Goal: Transaction & Acquisition: Obtain resource

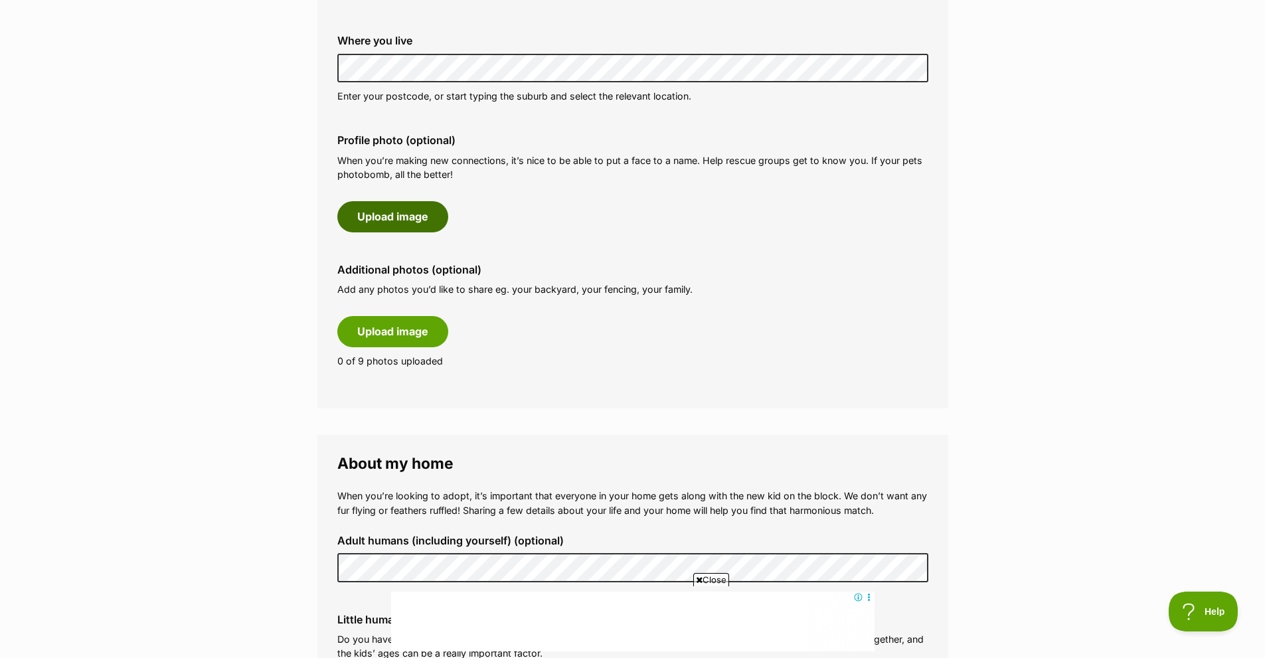
scroll to position [598, 0]
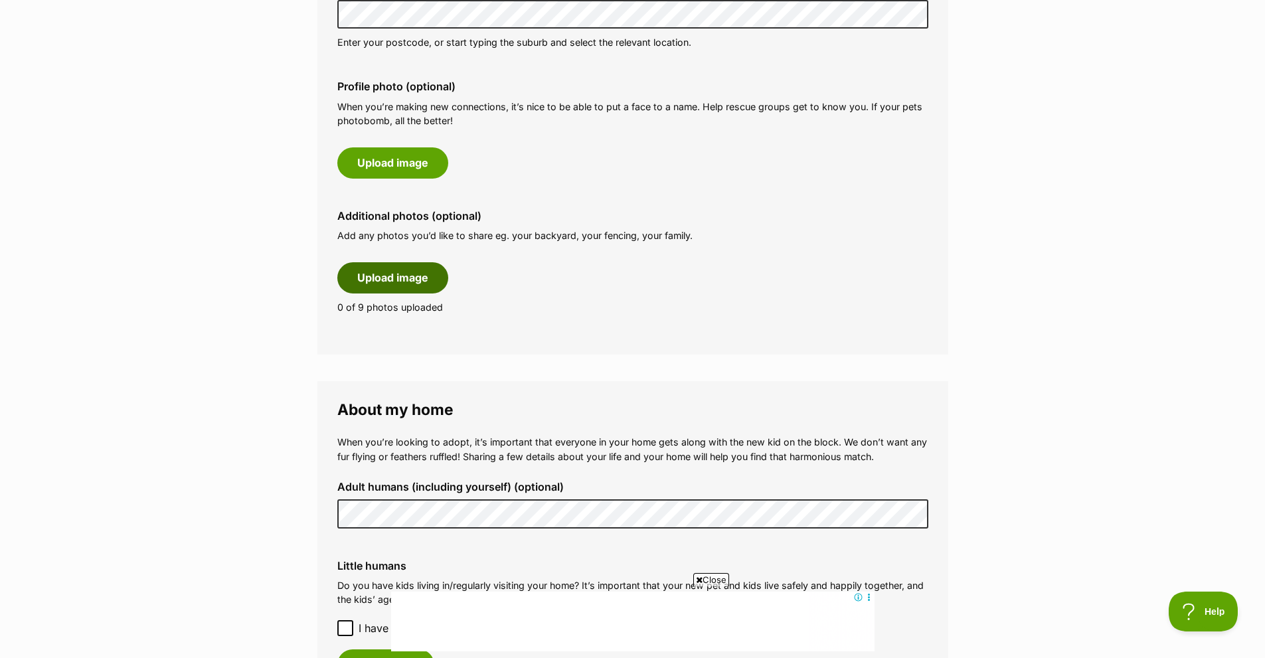
click at [394, 286] on button "Upload image" at bounding box center [392, 277] width 111 height 31
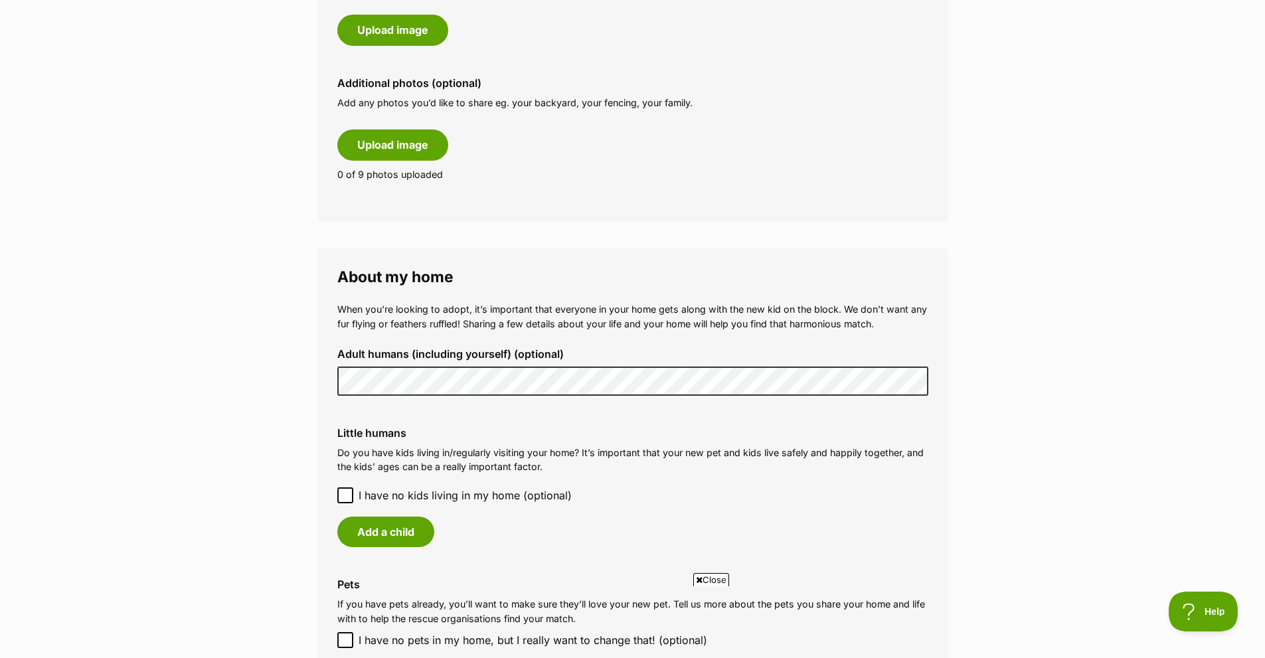
scroll to position [0, 0]
click at [349, 499] on icon at bounding box center [345, 495] width 9 height 9
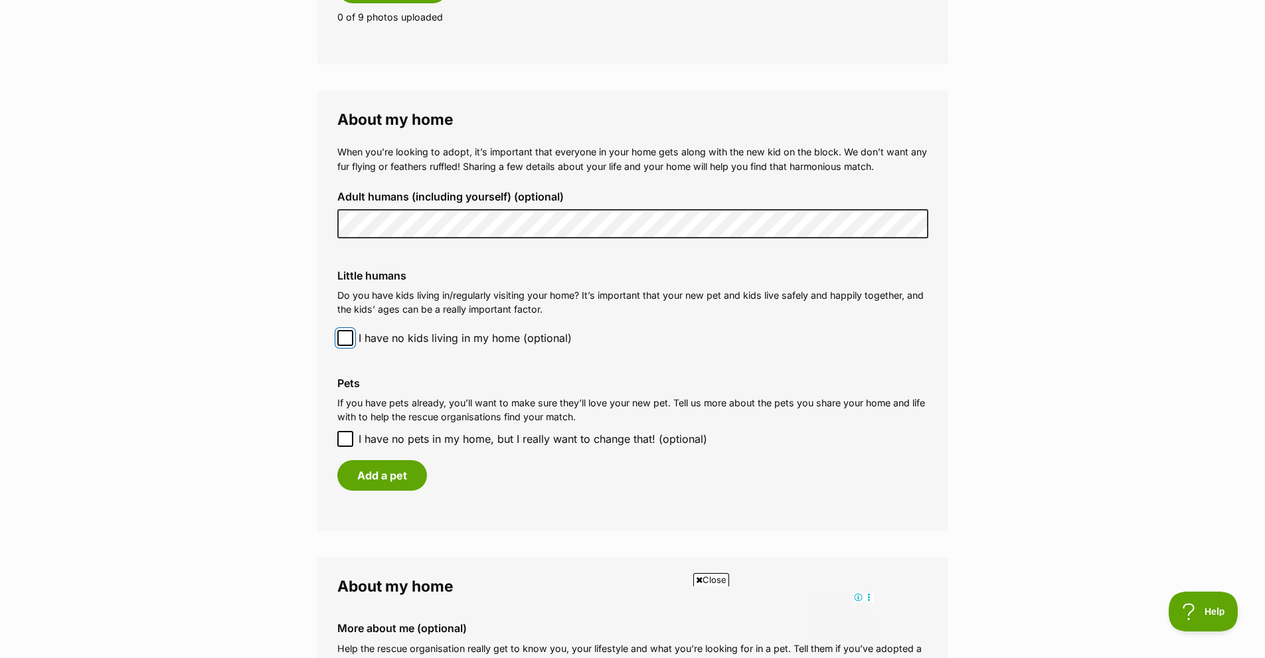
scroll to position [930, 0]
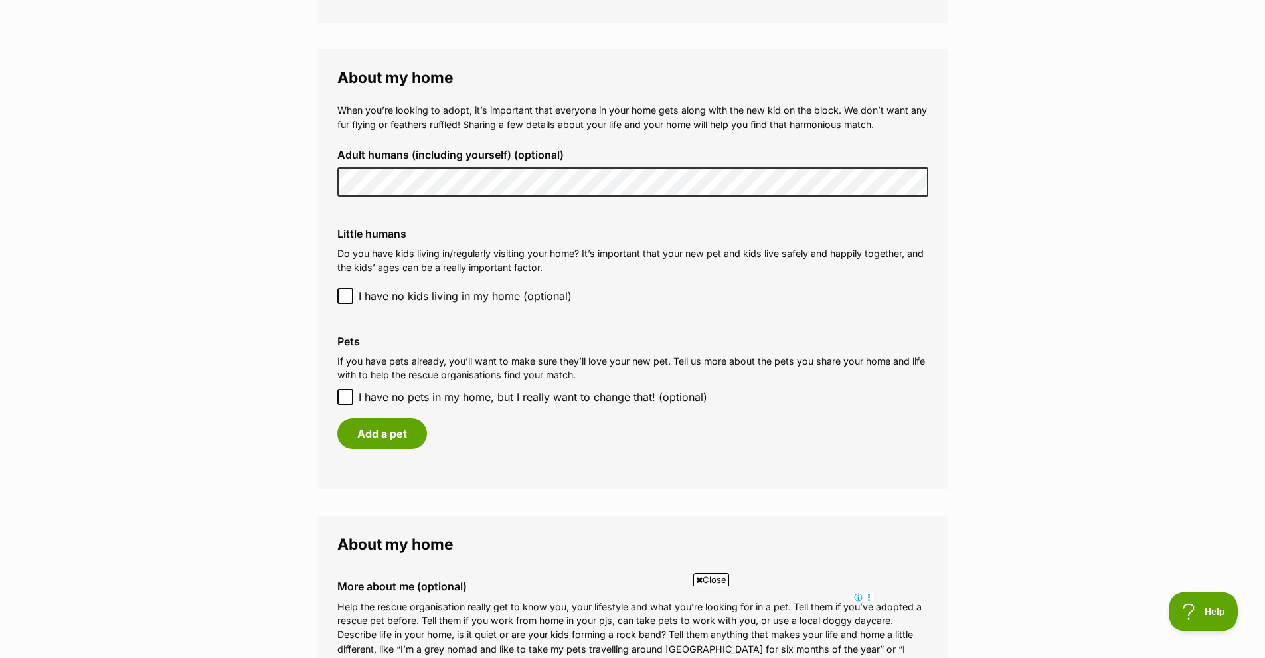
click at [348, 396] on icon at bounding box center [345, 397] width 8 height 6
click at [348, 396] on input "I have no pets in my home, but I really want to change that! (optional)" at bounding box center [345, 397] width 16 height 16
checkbox input "true"
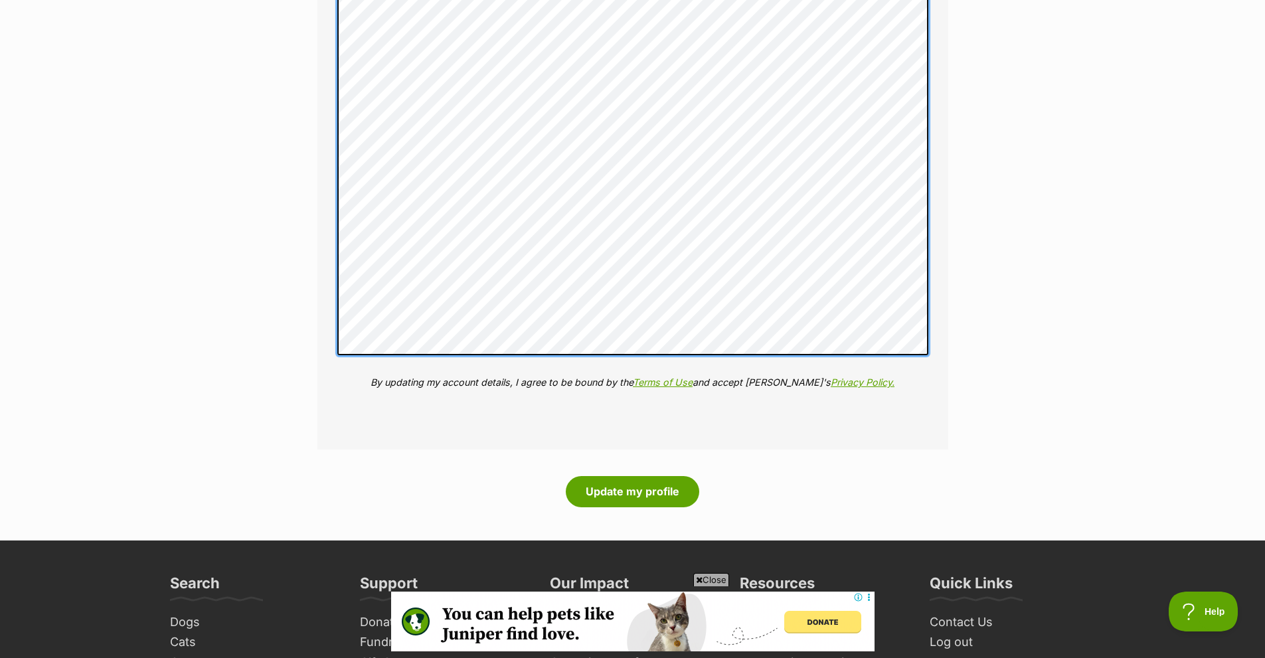
scroll to position [1727, 0]
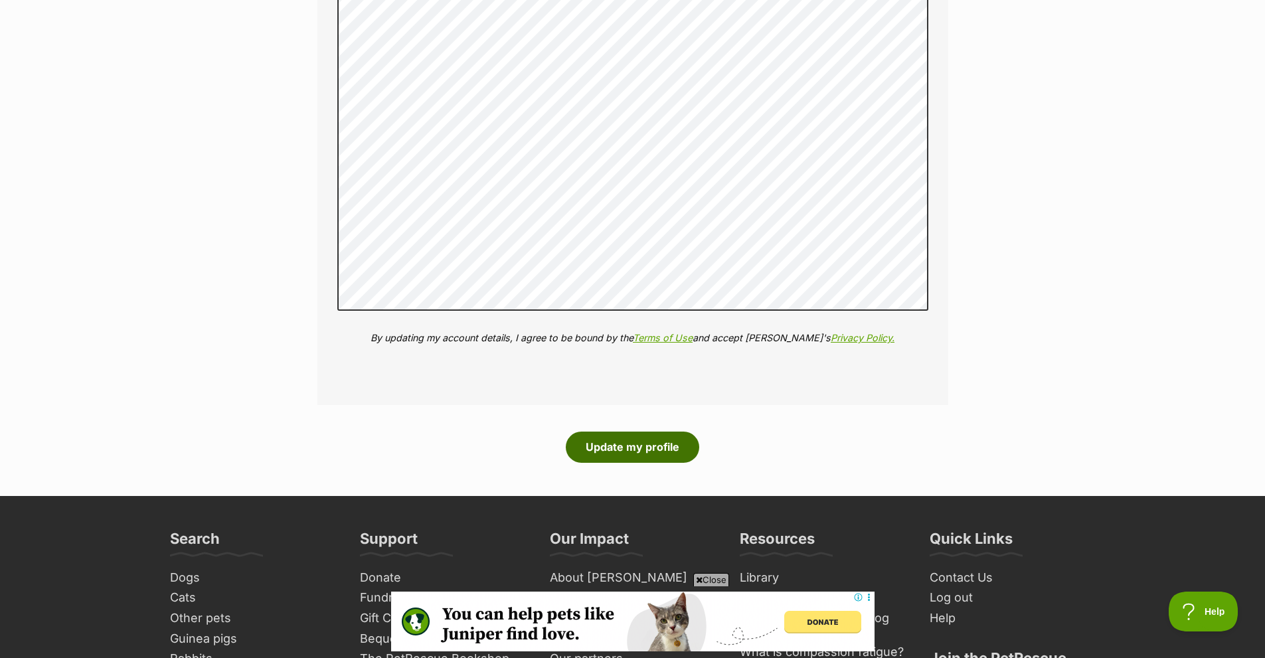
click at [617, 451] on button "Update my profile" at bounding box center [632, 447] width 133 height 31
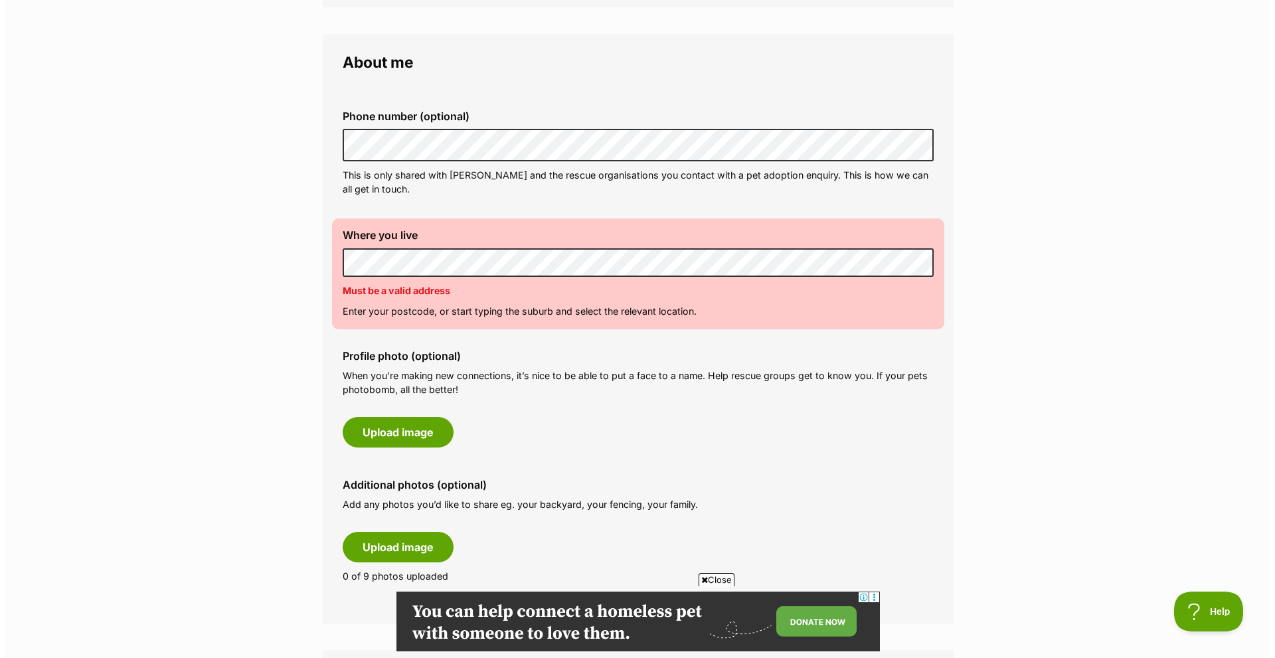
scroll to position [398, 0]
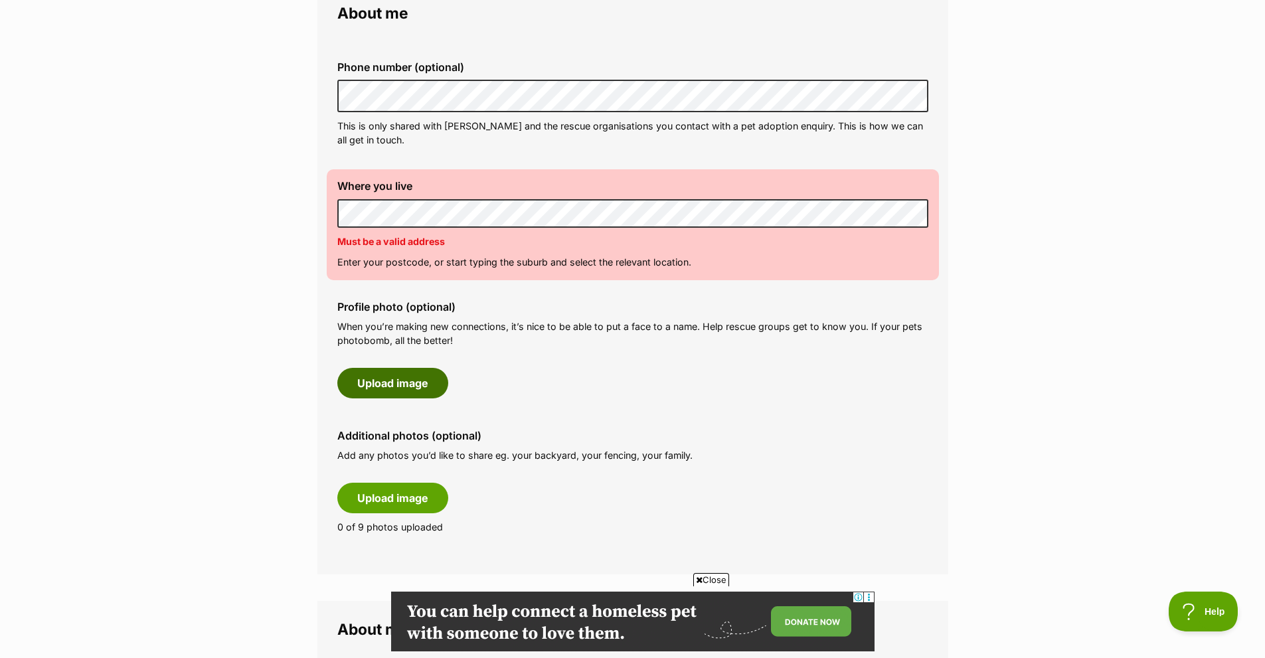
click at [375, 386] on button "Upload image" at bounding box center [392, 383] width 111 height 31
click at [383, 381] on button "Upload image" at bounding box center [392, 383] width 111 height 31
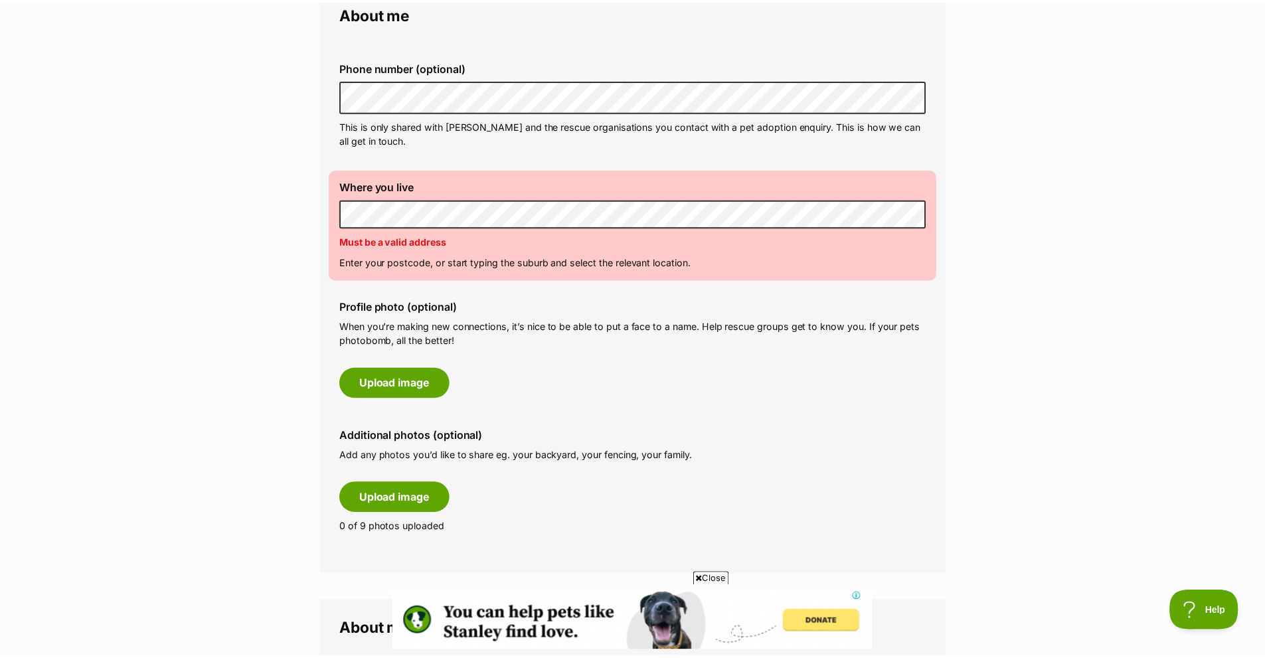
scroll to position [0, 0]
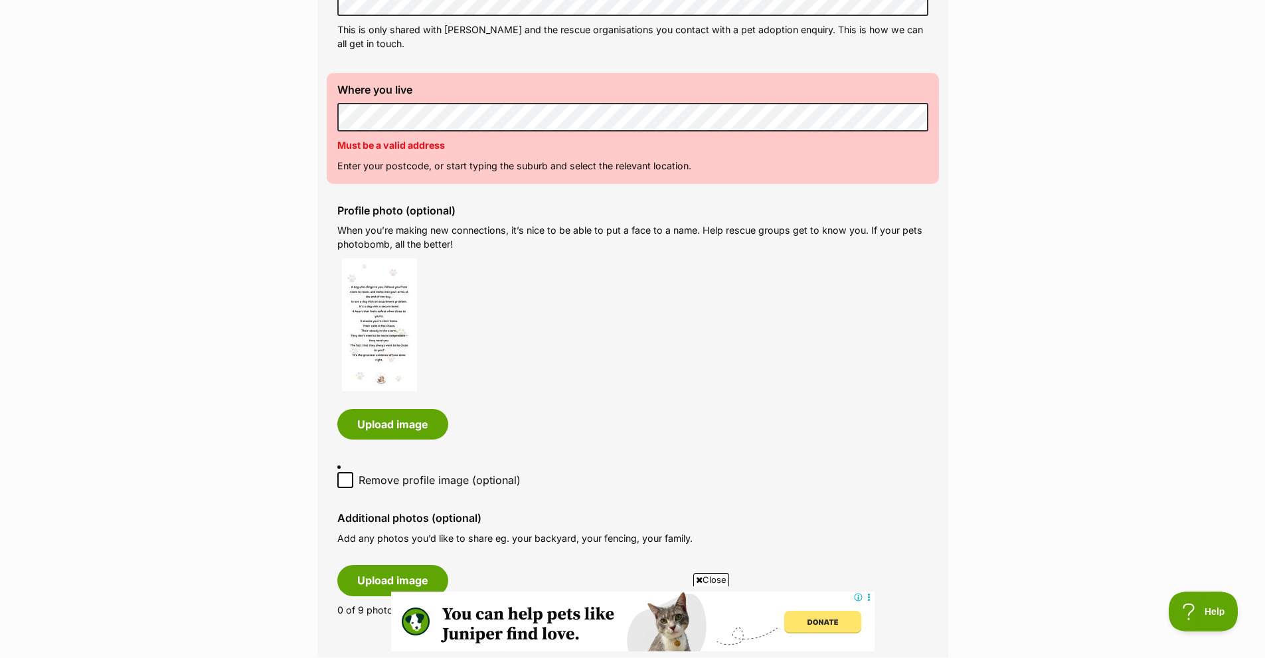
scroll to position [531, 0]
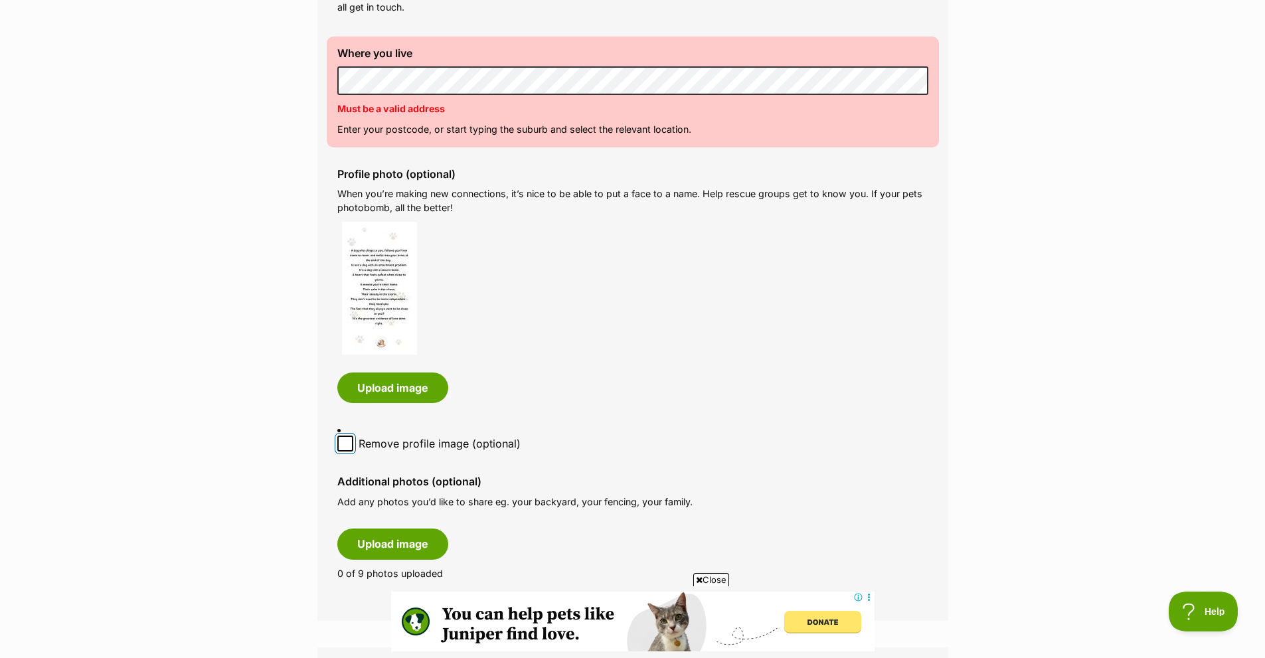
click at [339, 436] on input "Remove profile image (optional)" at bounding box center [345, 444] width 16 height 16
checkbox input "true"
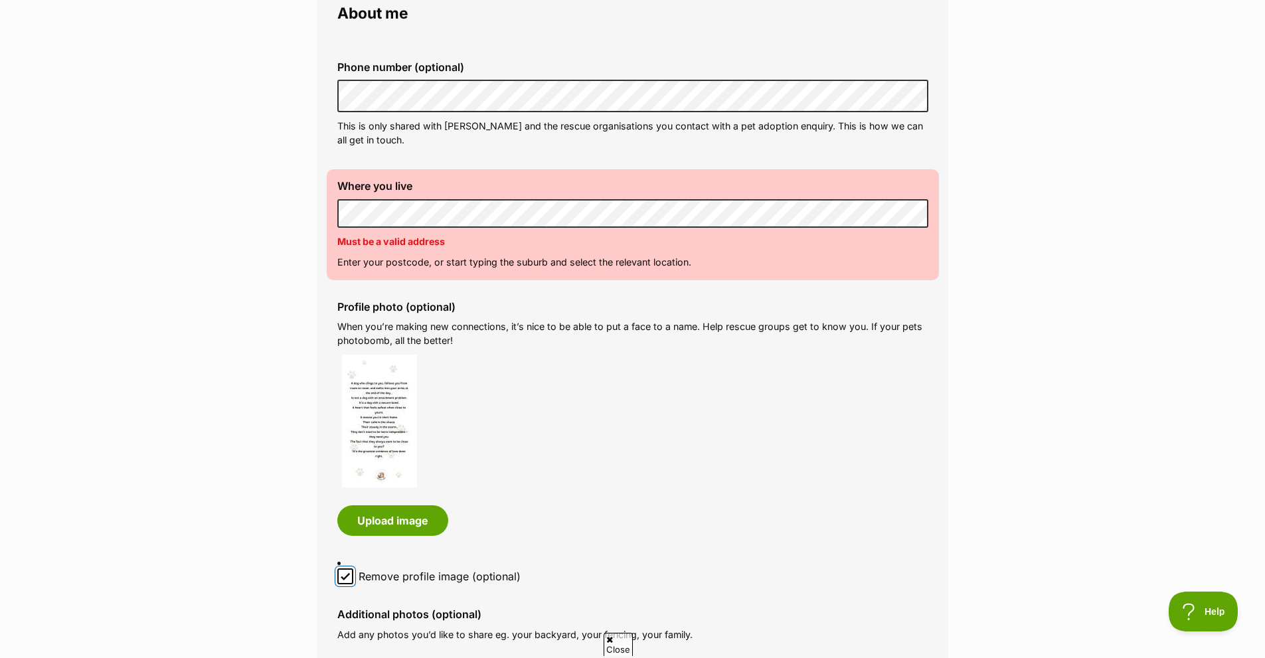
click at [350, 568] on input "Remove profile image (optional)" at bounding box center [345, 576] width 16 height 16
checkbox input "false"
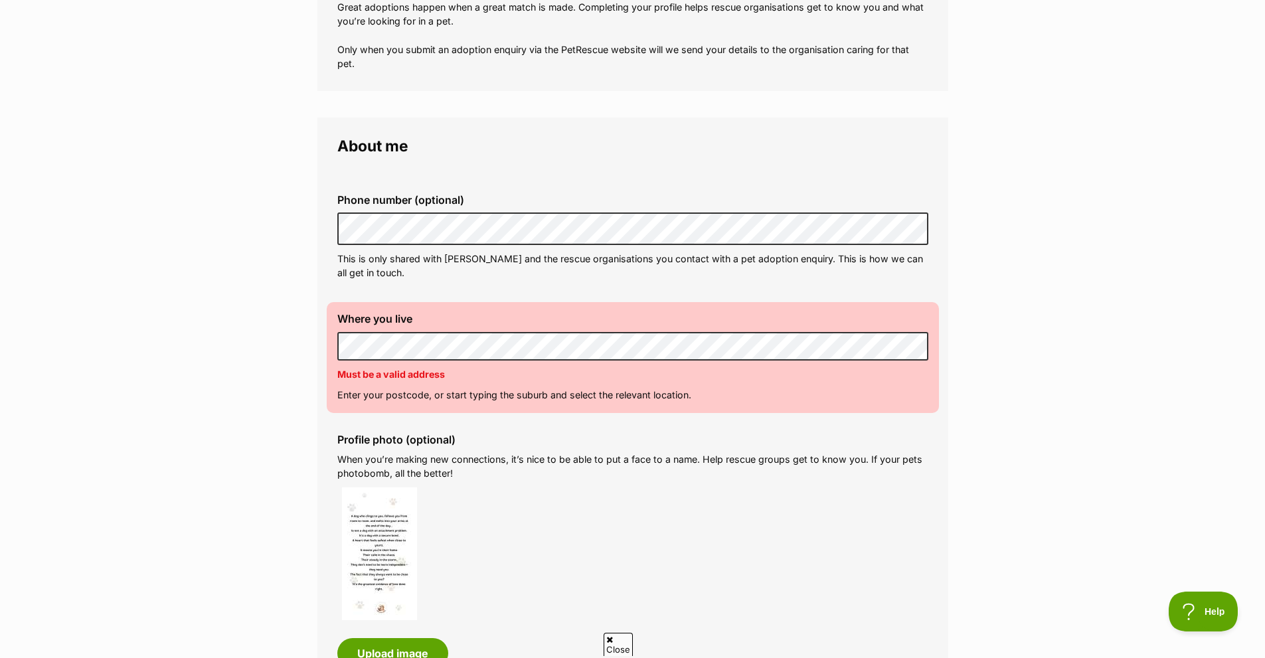
click at [381, 331] on div "Where you live Address line 1 (optional) Address line 2 (optional) Suburb (opti…" at bounding box center [633, 357] width 612 height 110
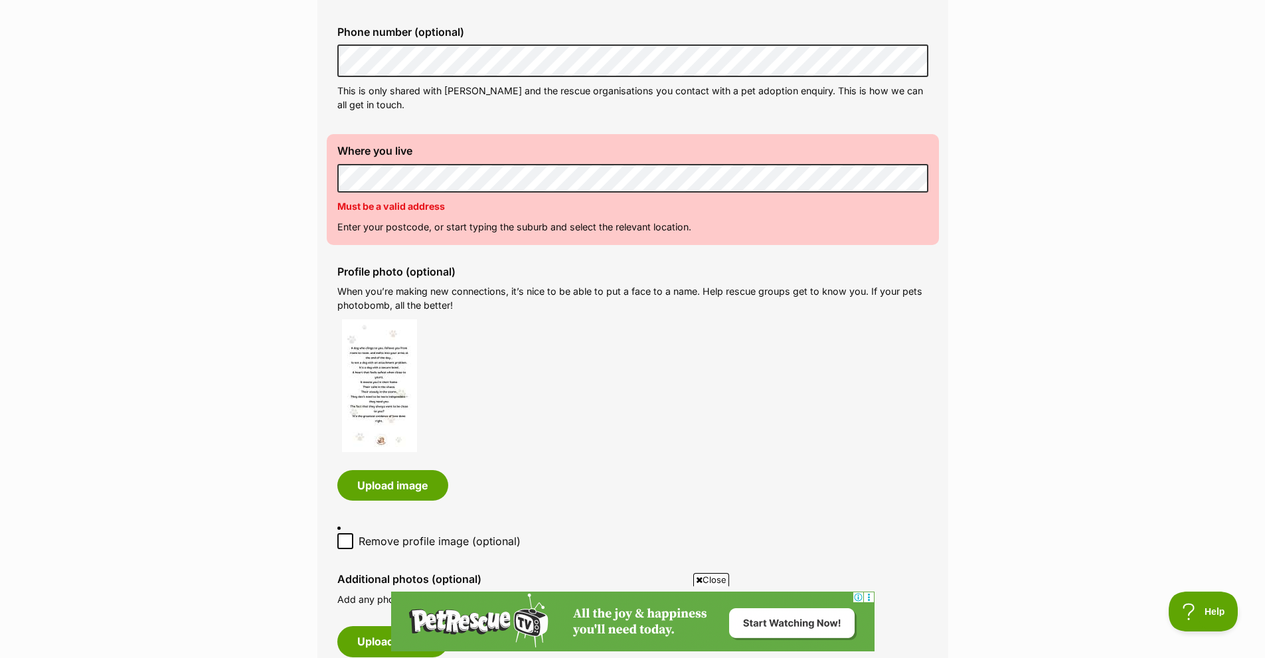
scroll to position [465, 0]
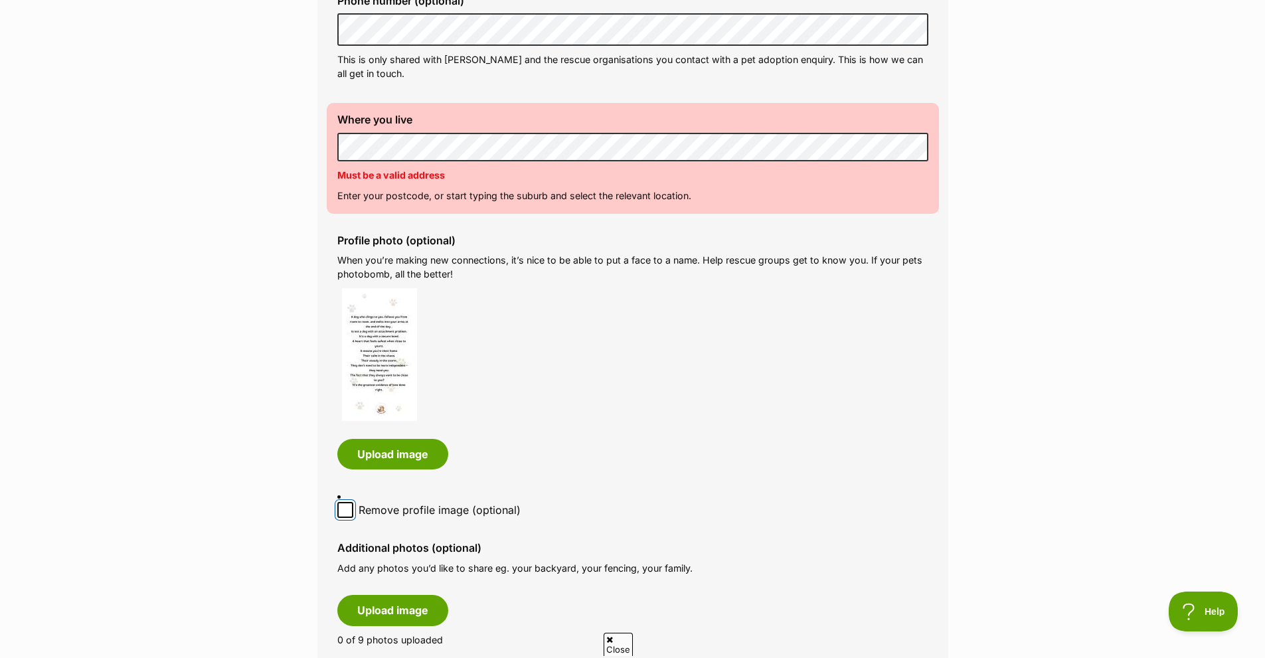
click at [342, 503] on input "Remove profile image (optional)" at bounding box center [345, 510] width 16 height 16
checkbox input "true"
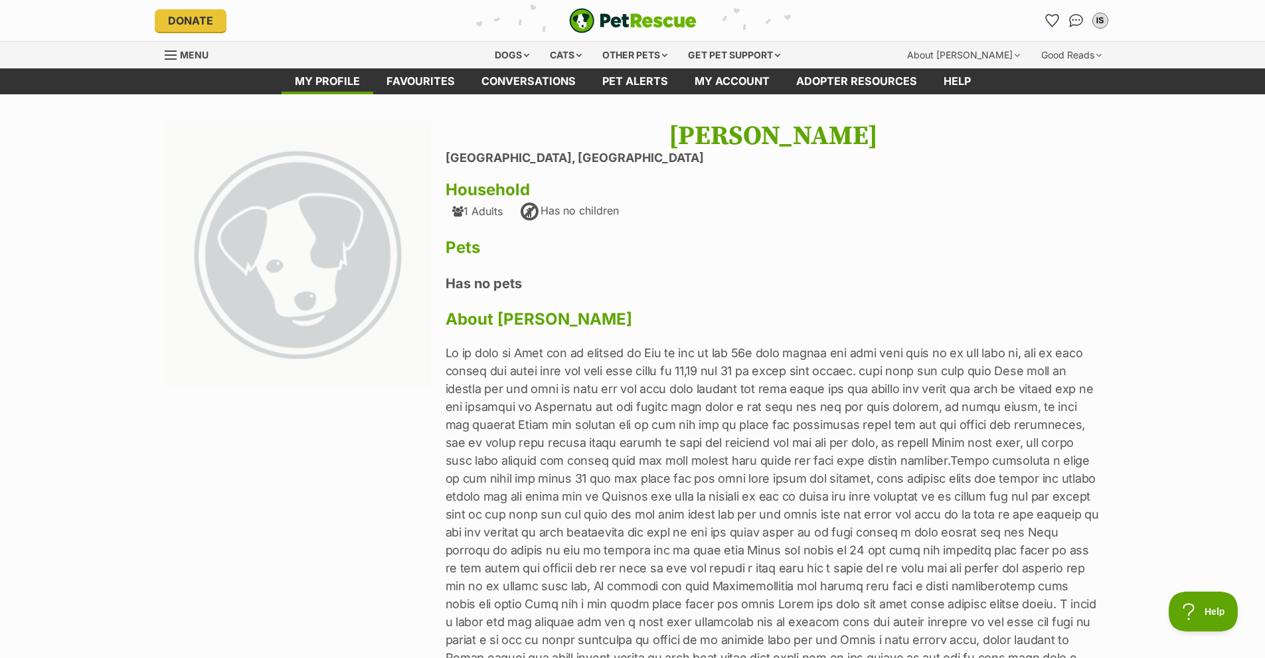
click at [173, 56] on span "Menu" at bounding box center [171, 54] width 12 height 1
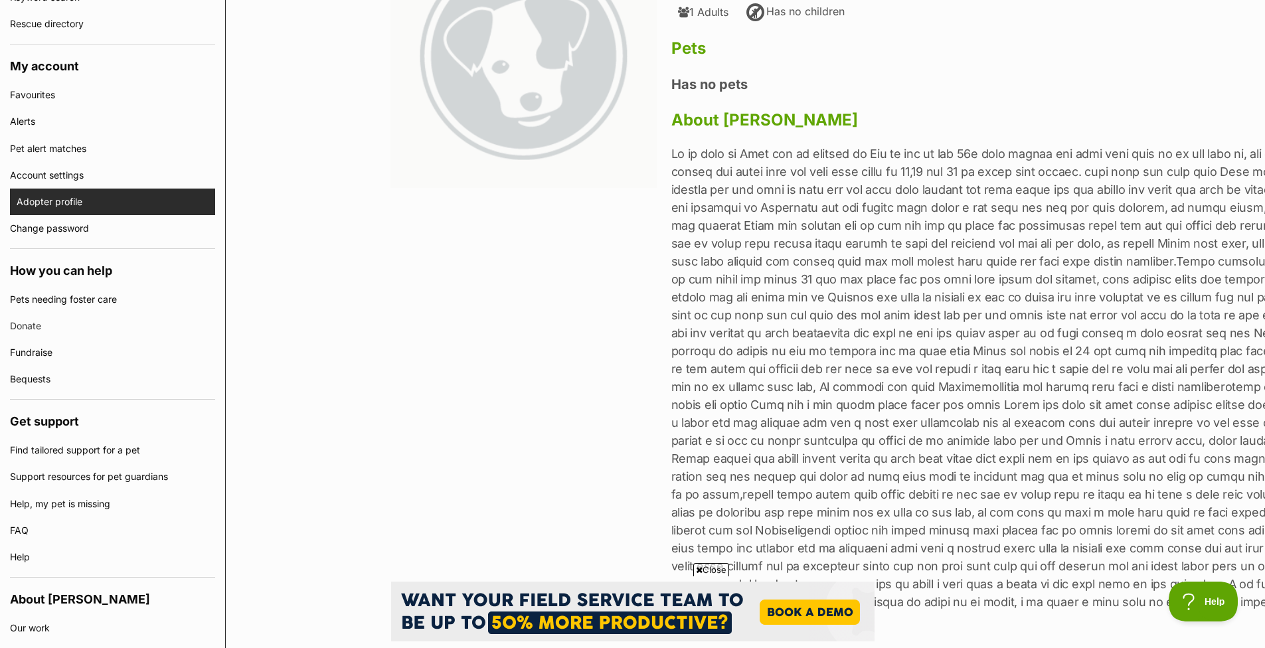
scroll to position [266, 0]
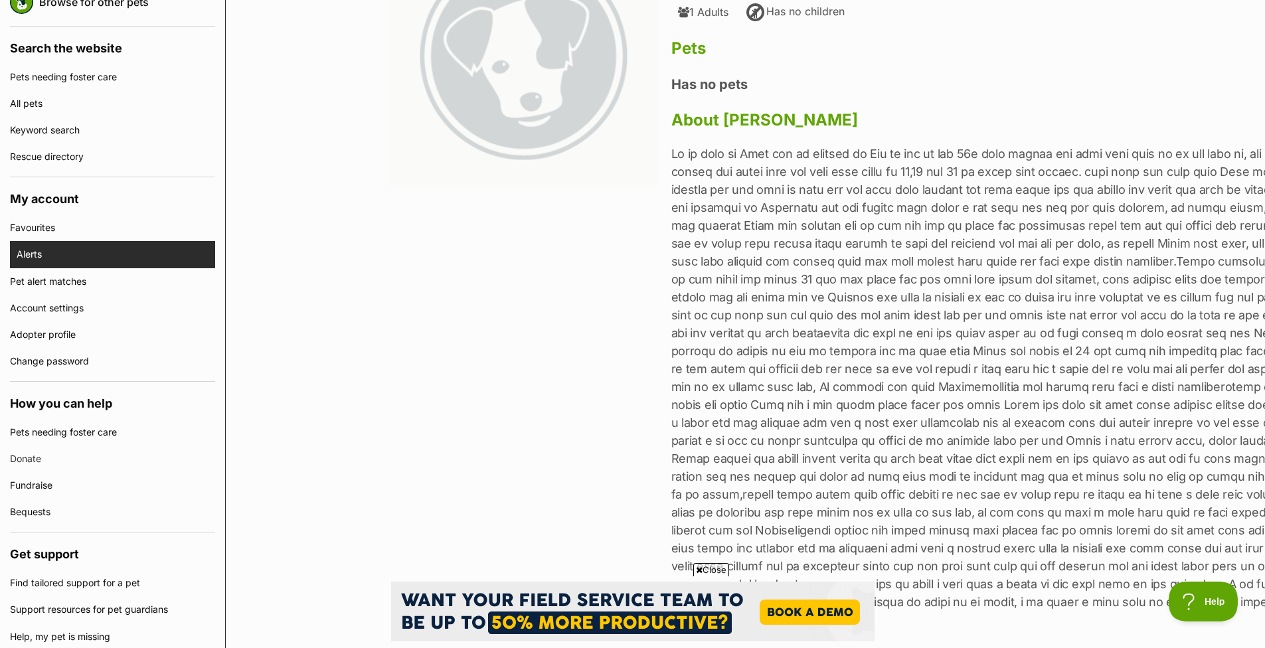
click at [70, 252] on link "Alerts" at bounding box center [116, 254] width 199 height 27
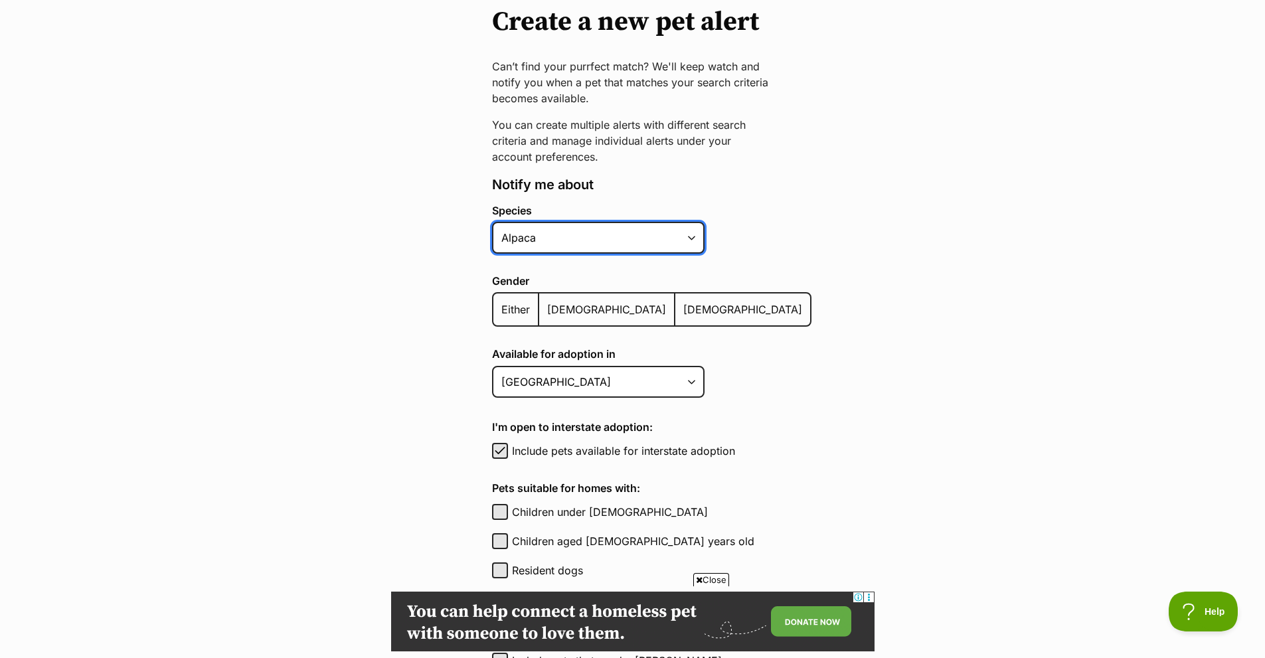
click at [695, 238] on select "Alpaca Bird Cat Chicken Cow Dog Donkey Duck Ferret Fish Goat Goose Guinea Fowl …" at bounding box center [598, 238] width 213 height 32
select select "1"
click at [492, 222] on select "Alpaca Bird Cat Chicken Cow Dog Donkey Duck Ferret Fish Goat Goose Guinea Fowl …" at bounding box center [598, 238] width 213 height 32
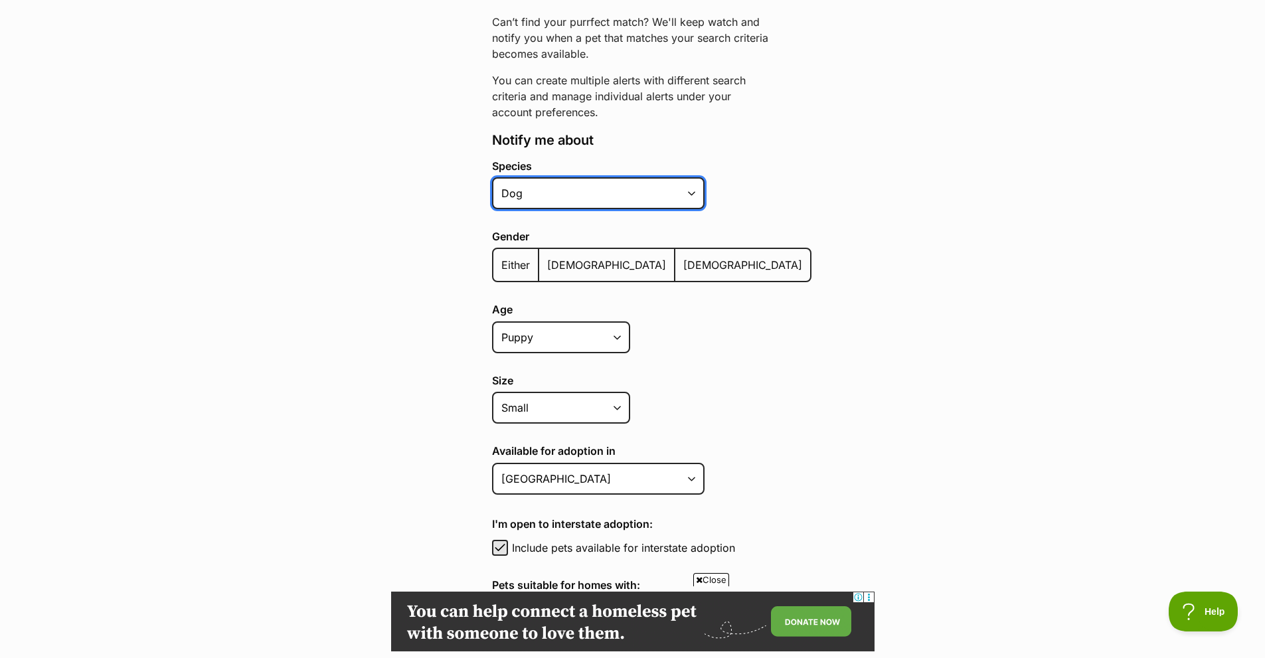
scroll to position [199, 0]
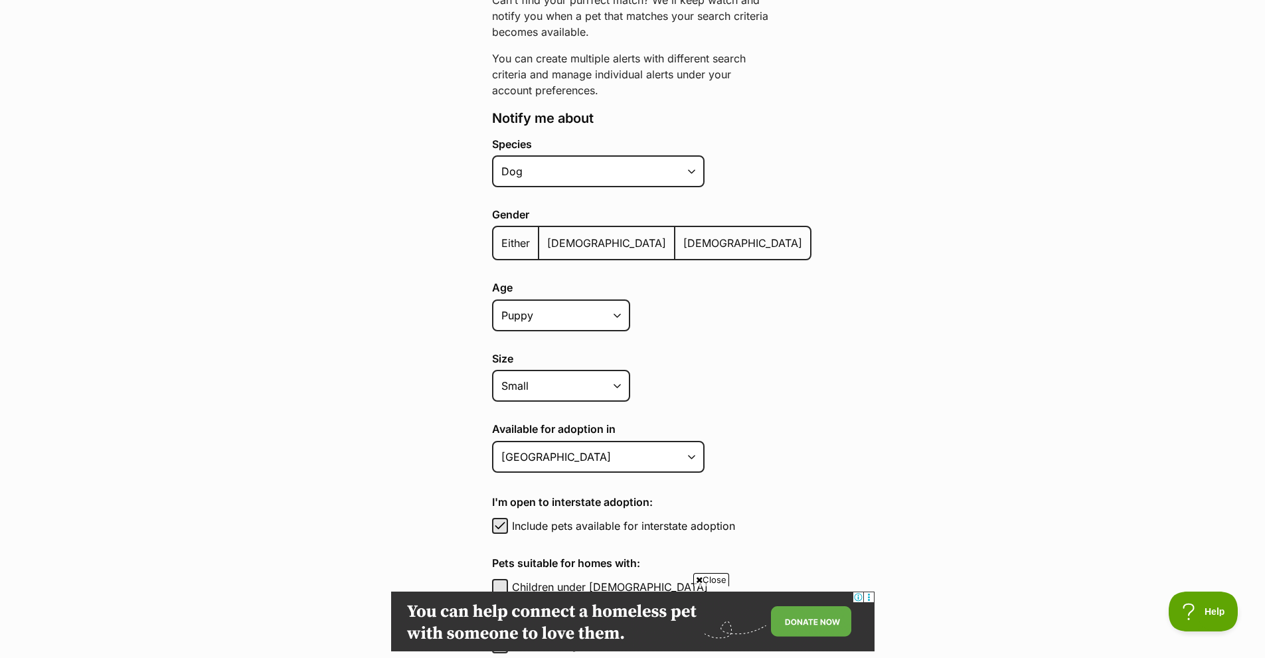
click at [516, 250] on label "Either" at bounding box center [516, 243] width 46 height 32
click at [501, 235] on input "Either" at bounding box center [501, 234] width 0 height 1
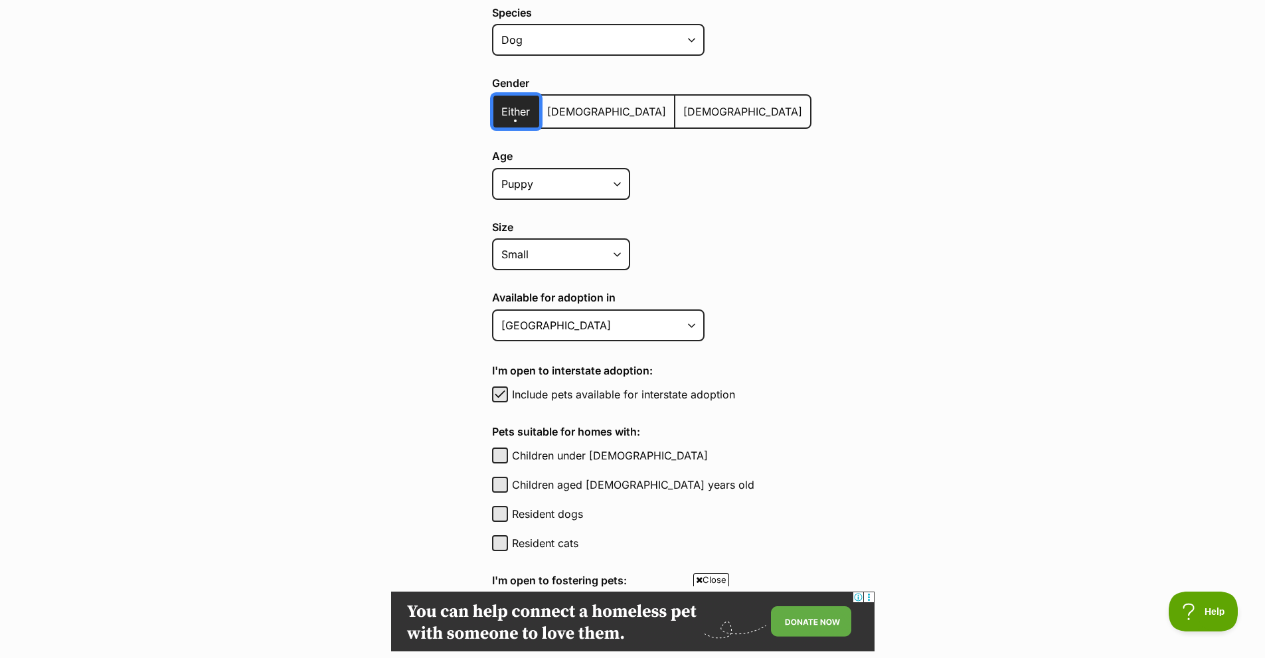
scroll to position [332, 0]
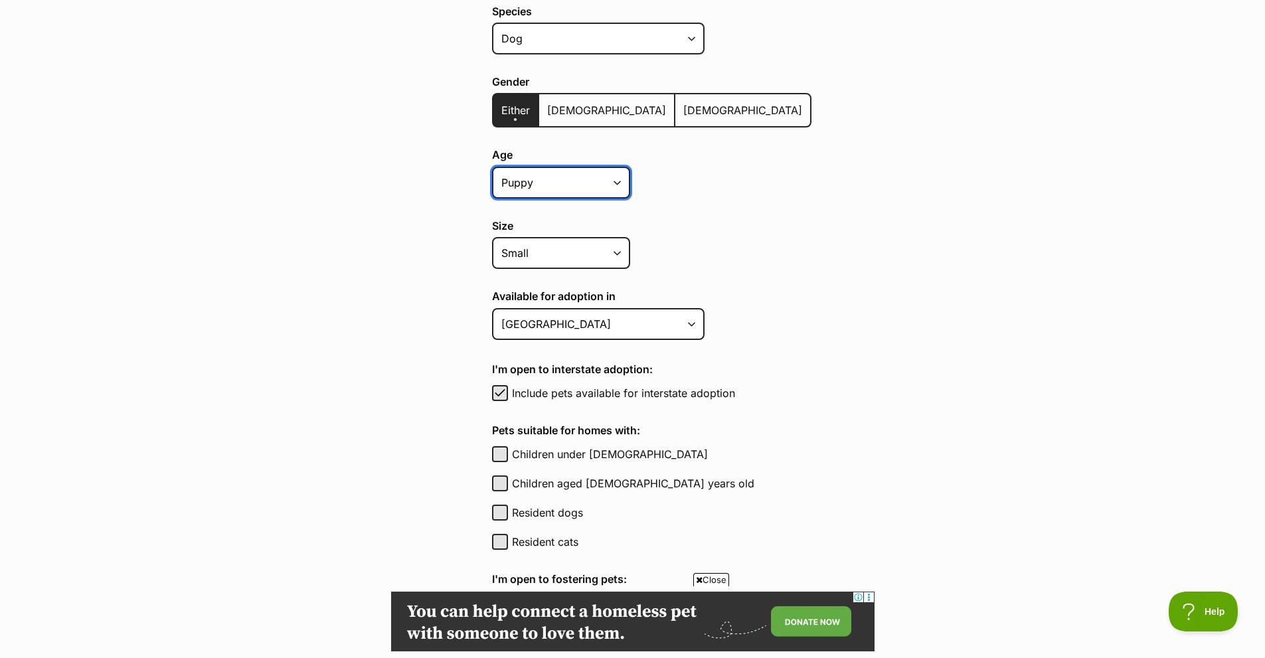
click at [625, 180] on select "Puppy Adult Senior All ages" at bounding box center [561, 183] width 138 height 32
select select "adult"
click at [492, 167] on select "Puppy Adult Senior All ages" at bounding box center [561, 183] width 138 height 32
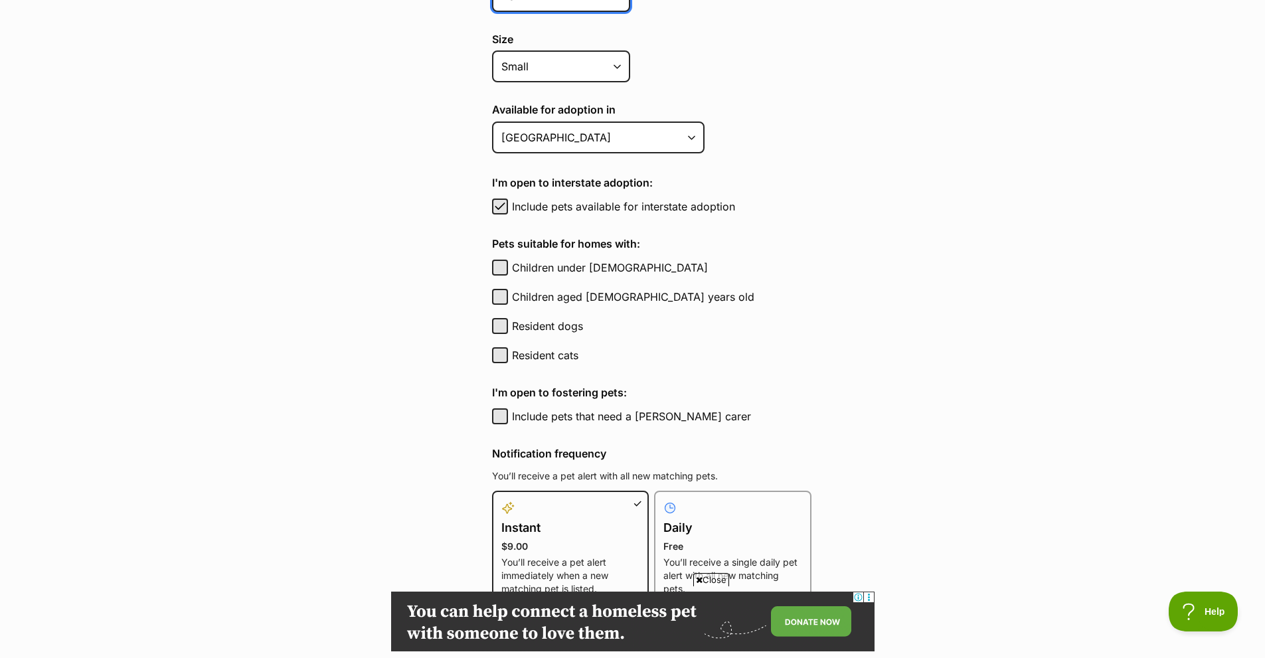
scroll to position [531, 0]
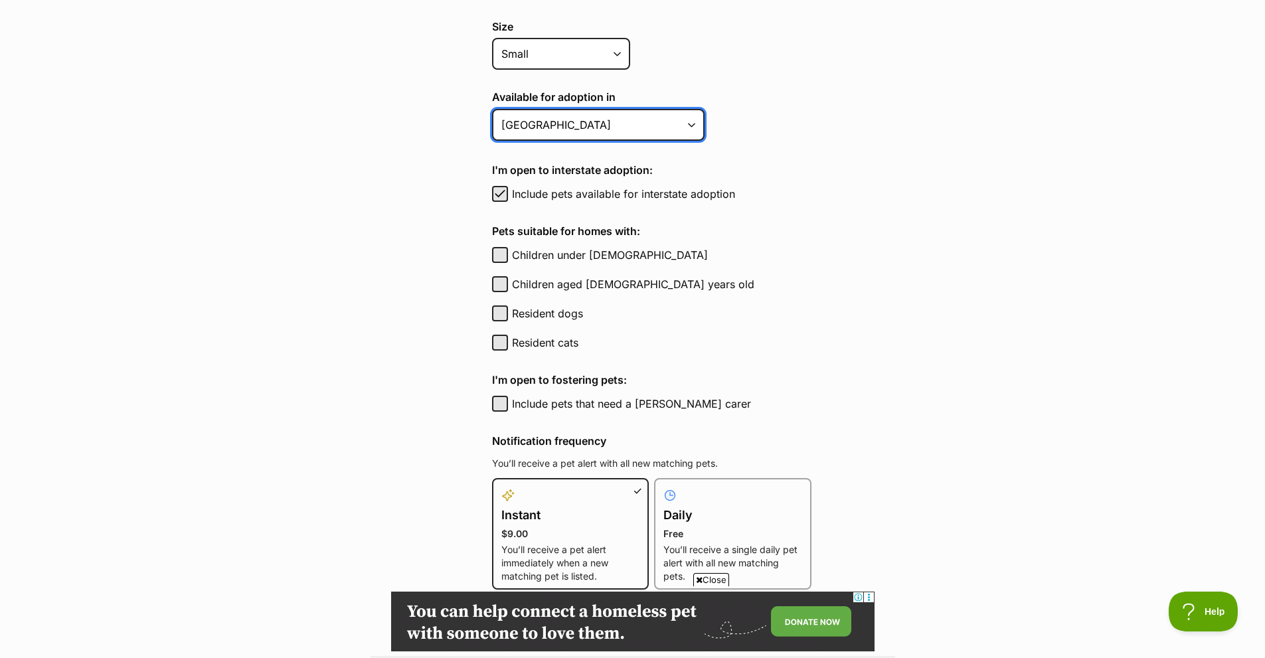
click at [689, 131] on select "Australian Capital Territory New South Wales Northern Territory Queensland Sout…" at bounding box center [598, 125] width 213 height 32
select select "5"
click at [492, 109] on select "Australian Capital Territory New South Wales Northern Territory Queensland Sout…" at bounding box center [598, 125] width 213 height 32
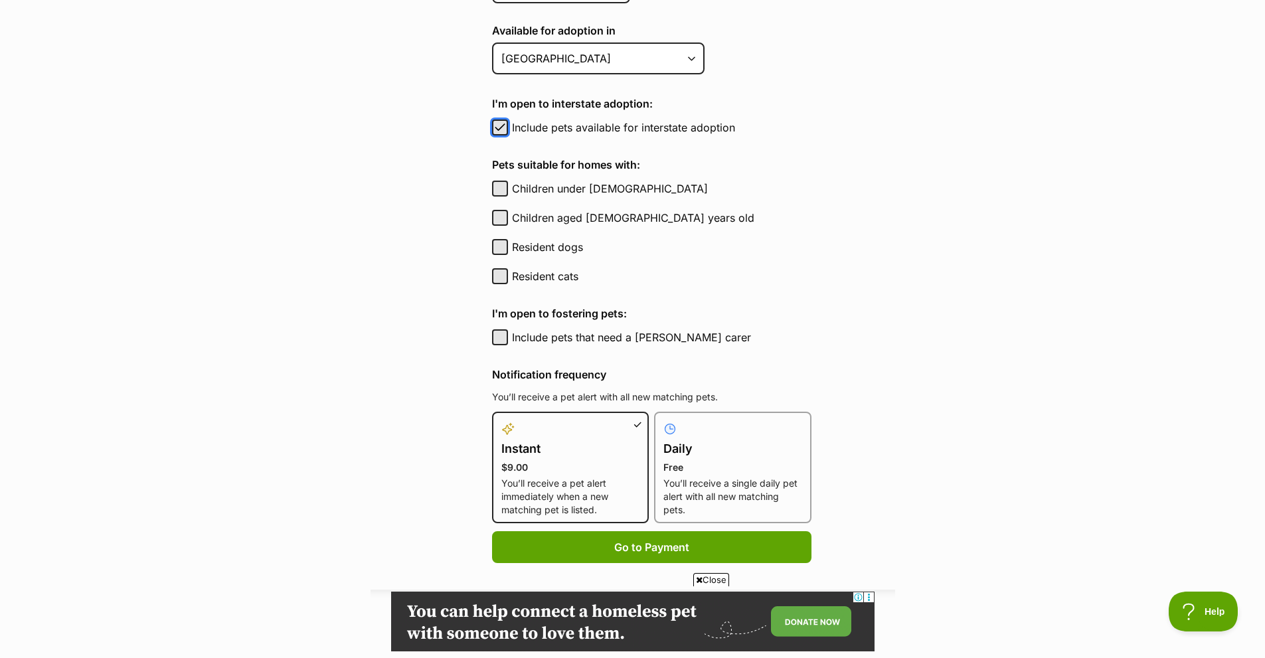
click at [497, 130] on span "button" at bounding box center [499, 128] width 13 height 16
click at [500, 132] on button "Include pets available for interstate adoption" at bounding box center [500, 128] width 16 height 16
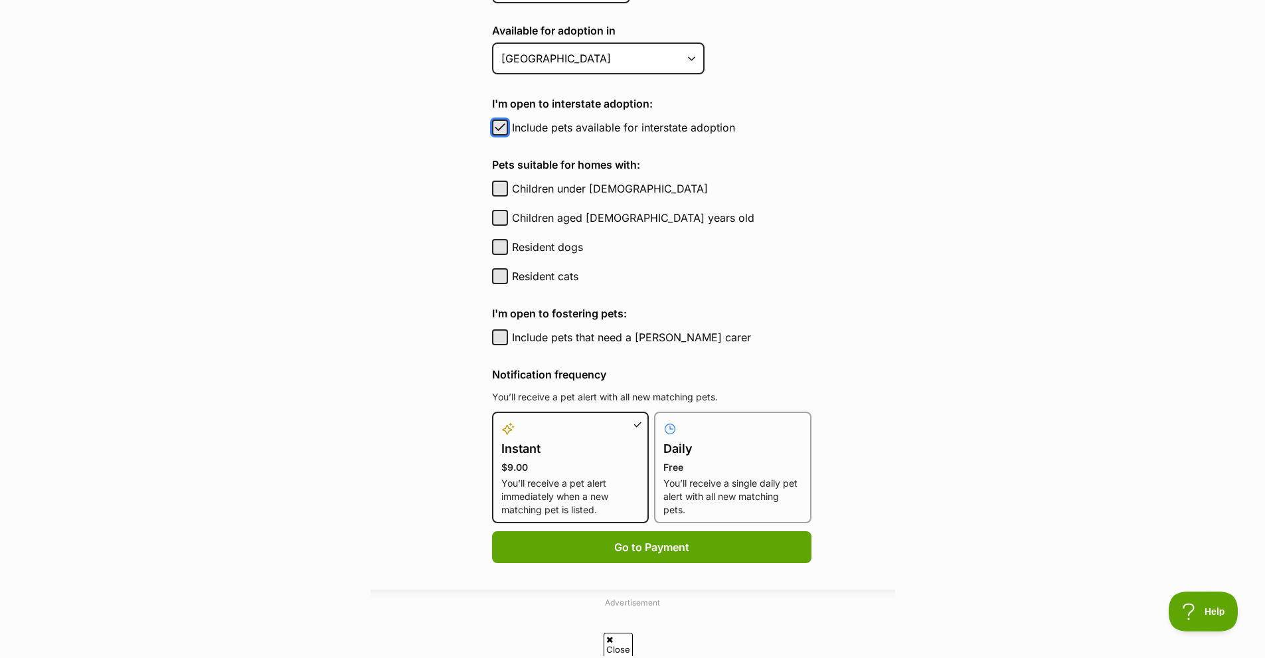
click at [494, 130] on span "button" at bounding box center [499, 128] width 13 height 16
checkbox input "false"
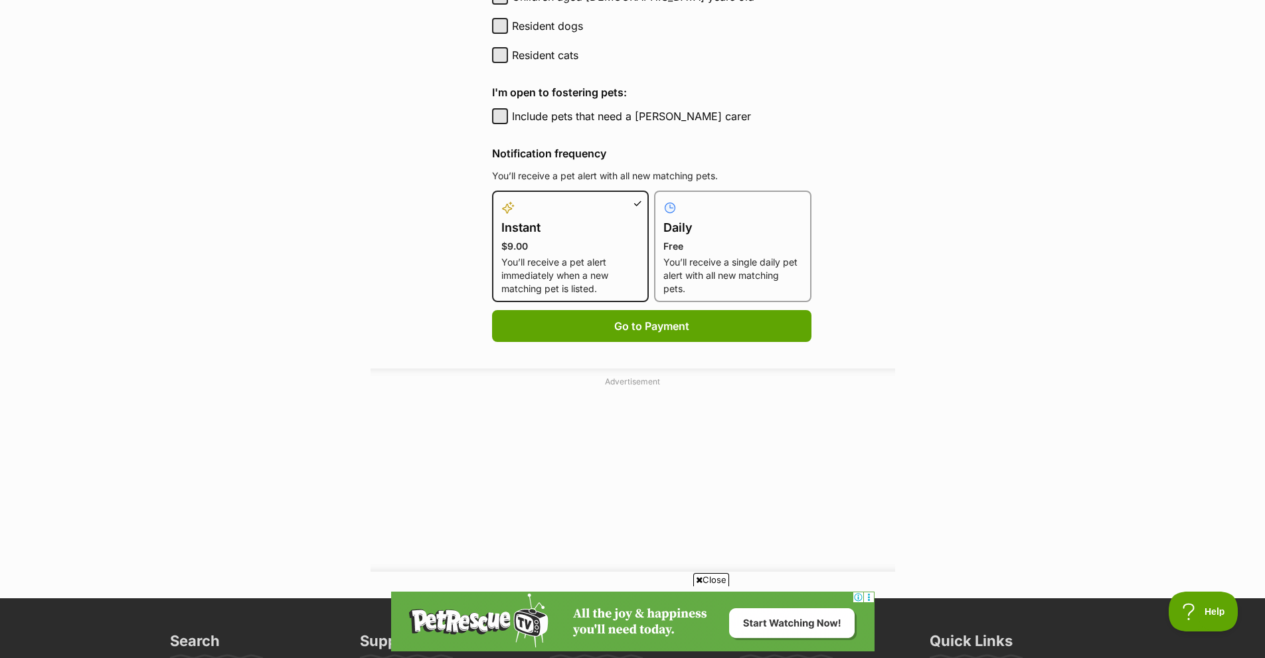
scroll to position [797, 0]
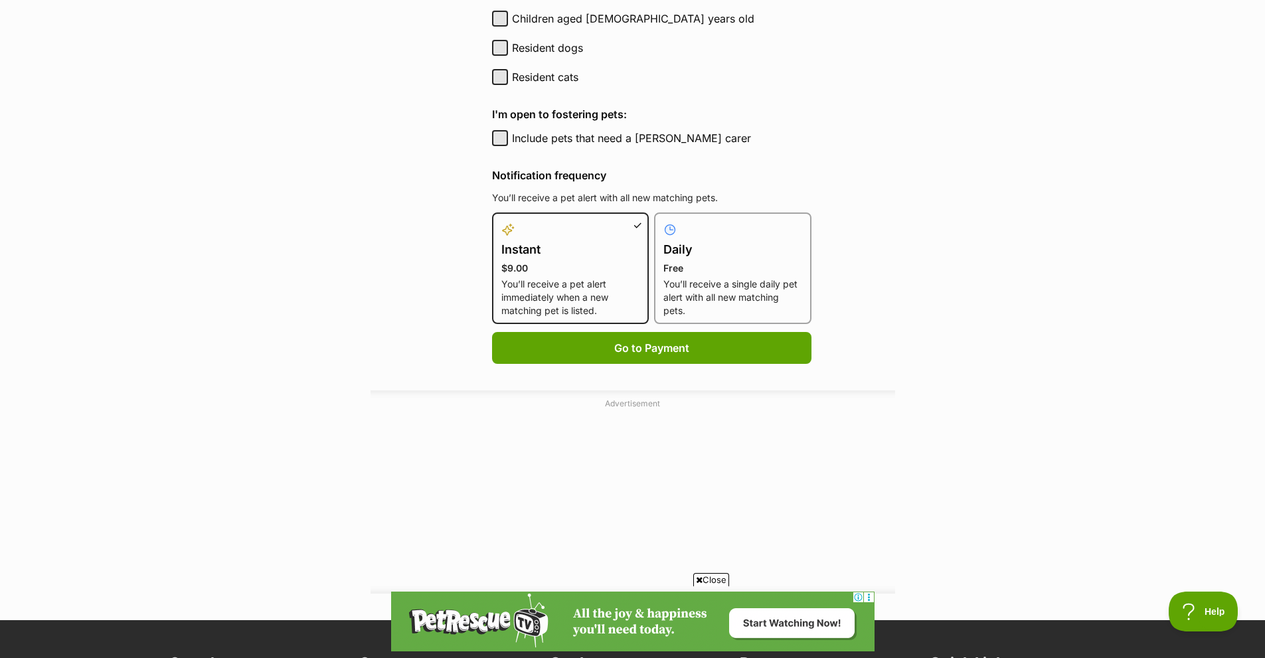
click at [735, 262] on p "Free" at bounding box center [732, 268] width 139 height 13
click at [663, 221] on input "Daily Free You’ll receive a single daily pet alert with all new matching pets." at bounding box center [662, 220] width 1 height 1
radio input "true"
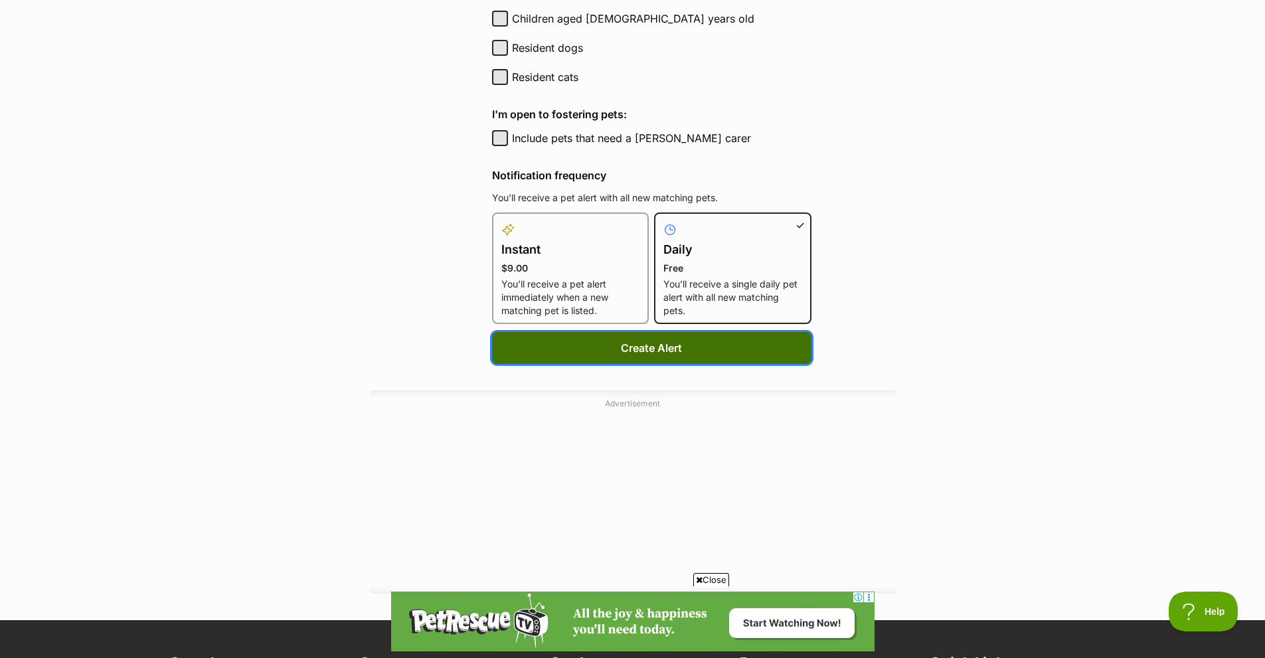
click at [605, 355] on button "Create Alert" at bounding box center [651, 348] width 319 height 32
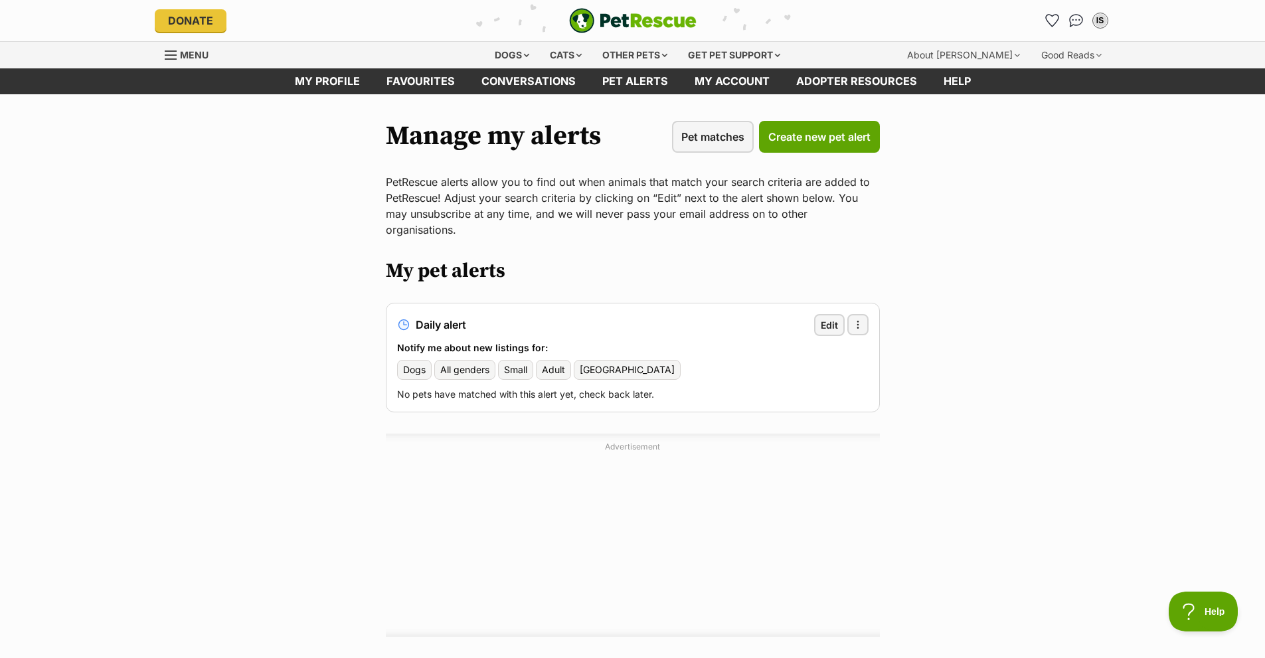
click at [520, 363] on span "Small" at bounding box center [515, 369] width 23 height 13
click at [516, 363] on span "Small" at bounding box center [515, 369] width 23 height 13
click at [700, 136] on span "Pet matches" at bounding box center [712, 137] width 63 height 16
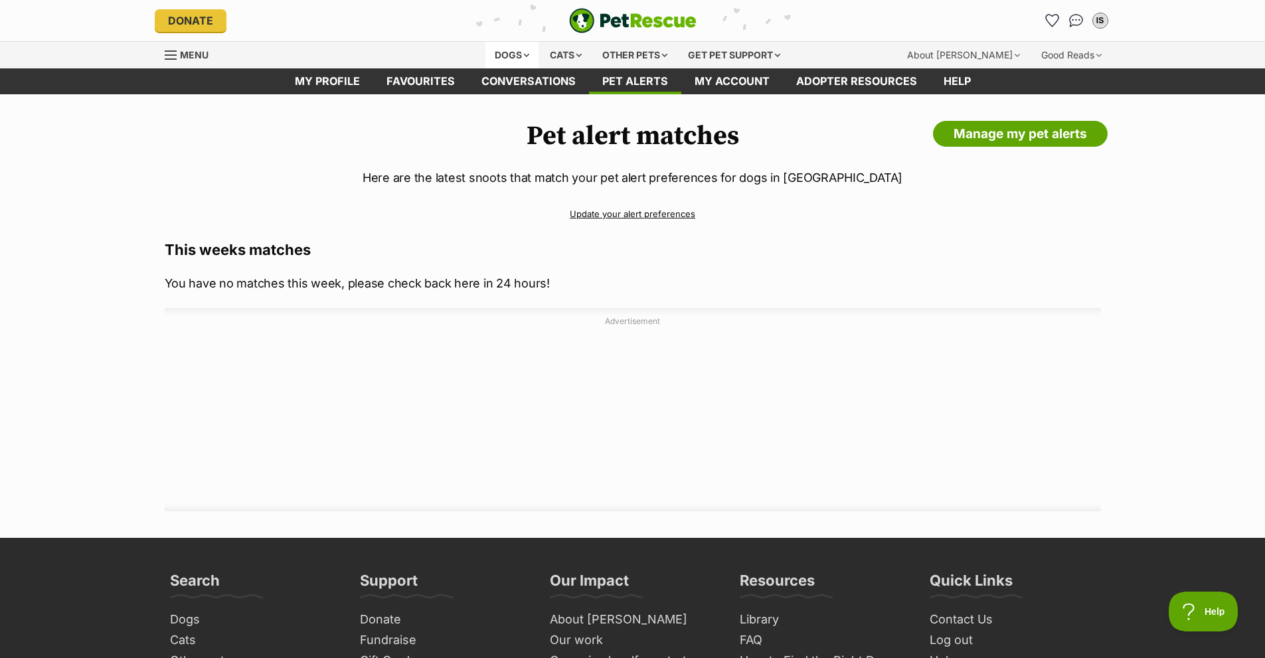
click at [503, 50] on div "Dogs" at bounding box center [511, 55] width 53 height 27
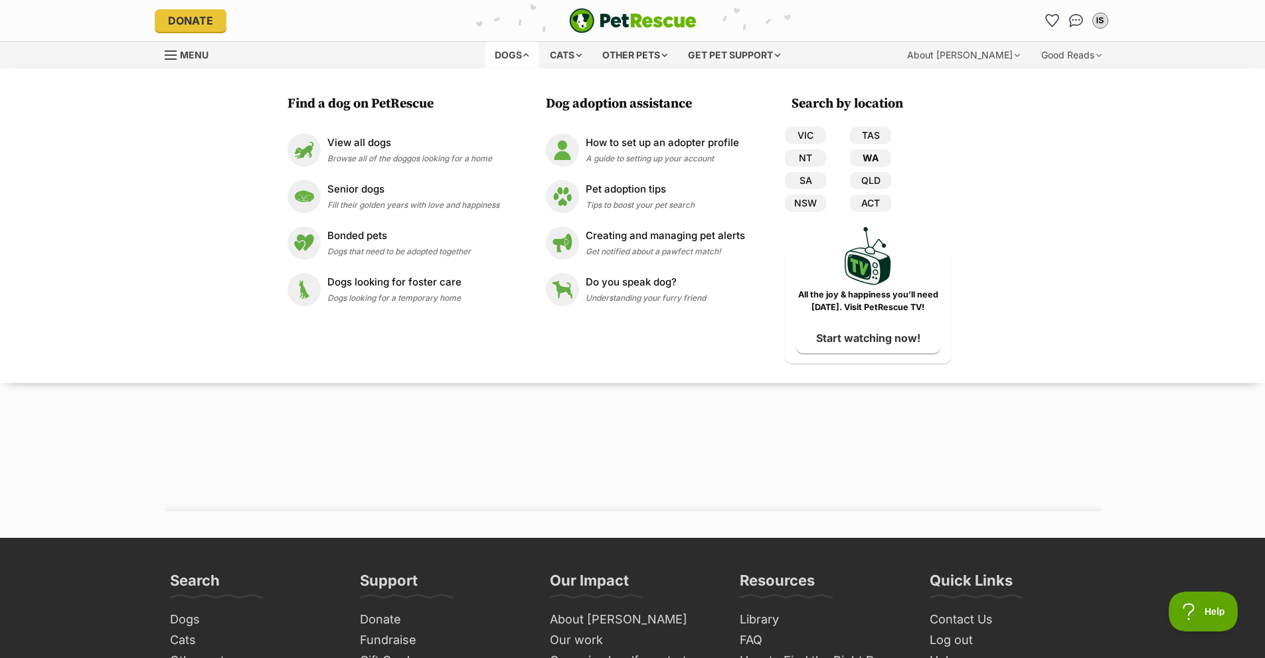
click at [866, 156] on link "WA" at bounding box center [870, 157] width 41 height 17
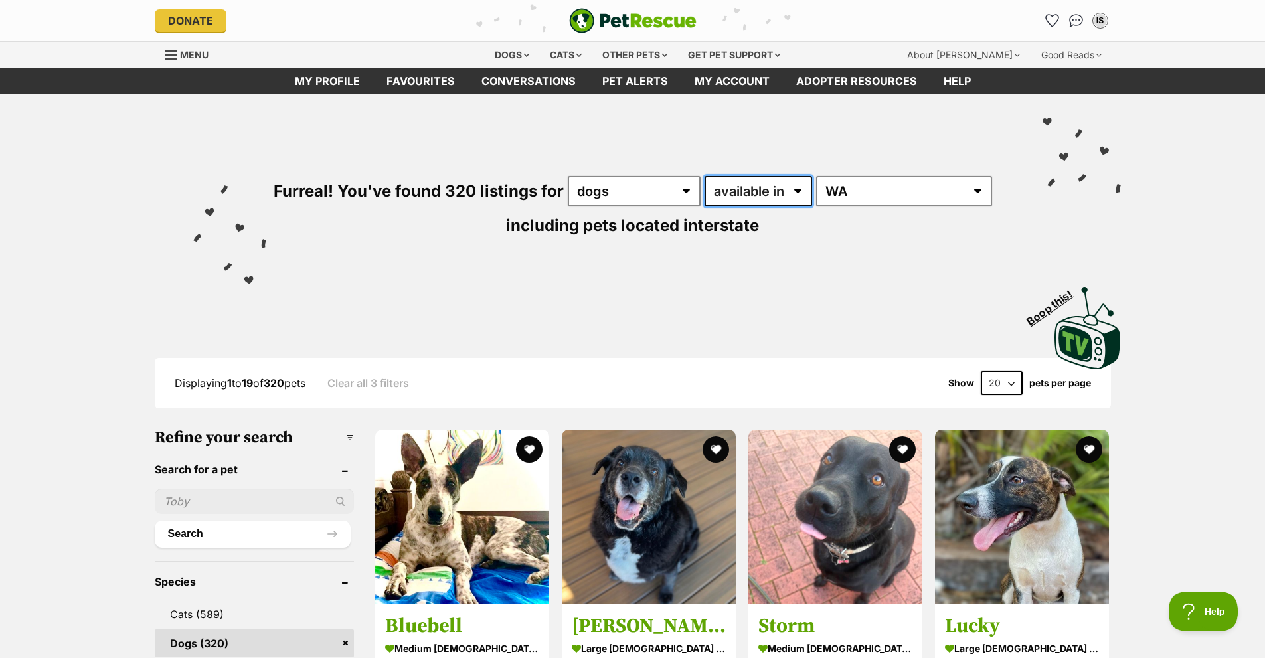
click at [798, 193] on select "available in located in" at bounding box center [759, 191] width 108 height 31
click at [685, 193] on select "any type of pet cats dogs other pets" at bounding box center [634, 191] width 133 height 31
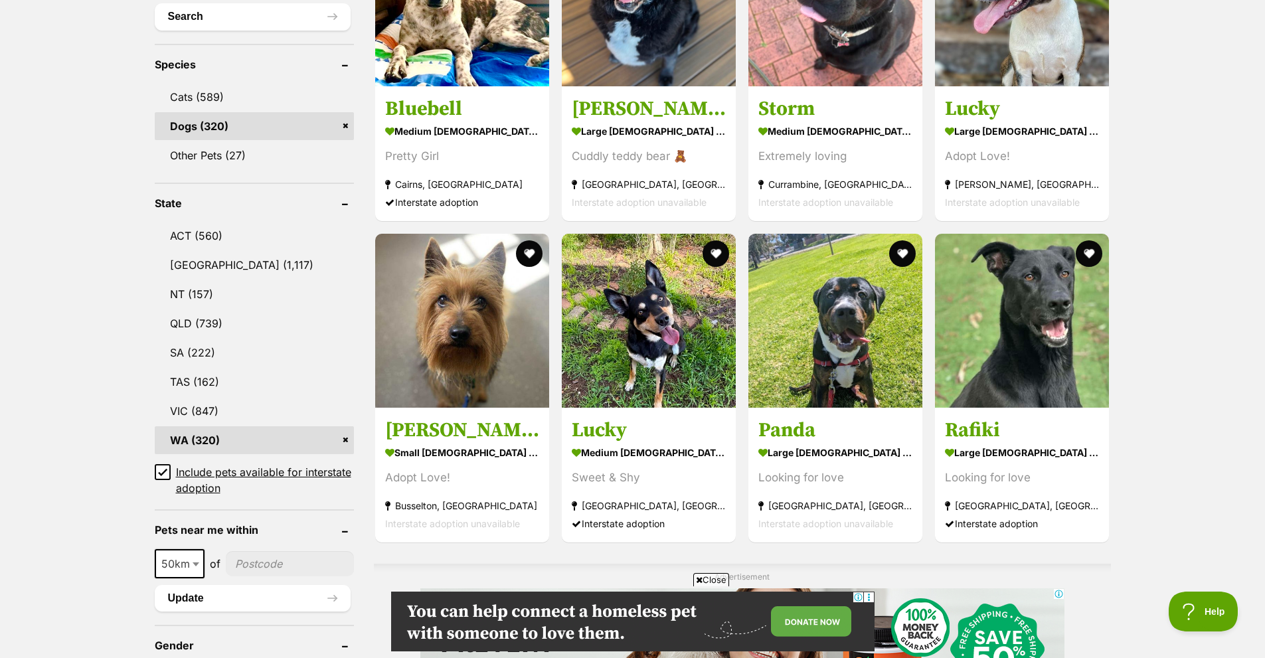
scroll to position [598, 0]
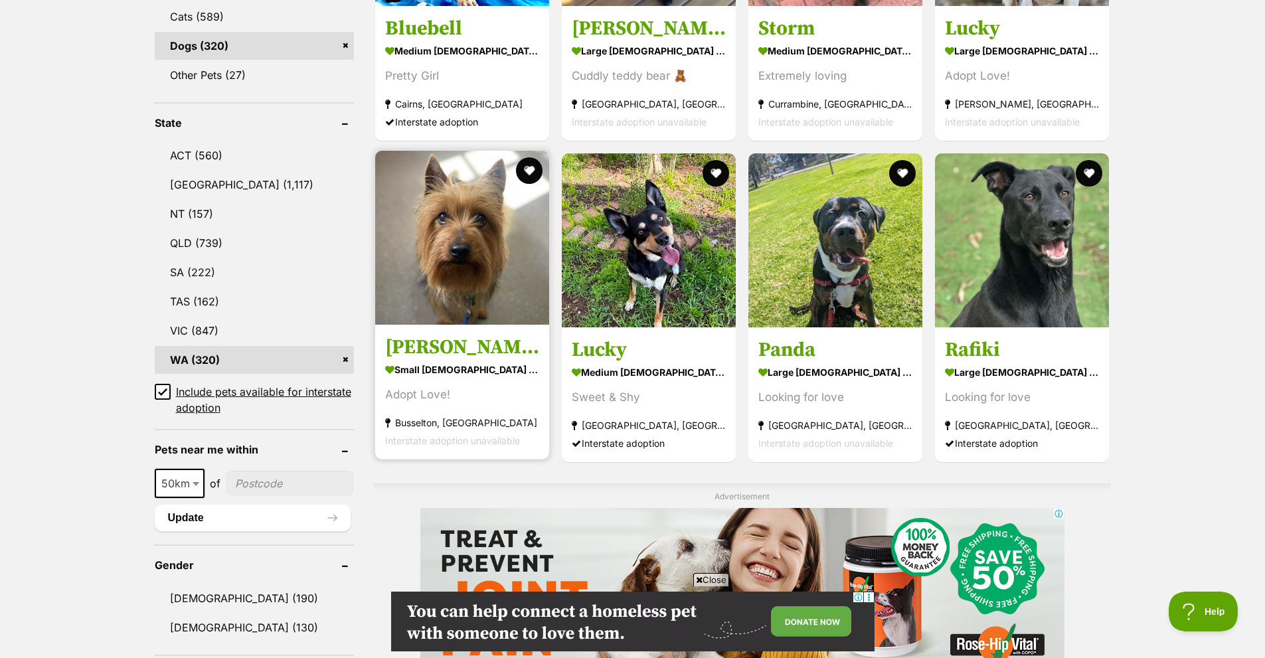
click at [448, 231] on img at bounding box center [462, 238] width 174 height 174
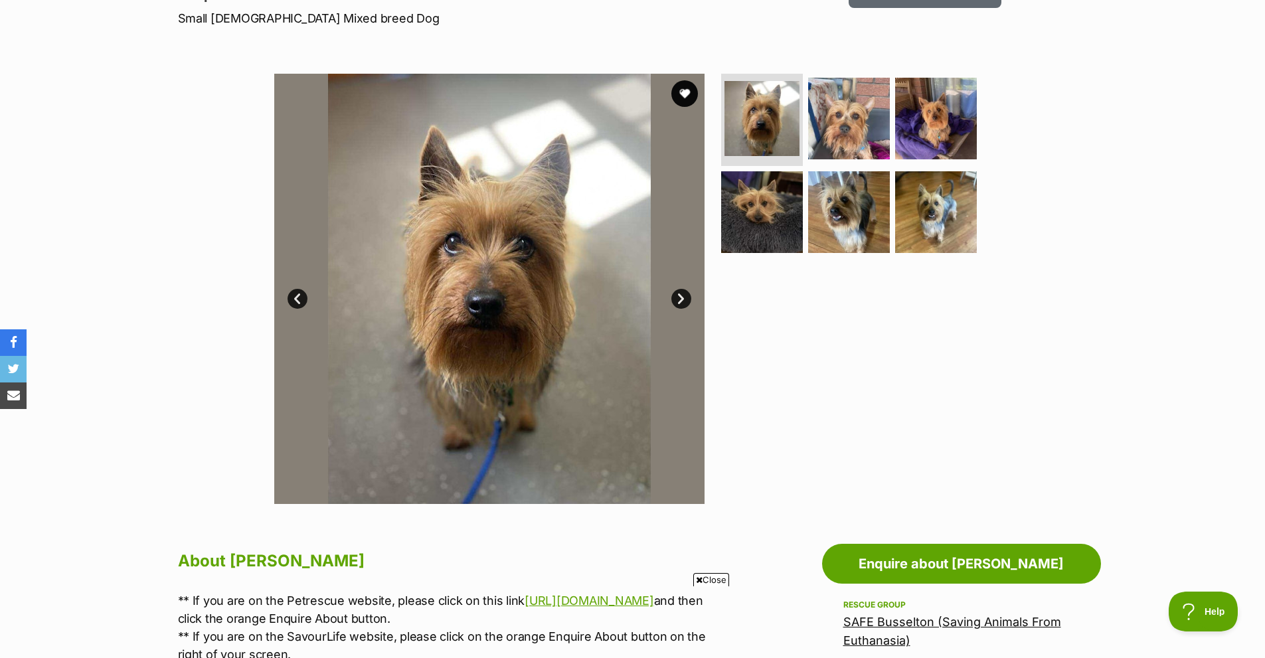
scroll to position [199, 0]
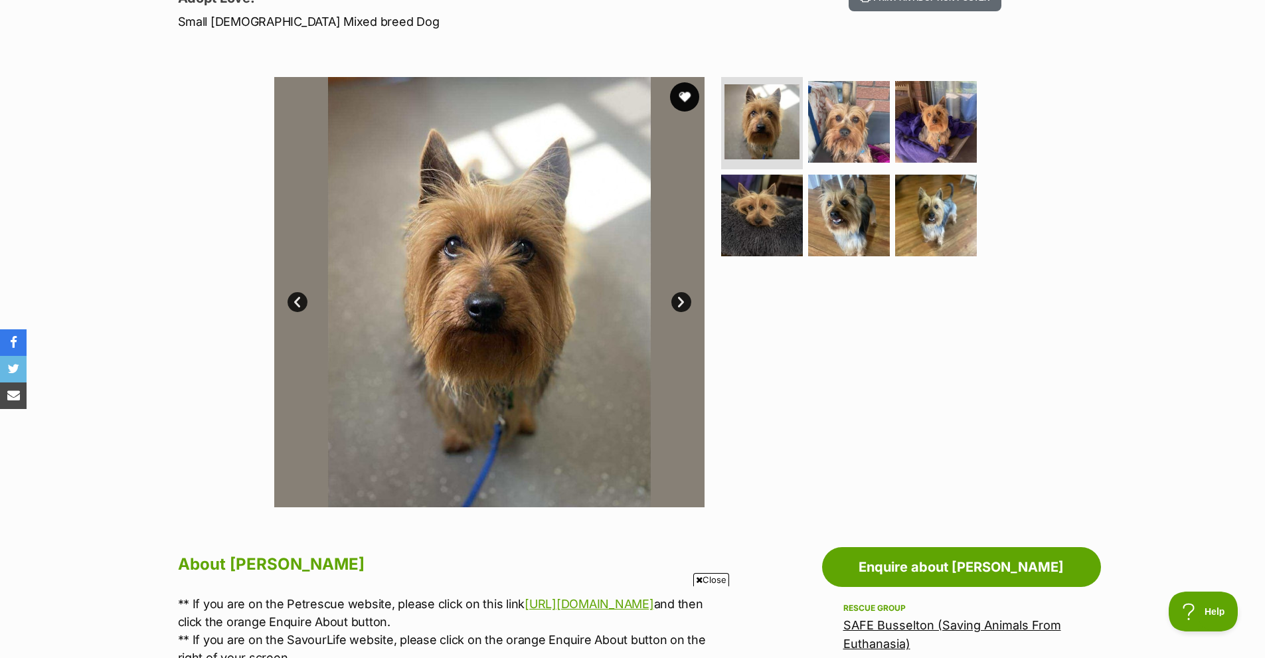
click at [685, 98] on button "favourite" at bounding box center [684, 96] width 29 height 29
click at [926, 186] on img at bounding box center [936, 216] width 86 height 86
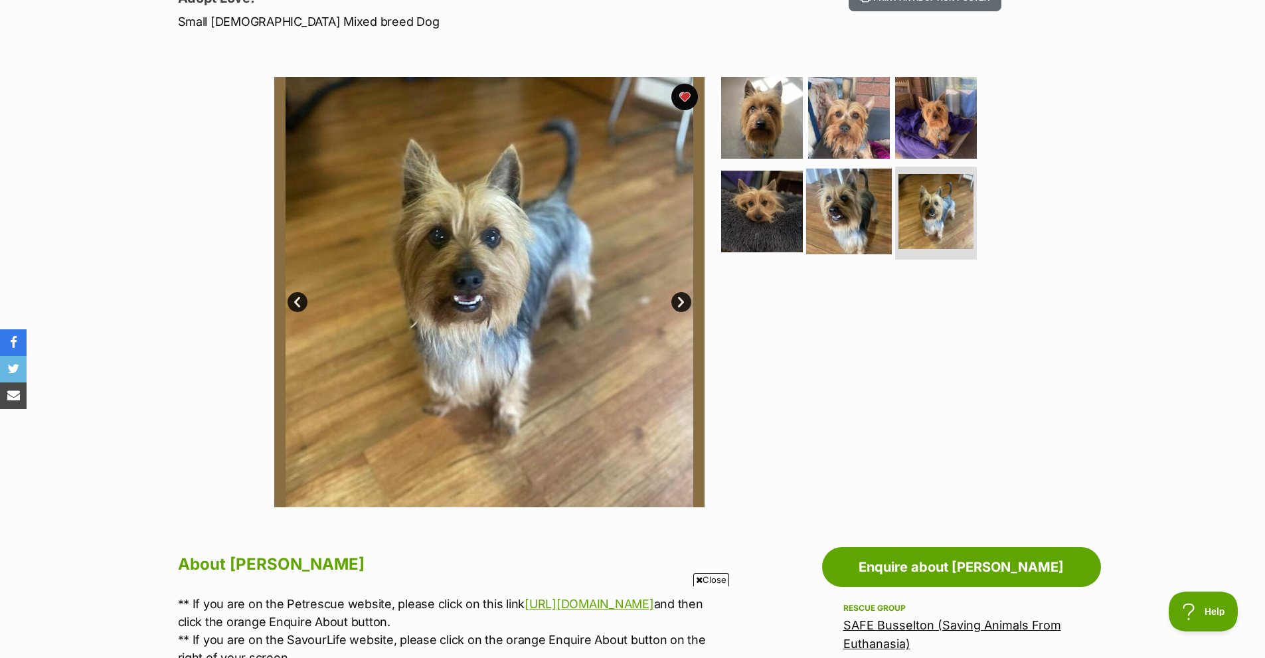
click at [841, 234] on img at bounding box center [849, 212] width 86 height 86
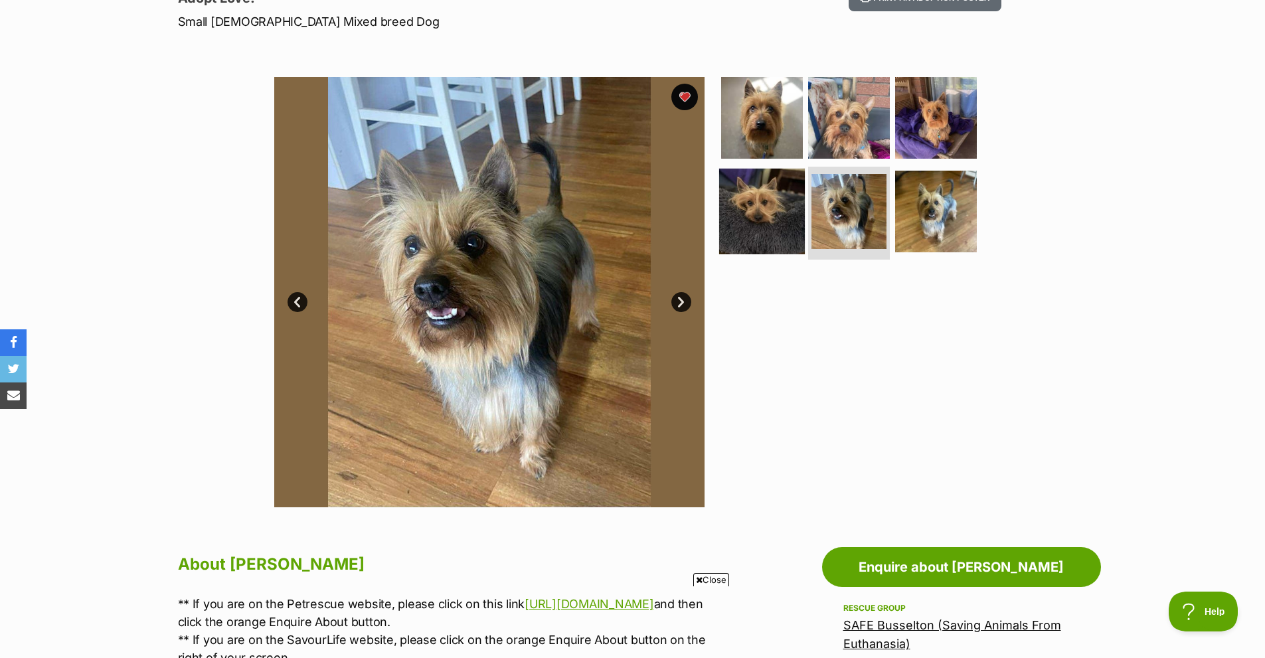
click at [781, 228] on img at bounding box center [762, 212] width 86 height 86
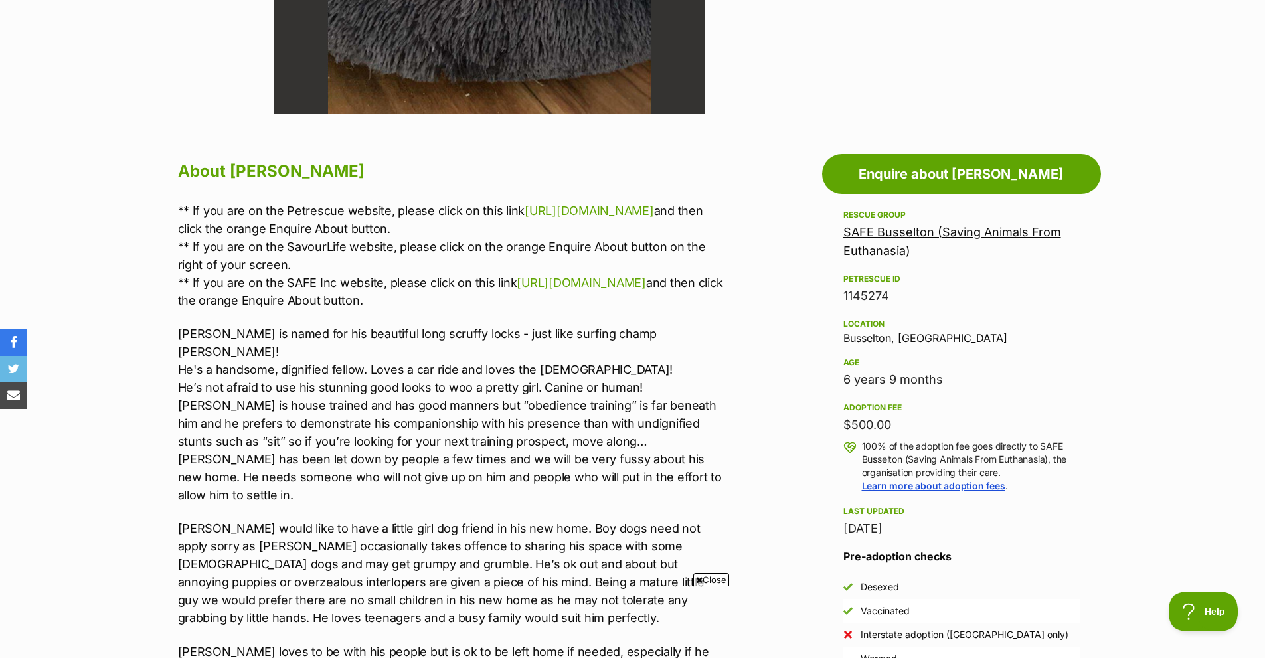
scroll to position [598, 0]
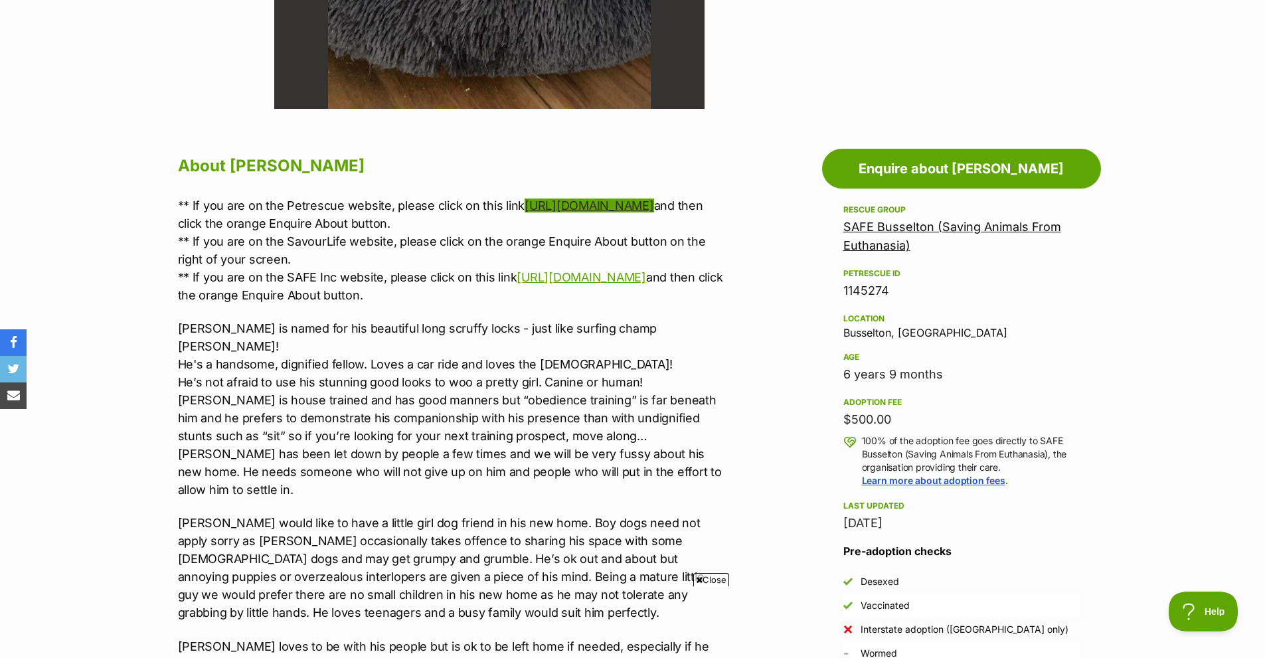
click at [525, 213] on link "https://www.savour-life.com.au/adopt-a-dog/search-now/view/" at bounding box center [589, 206] width 129 height 14
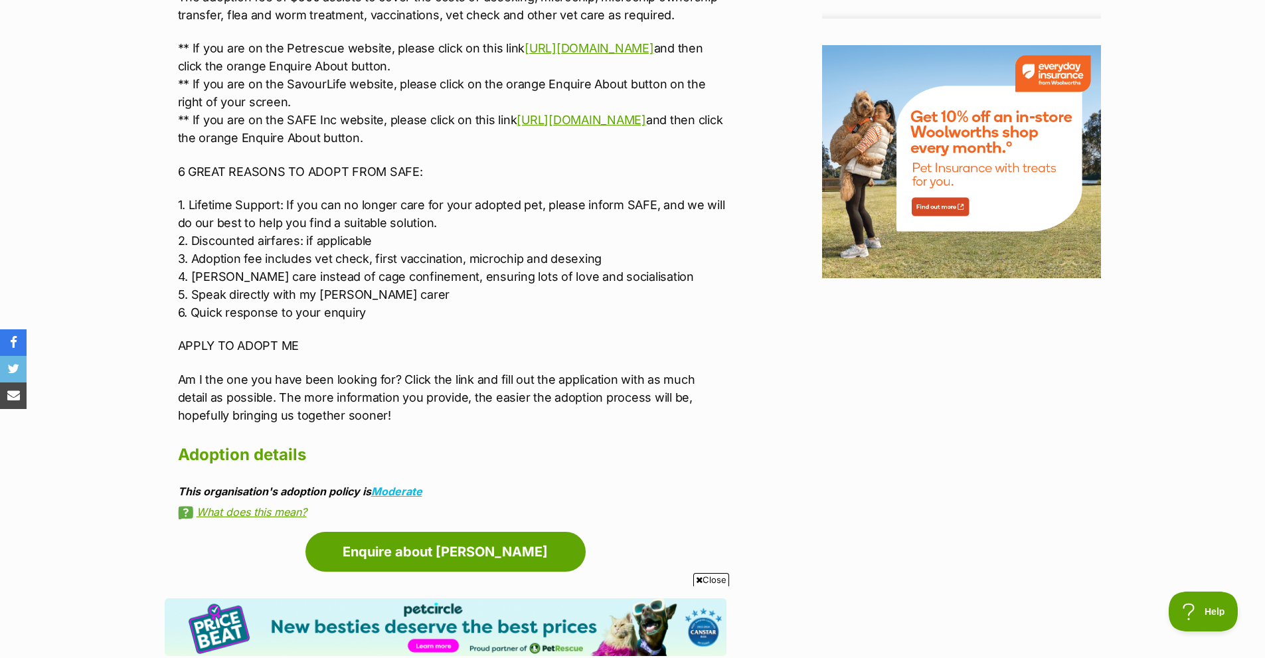
scroll to position [1527, 0]
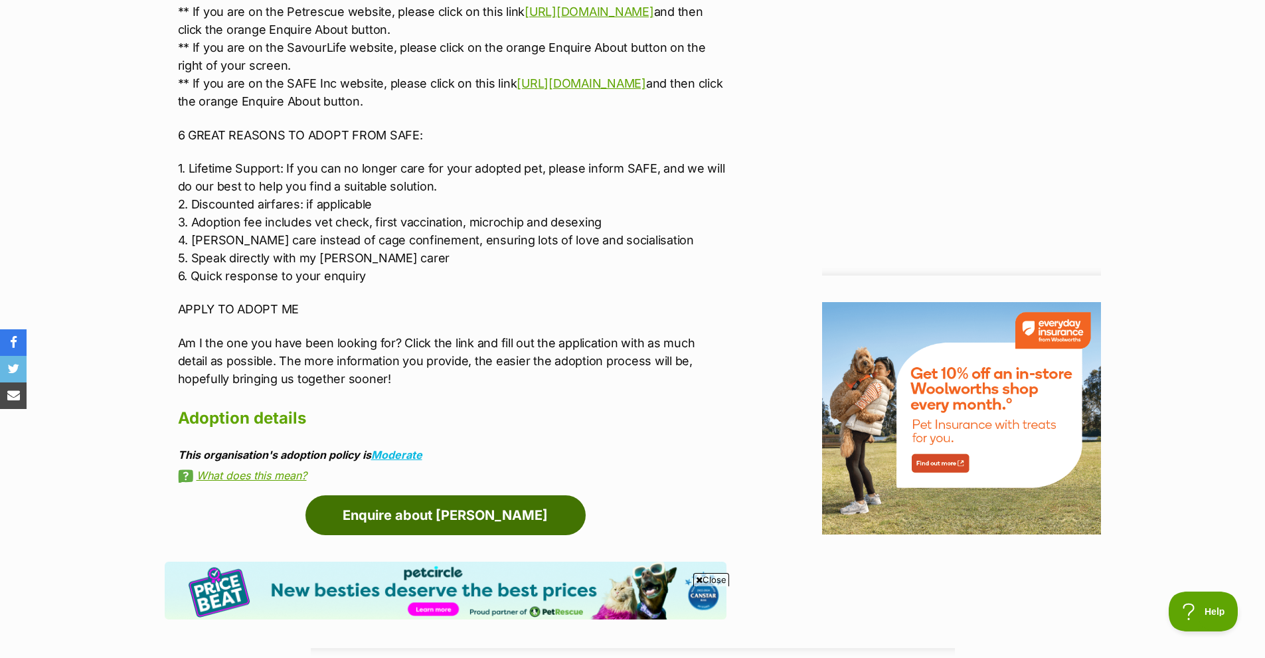
click at [414, 495] on link "Enquire about Occy" at bounding box center [445, 515] width 280 height 40
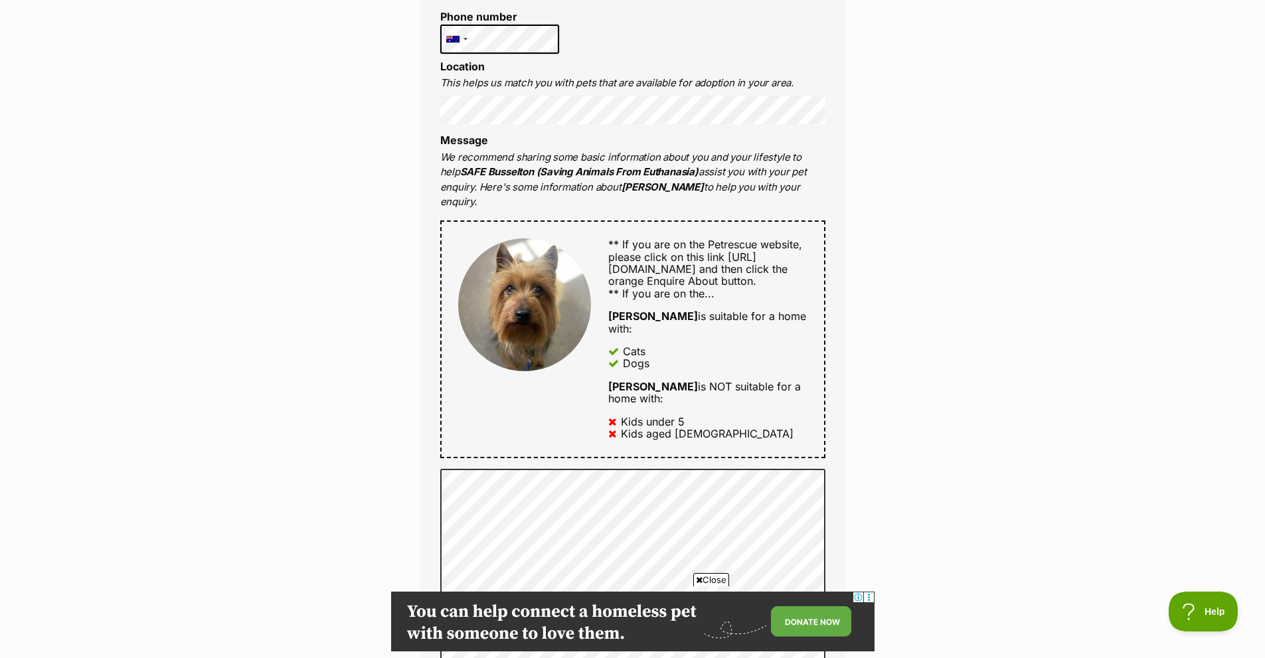
scroll to position [531, 0]
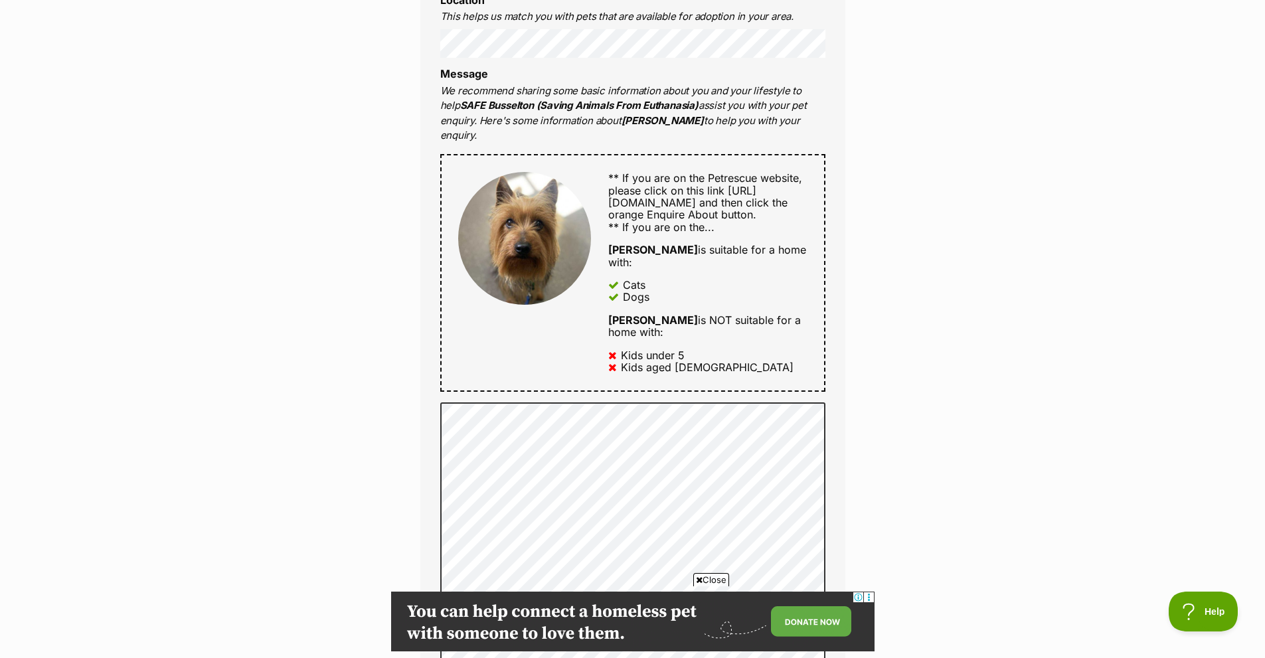
drag, startPoint x: 564, startPoint y: 262, endPoint x: 553, endPoint y: 238, distance: 26.2
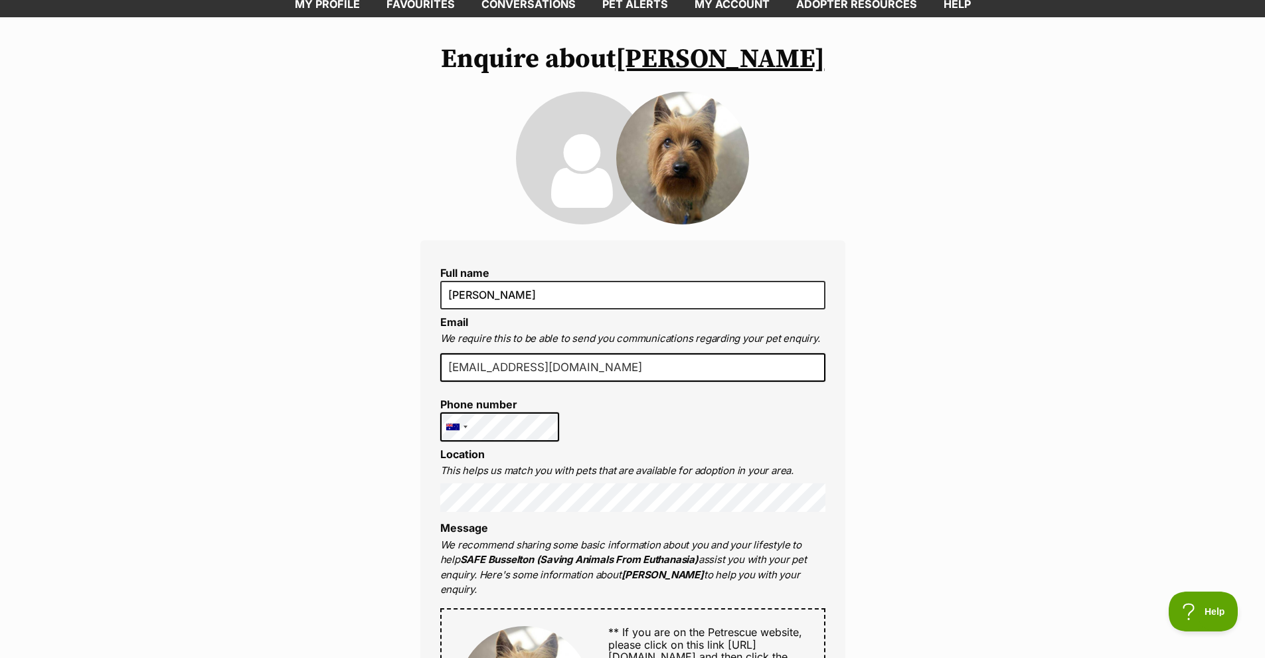
scroll to position [0, 0]
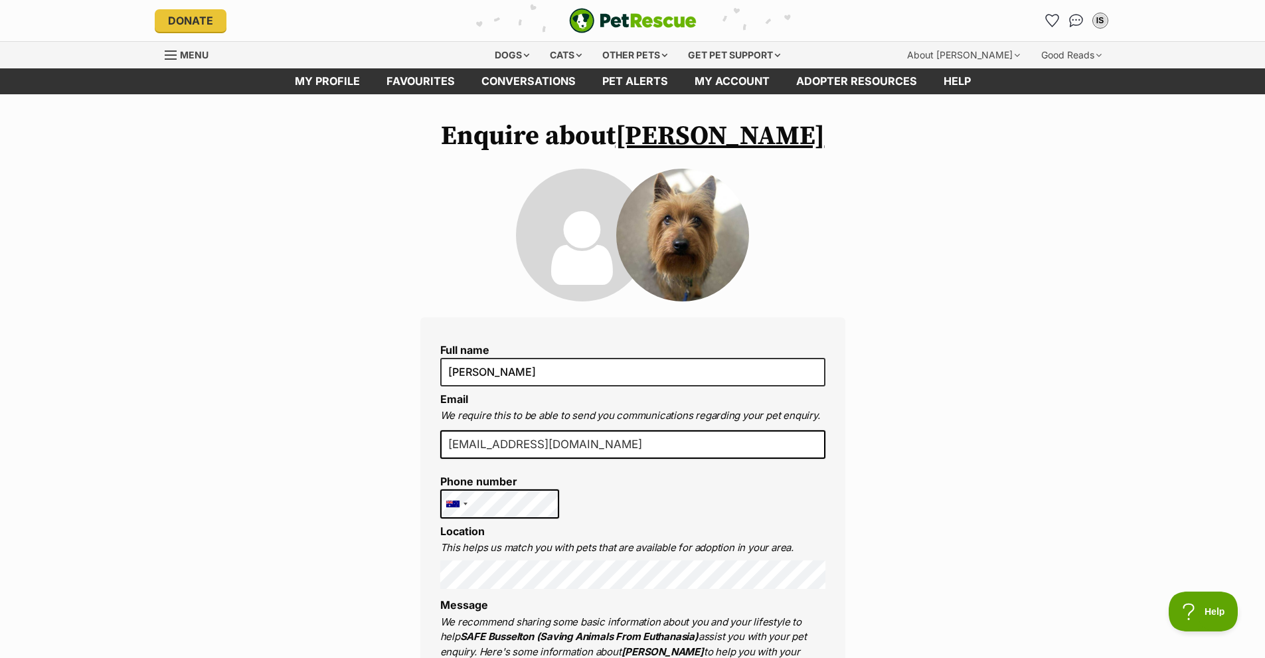
click at [691, 250] on img at bounding box center [682, 235] width 133 height 133
click at [582, 258] on icon at bounding box center [582, 248] width 62 height 86
click at [655, 224] on img at bounding box center [682, 235] width 133 height 133
click at [556, 48] on div "Cats" at bounding box center [566, 55] width 50 height 27
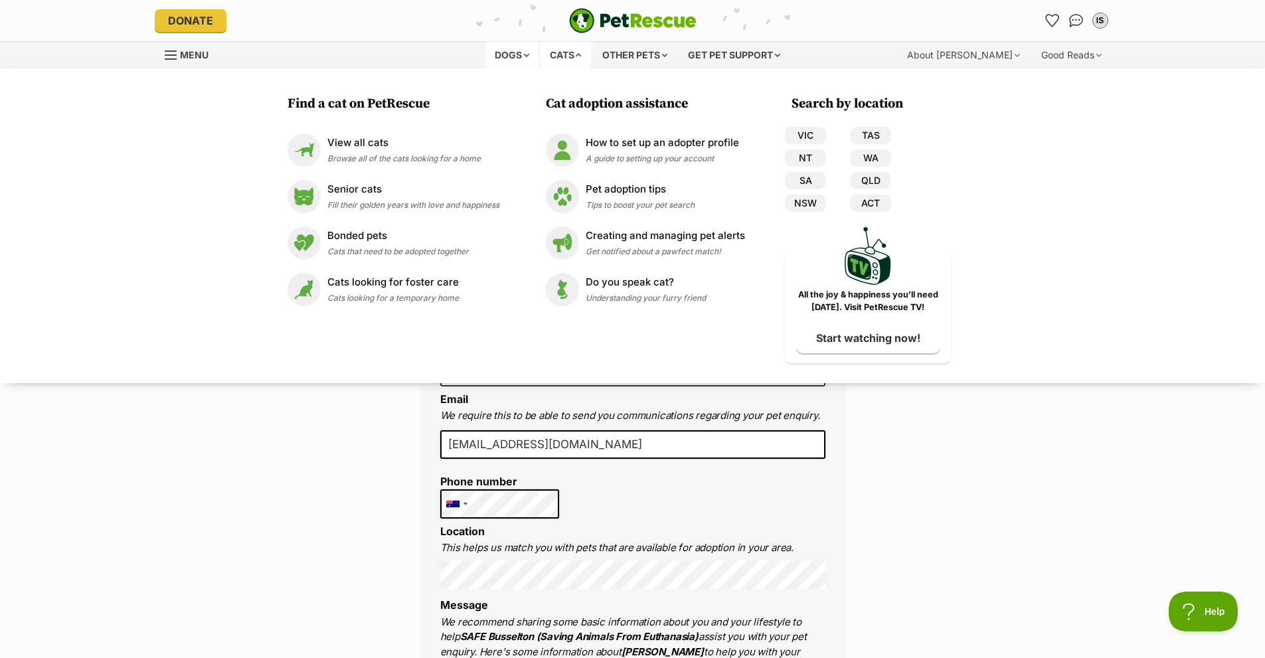
click at [494, 49] on div "Dogs" at bounding box center [511, 55] width 53 height 27
click at [347, 144] on p "View all dogs" at bounding box center [409, 142] width 165 height 15
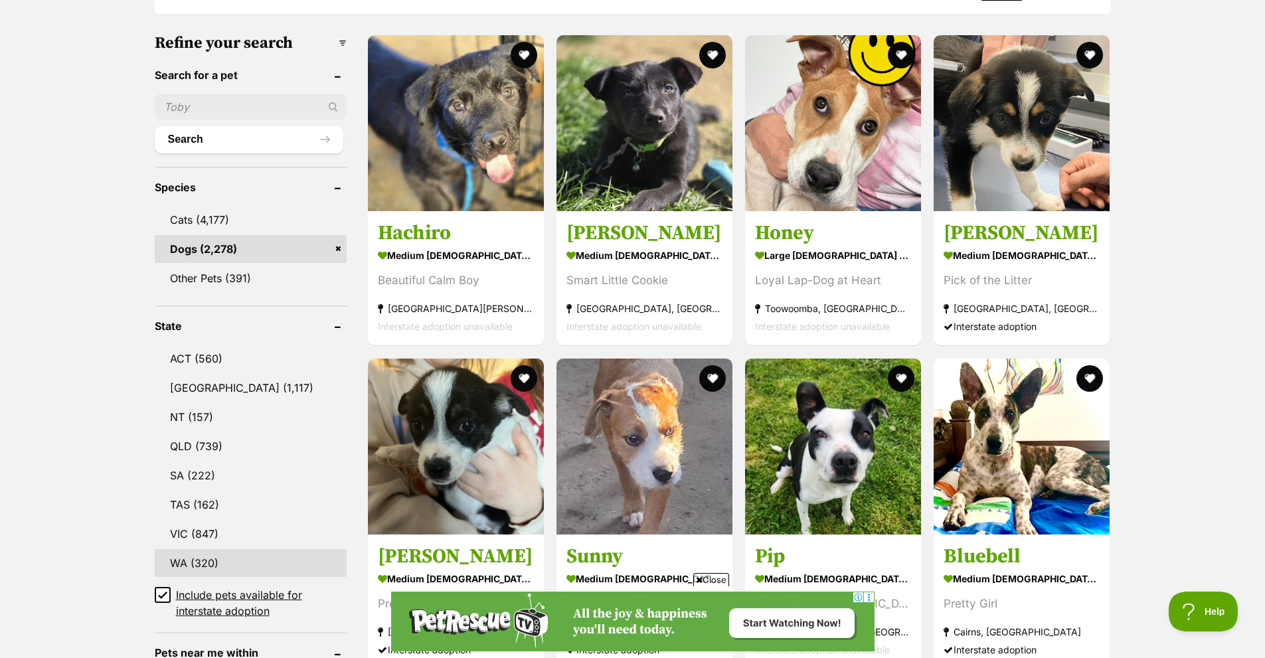
click at [171, 561] on link "WA (320)" at bounding box center [251, 563] width 192 height 28
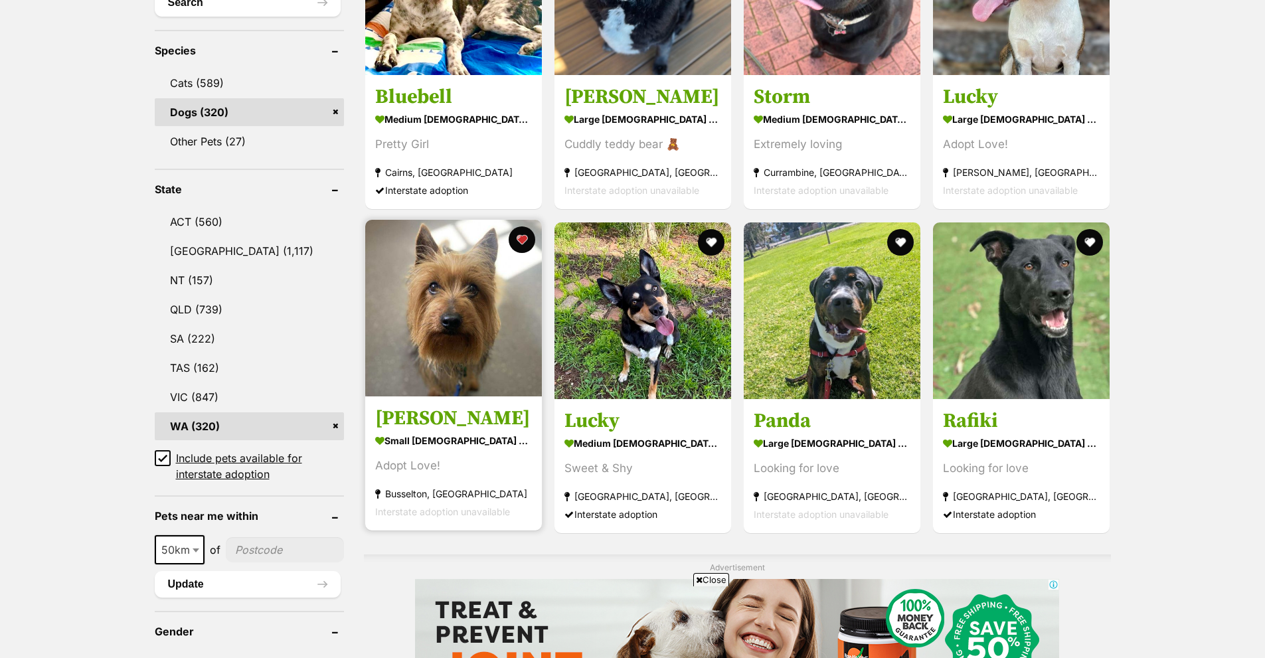
click at [450, 311] on img at bounding box center [453, 308] width 177 height 177
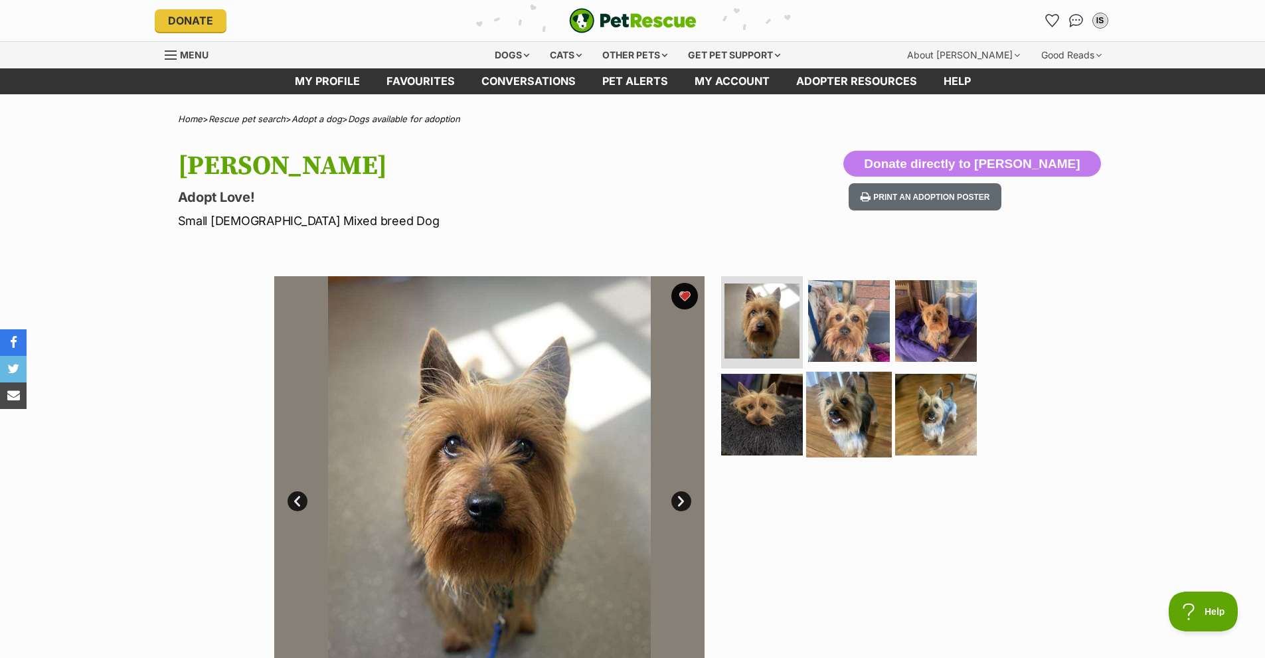
drag, startPoint x: 824, startPoint y: 270, endPoint x: 829, endPoint y: 389, distance: 118.3
click at [829, 389] on section "Available 1 of 6 images 1 of 6 images 1 of 6 images 1 of 6 images 1 of 6 images…" at bounding box center [632, 481] width 757 height 450
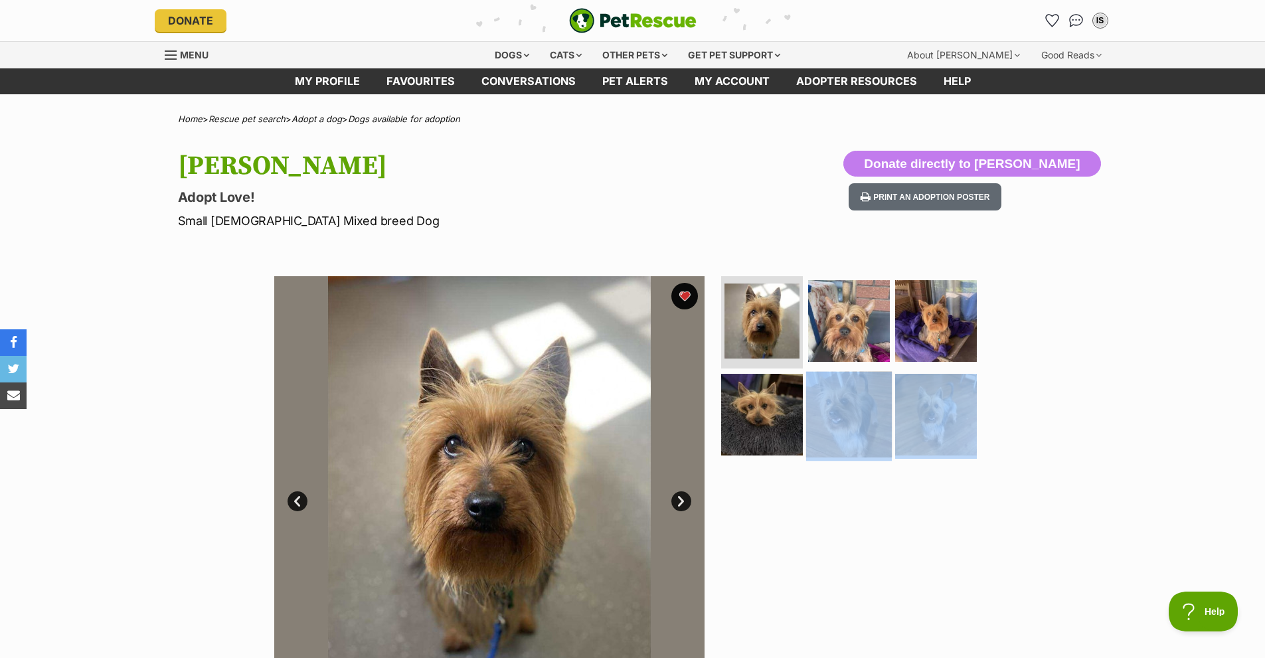
drag, startPoint x: 1003, startPoint y: 424, endPoint x: 818, endPoint y: 438, distance: 185.8
click at [820, 439] on section "Available 1 of 6 images 1 of 6 images 1 of 6 images 1 of 6 images 1 of 6 images…" at bounding box center [632, 481] width 757 height 450
drag, startPoint x: 1181, startPoint y: 493, endPoint x: 1026, endPoint y: 445, distance: 162.2
click at [1179, 492] on div "Available 1 of 6 images 1 of 6 images 1 of 6 images 1 of 6 images 1 of 6 images…" at bounding box center [632, 481] width 1265 height 450
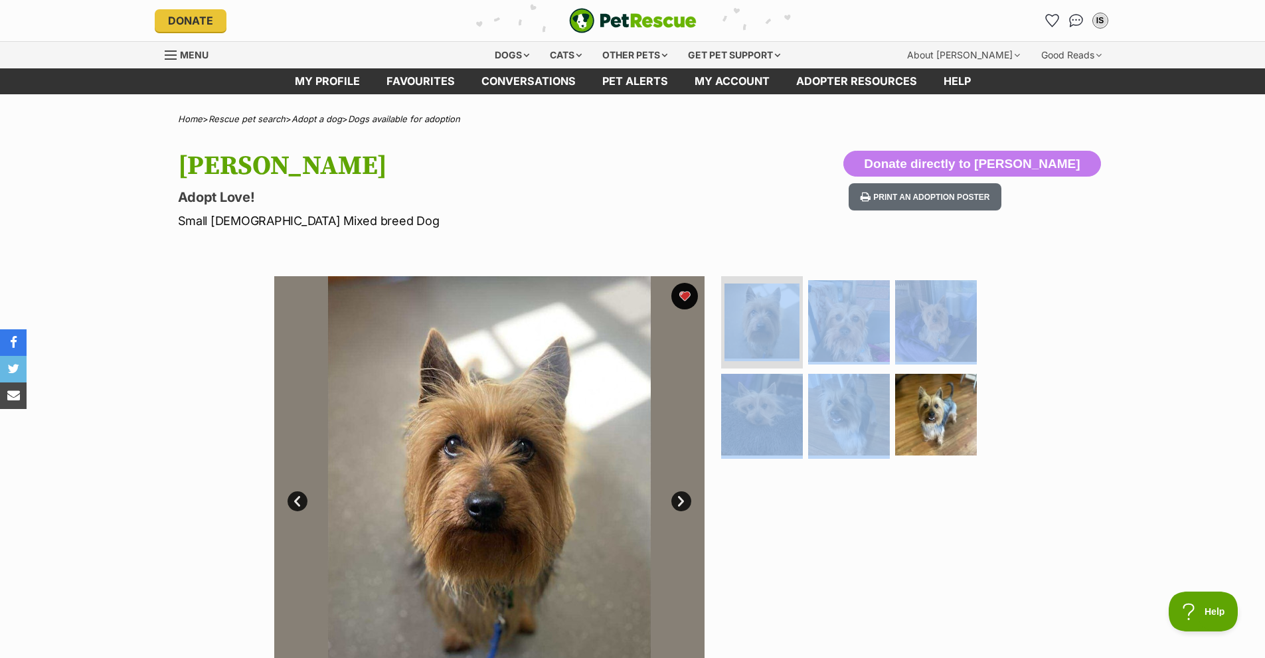
drag, startPoint x: 707, startPoint y: 271, endPoint x: 993, endPoint y: 466, distance: 345.9
click at [993, 466] on section "Available 1 of 6 images 1 of 6 images 1 of 6 images 1 of 6 images 1 of 6 images…" at bounding box center [632, 481] width 757 height 450
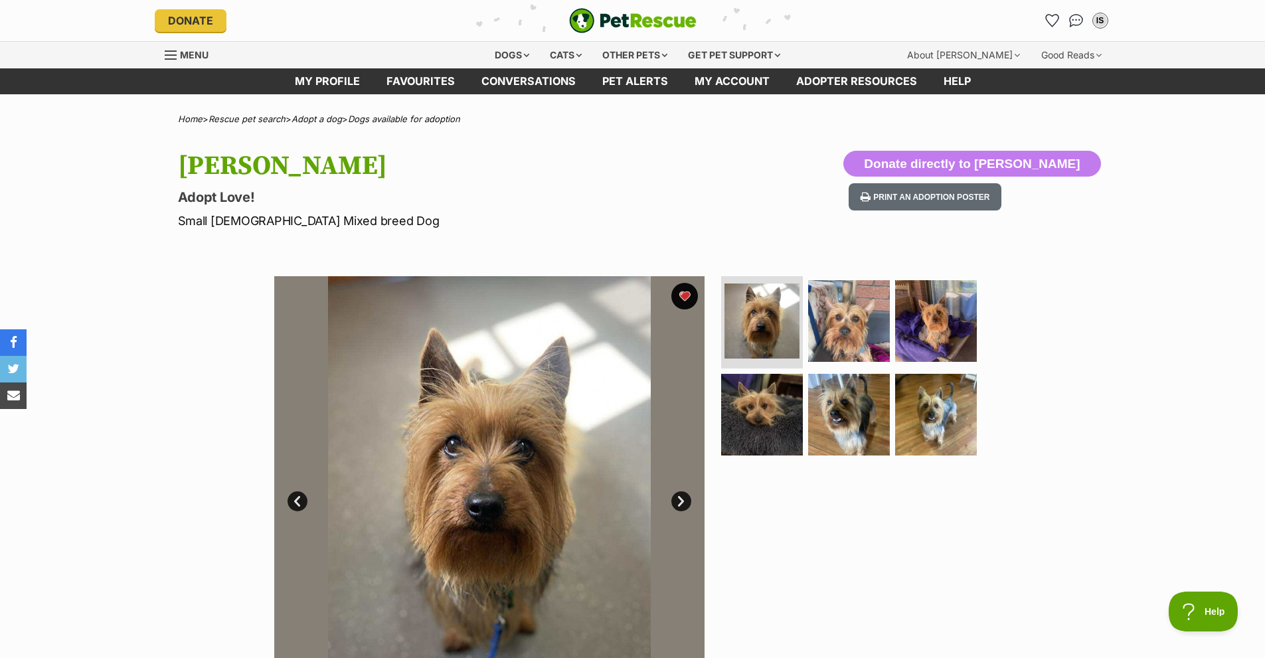
click at [670, 224] on p "Small Male Mixed breed Dog" at bounding box center [459, 221] width 562 height 18
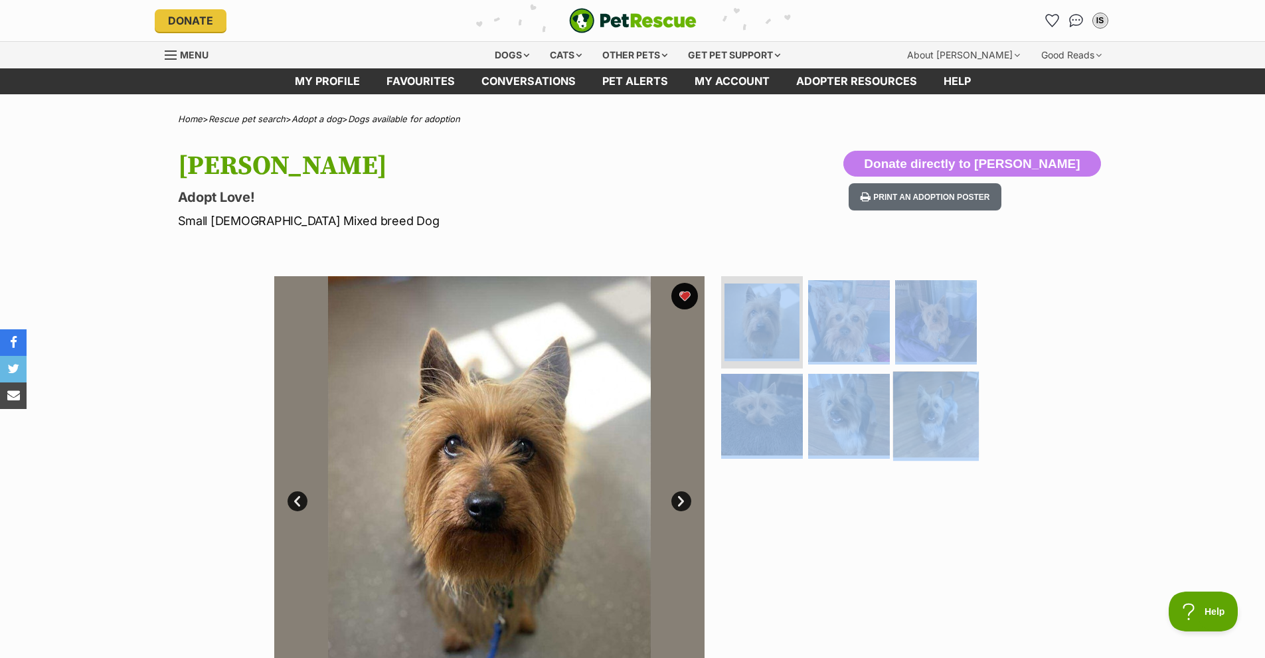
drag, startPoint x: 715, startPoint y: 262, endPoint x: 958, endPoint y: 428, distance: 293.8
click at [958, 428] on section "Available 1 of 6 images 1 of 6 images 1 of 6 images 1 of 6 images 1 of 6 images…" at bounding box center [632, 481] width 757 height 450
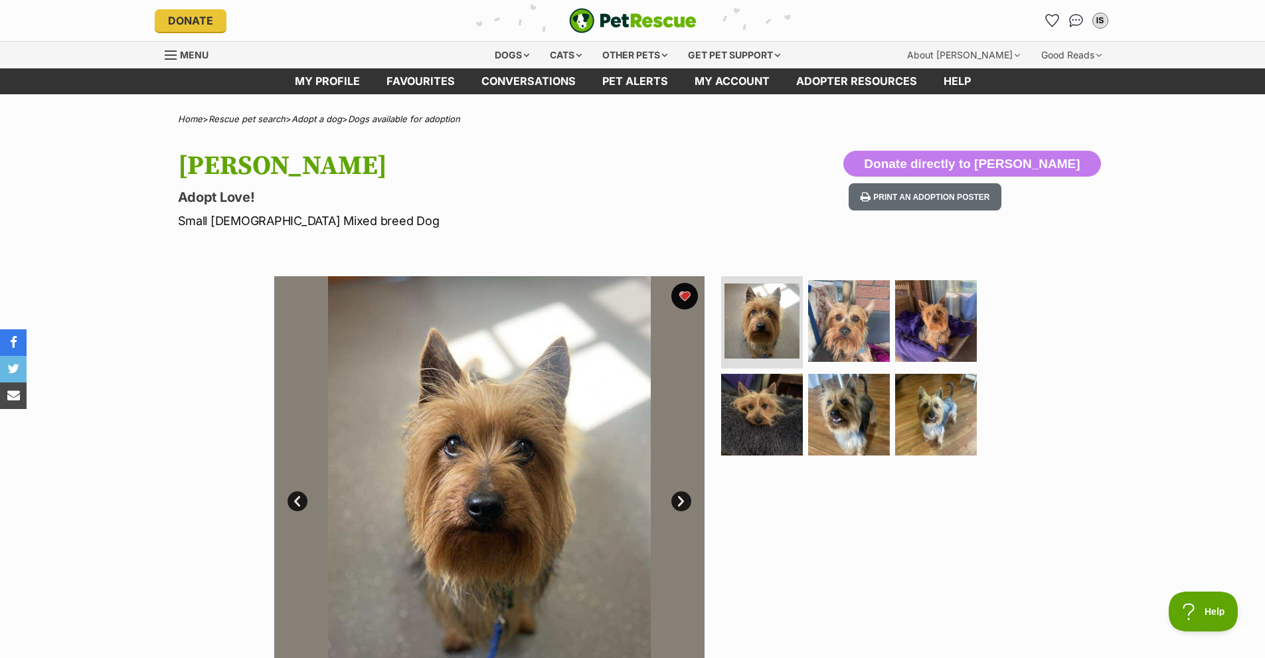
click at [988, 198] on button "Print an adoption poster" at bounding box center [925, 196] width 153 height 27
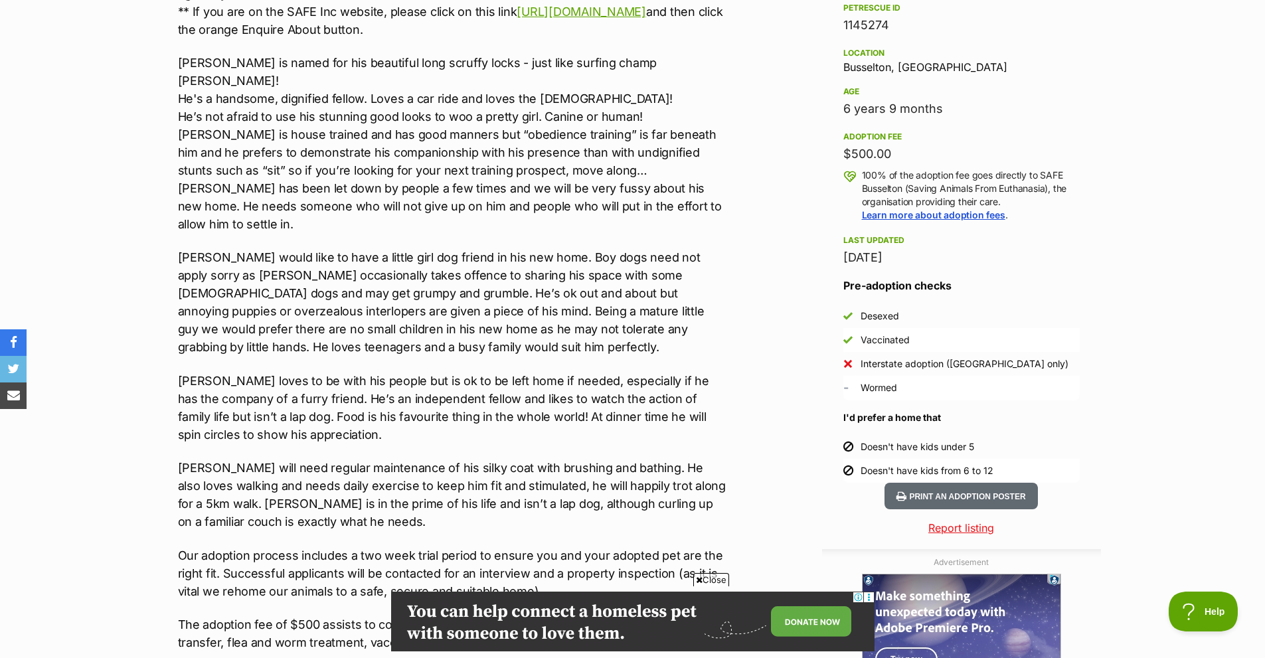
scroll to position [797, 0]
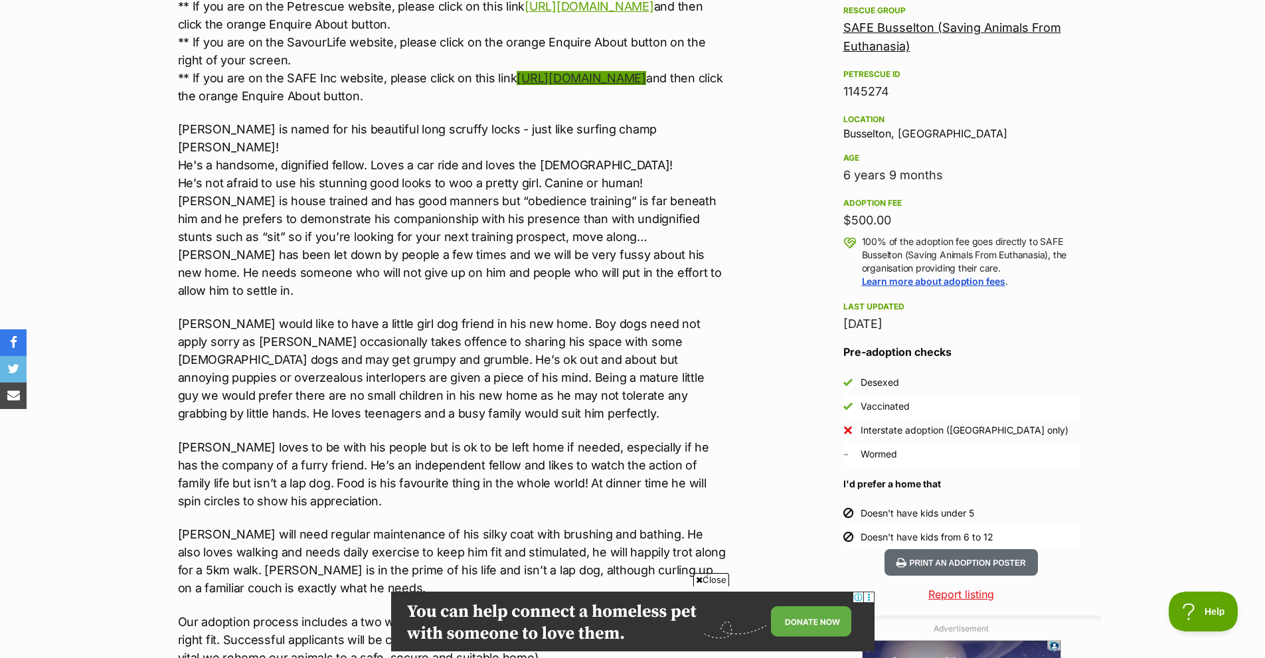
click at [517, 85] on link "https://www.savour-life.com.au/adopt-a-dog/search-now/view/" at bounding box center [581, 78] width 129 height 14
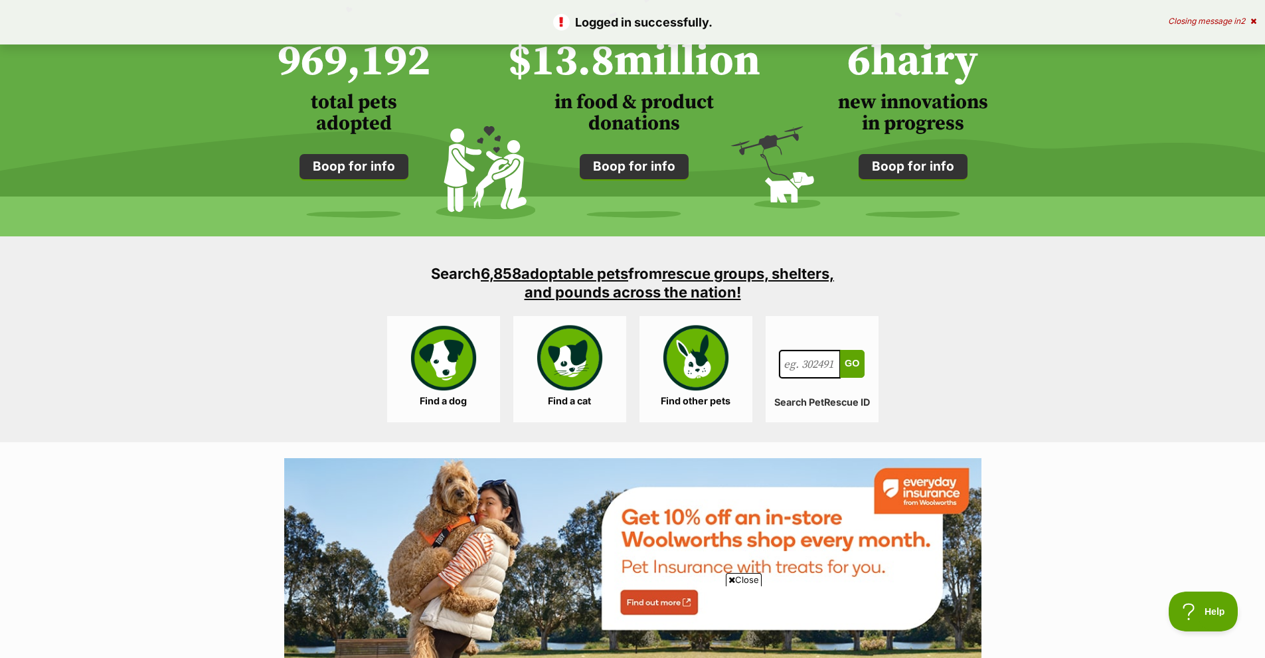
scroll to position [1195, 0]
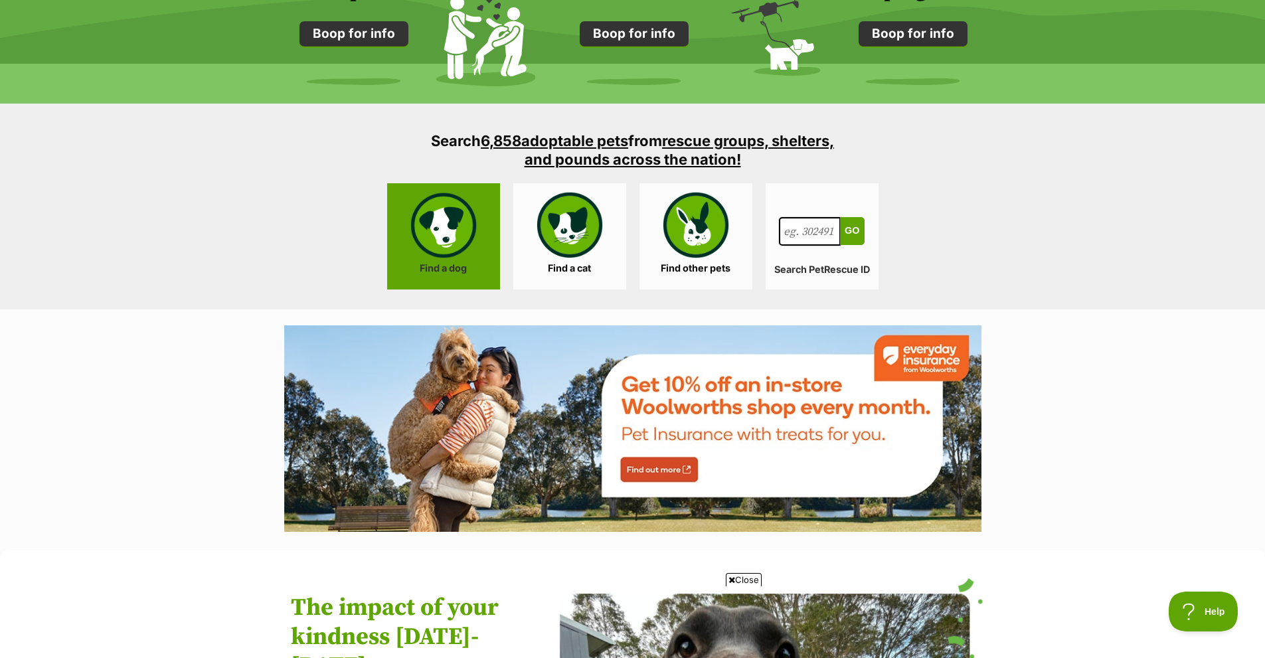
click at [439, 230] on link "Find a dog" at bounding box center [443, 236] width 113 height 106
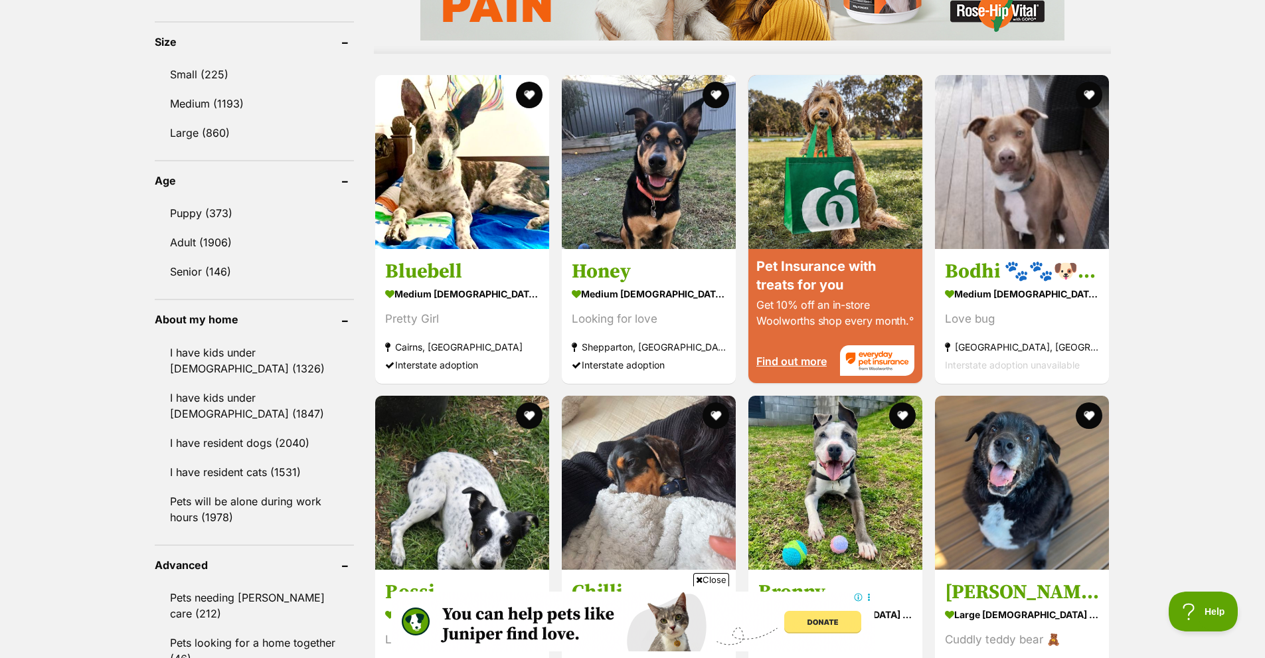
scroll to position [1195, 0]
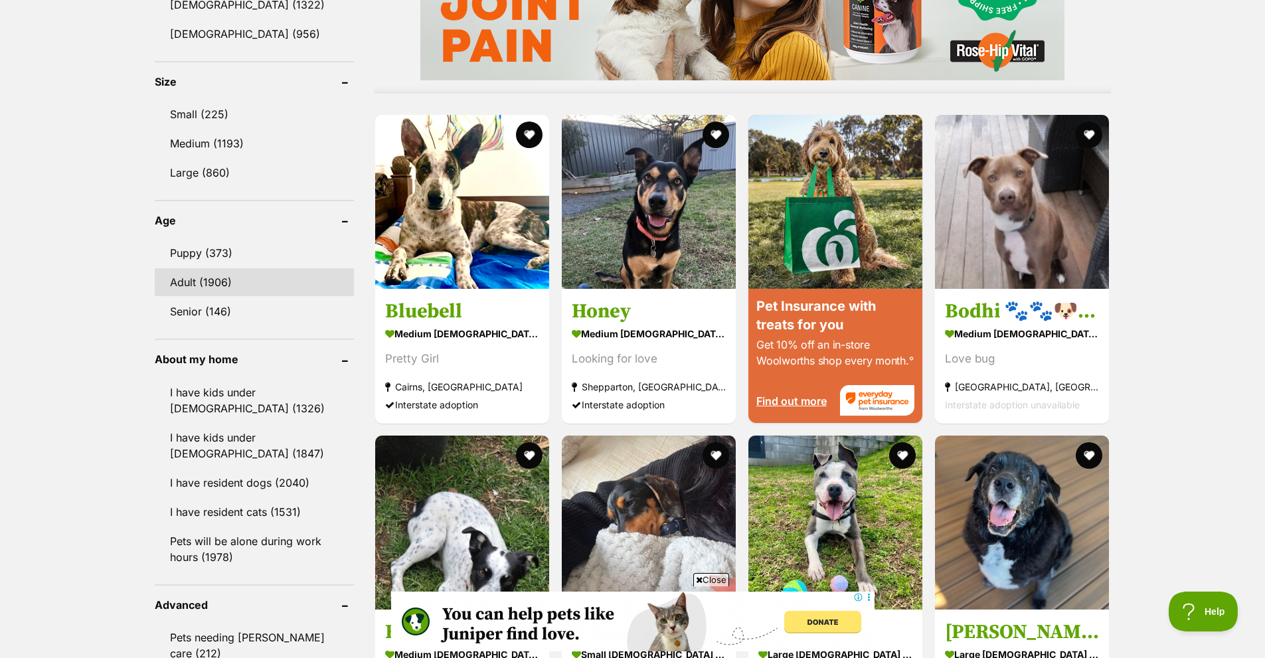
click at [205, 279] on link "Adult (1906)" at bounding box center [254, 282] width 199 height 28
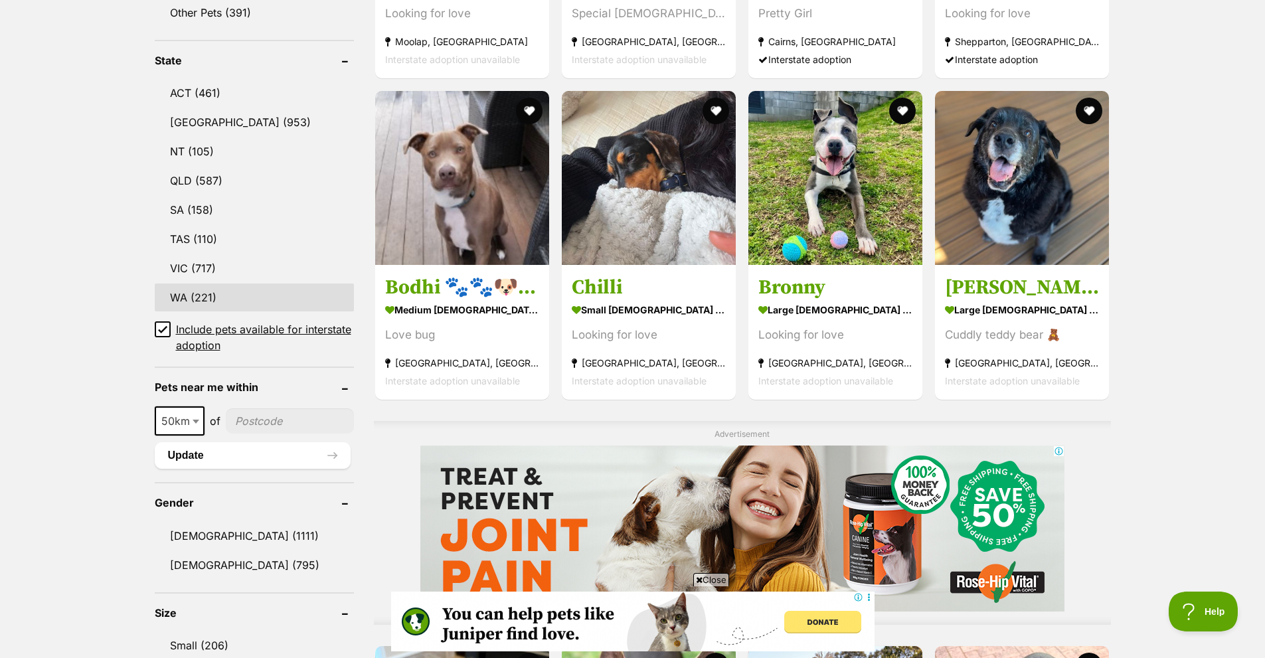
click at [173, 298] on link "WA (221)" at bounding box center [254, 298] width 199 height 28
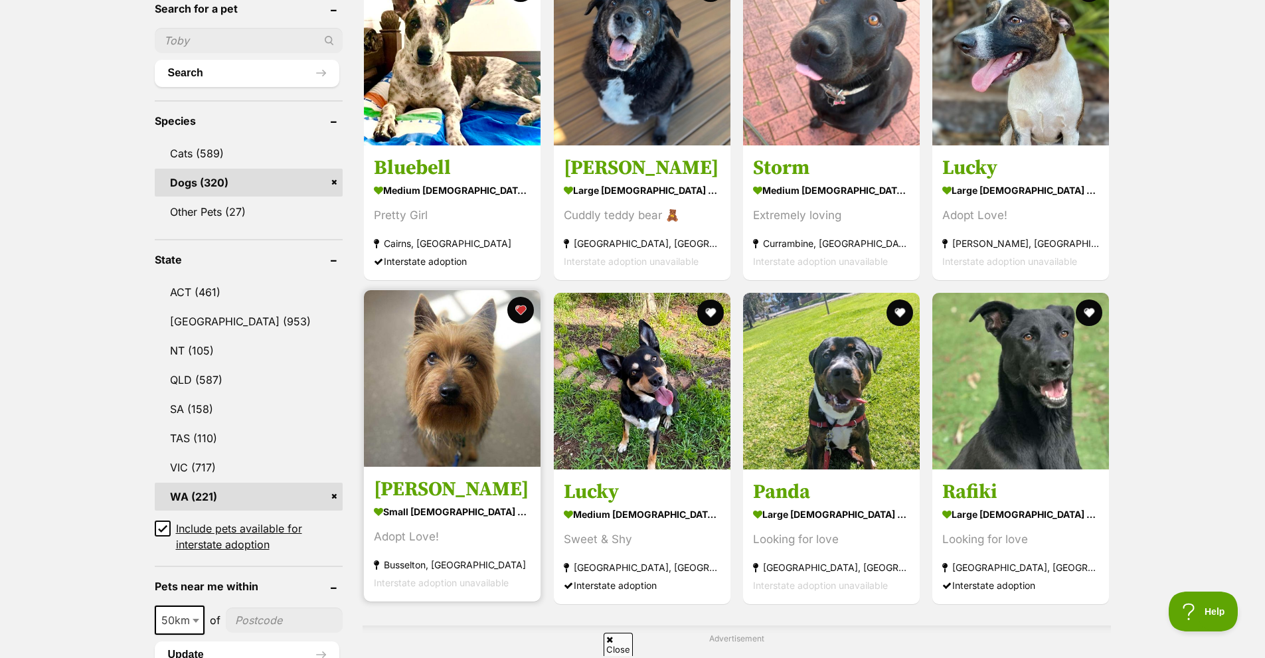
click at [428, 335] on img at bounding box center [452, 378] width 177 height 177
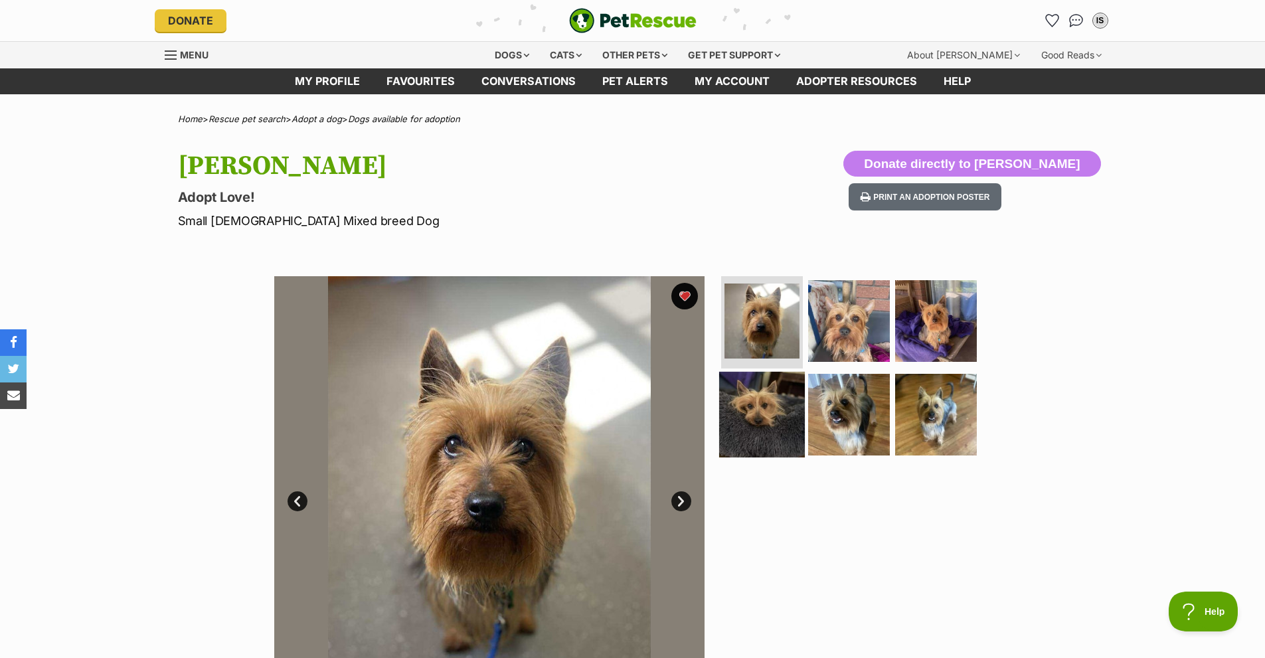
click at [754, 397] on img at bounding box center [762, 415] width 86 height 86
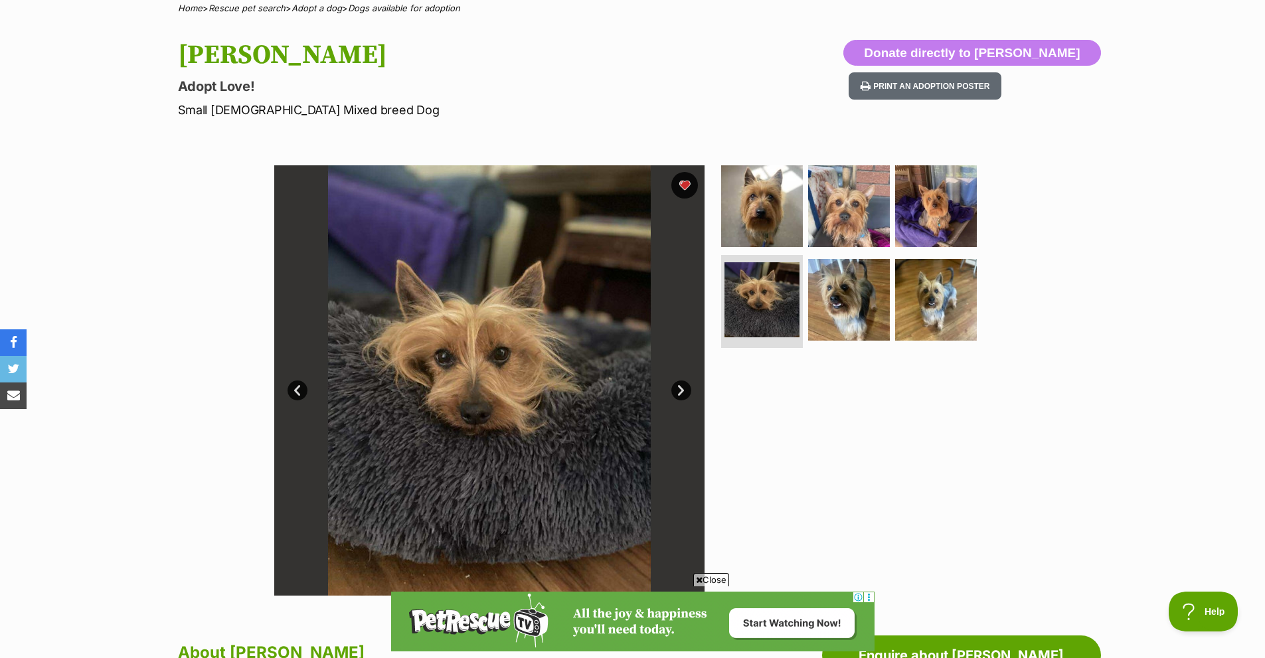
scroll to position [66, 0]
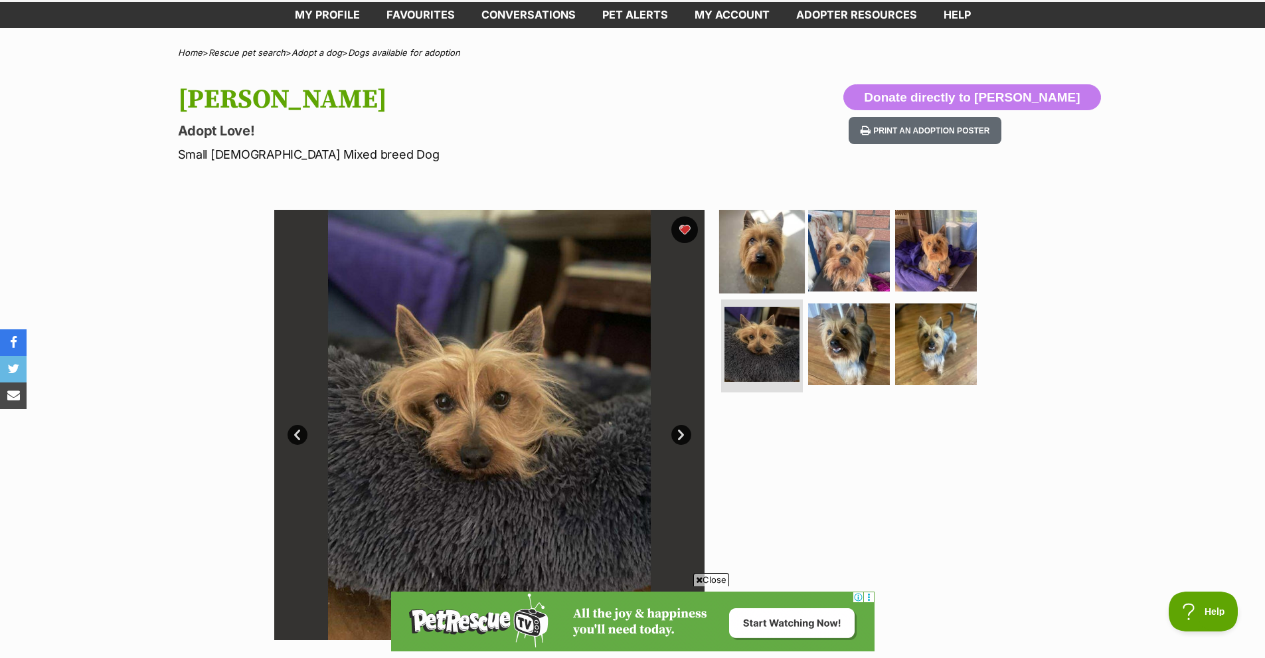
click at [727, 244] on img at bounding box center [762, 250] width 86 height 86
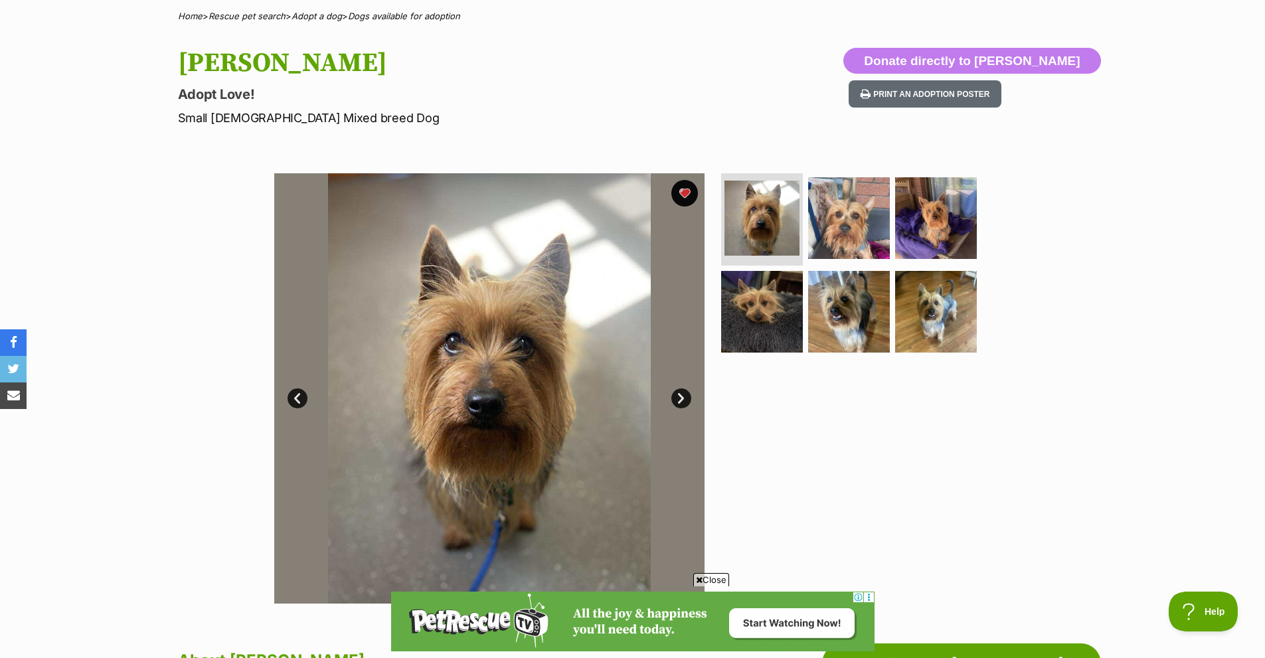
scroll to position [133, 0]
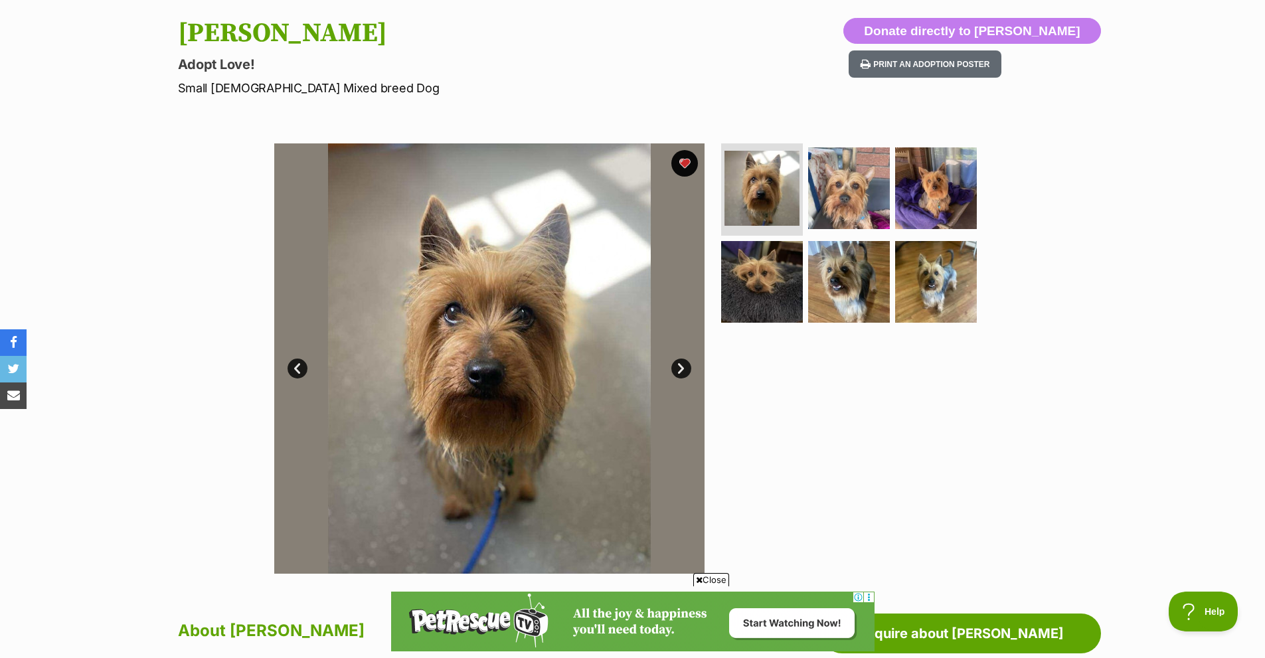
click at [477, 347] on img at bounding box center [489, 358] width 430 height 430
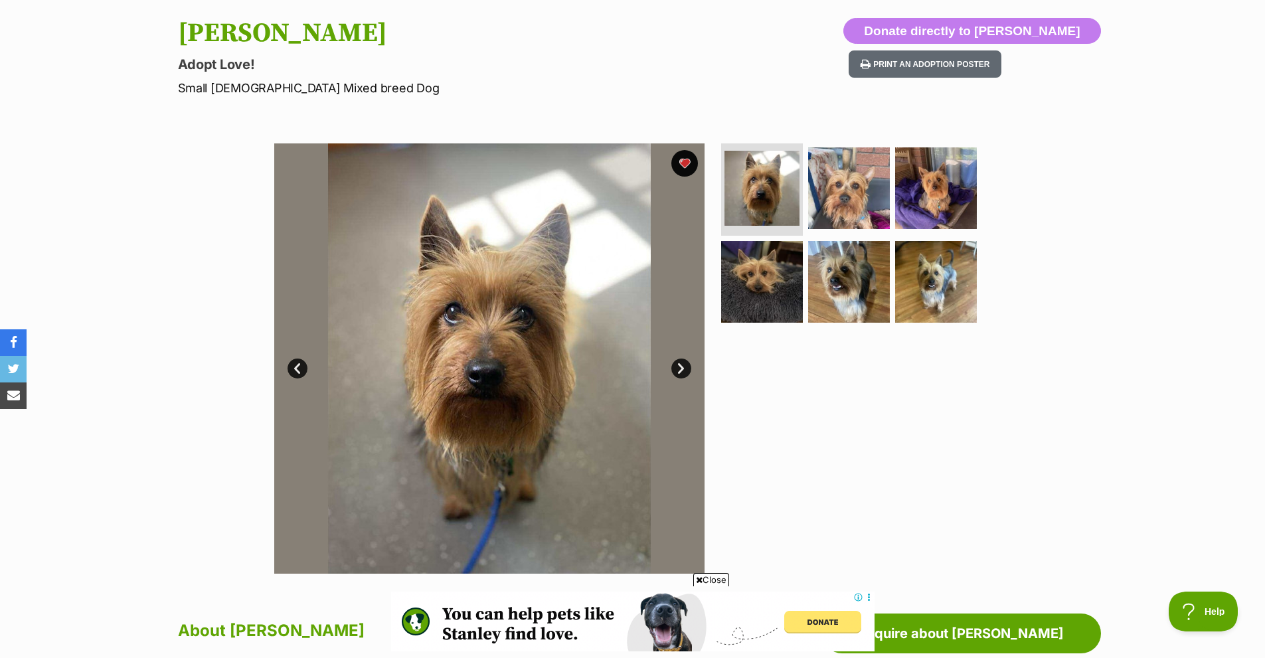
scroll to position [0, 0]
click at [859, 195] on img at bounding box center [849, 188] width 86 height 86
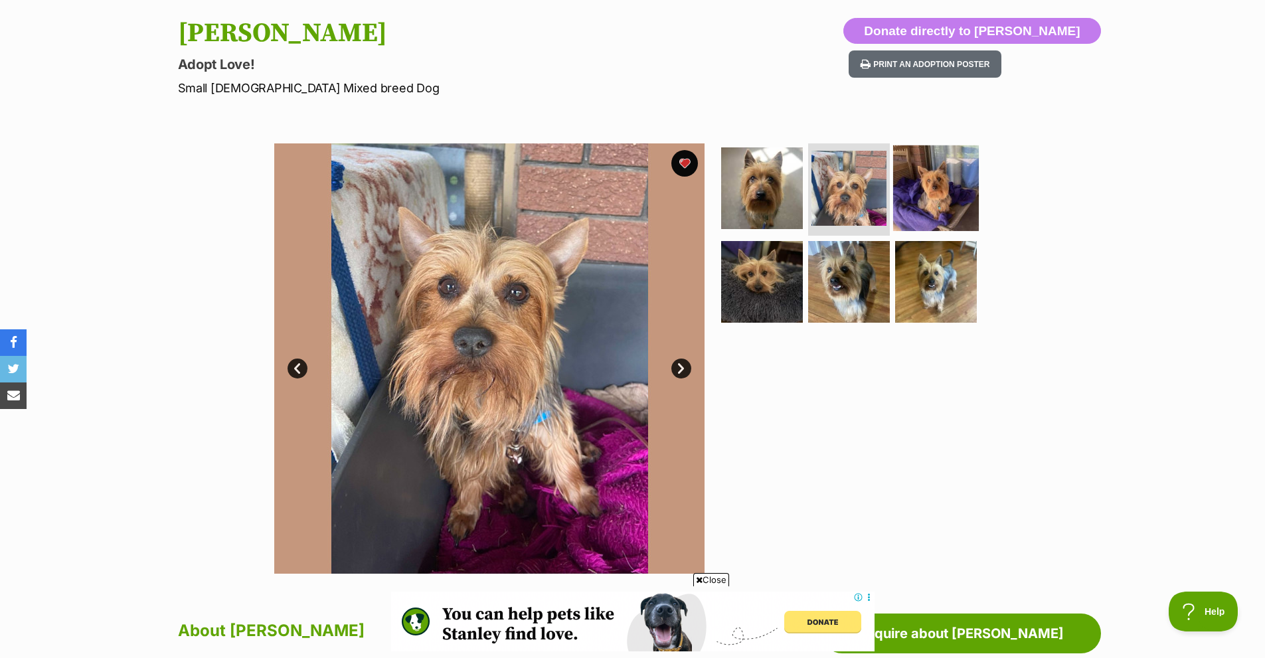
click at [915, 194] on img at bounding box center [936, 188] width 86 height 86
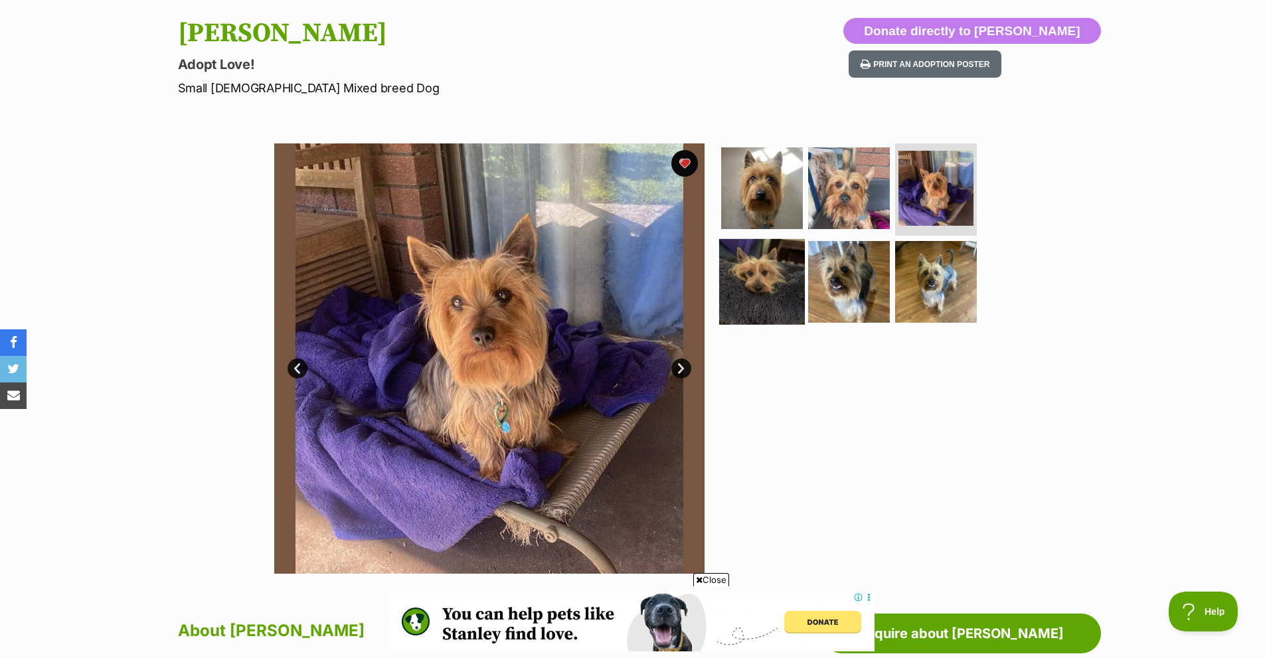
click at [762, 276] on img at bounding box center [762, 282] width 86 height 86
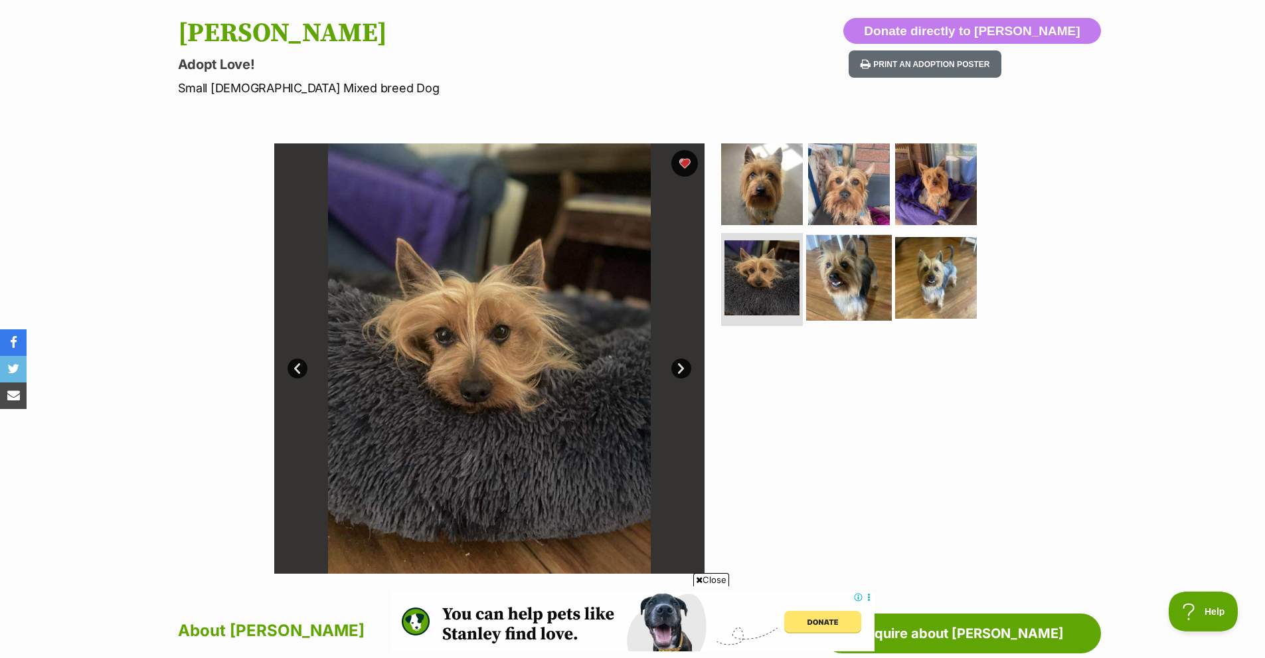
click at [837, 277] on img at bounding box center [849, 278] width 86 height 86
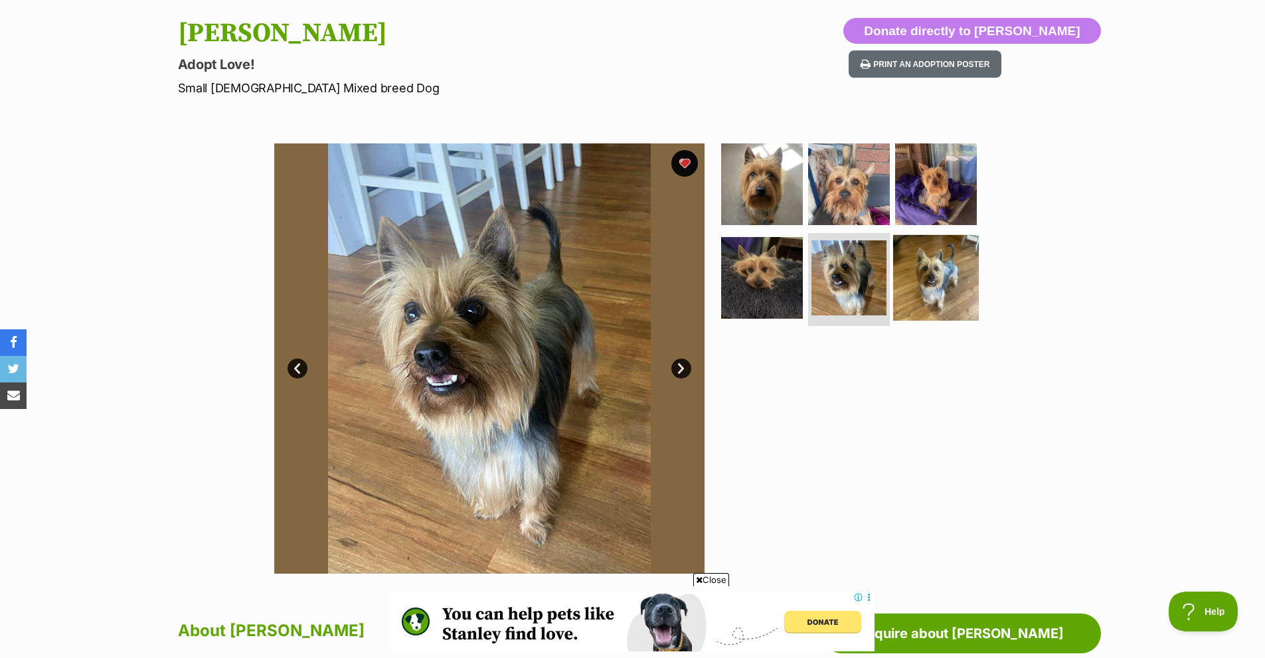
click at [927, 283] on img at bounding box center [936, 278] width 86 height 86
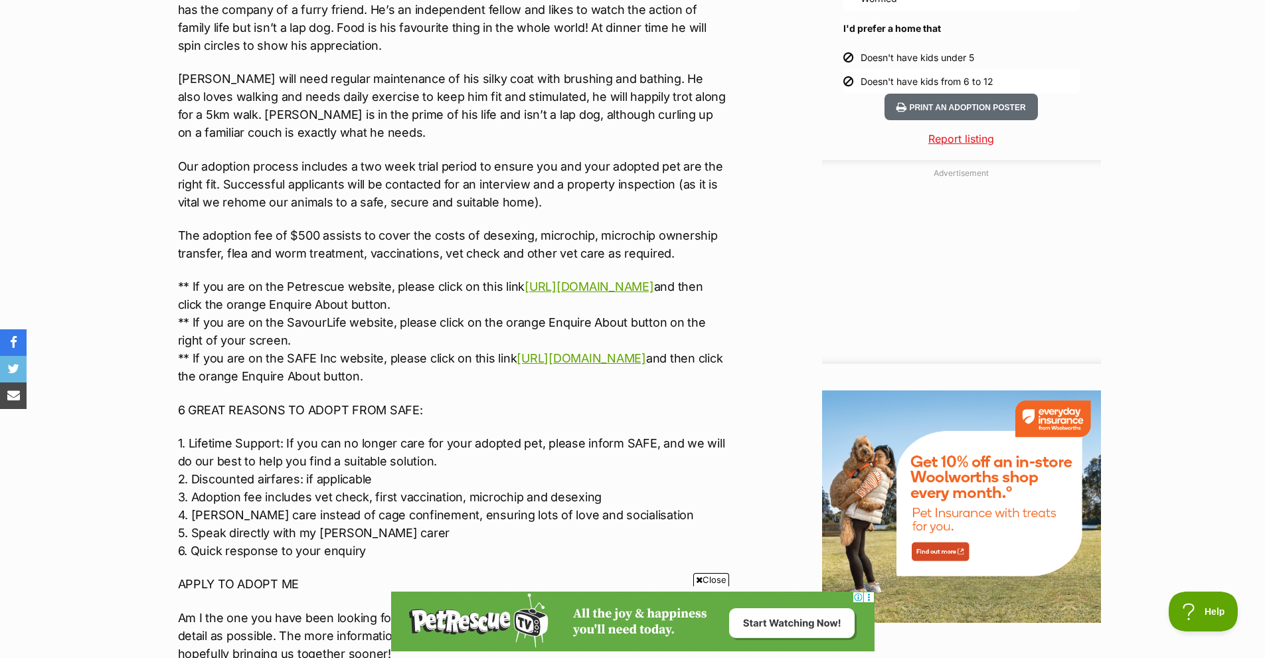
scroll to position [1262, 0]
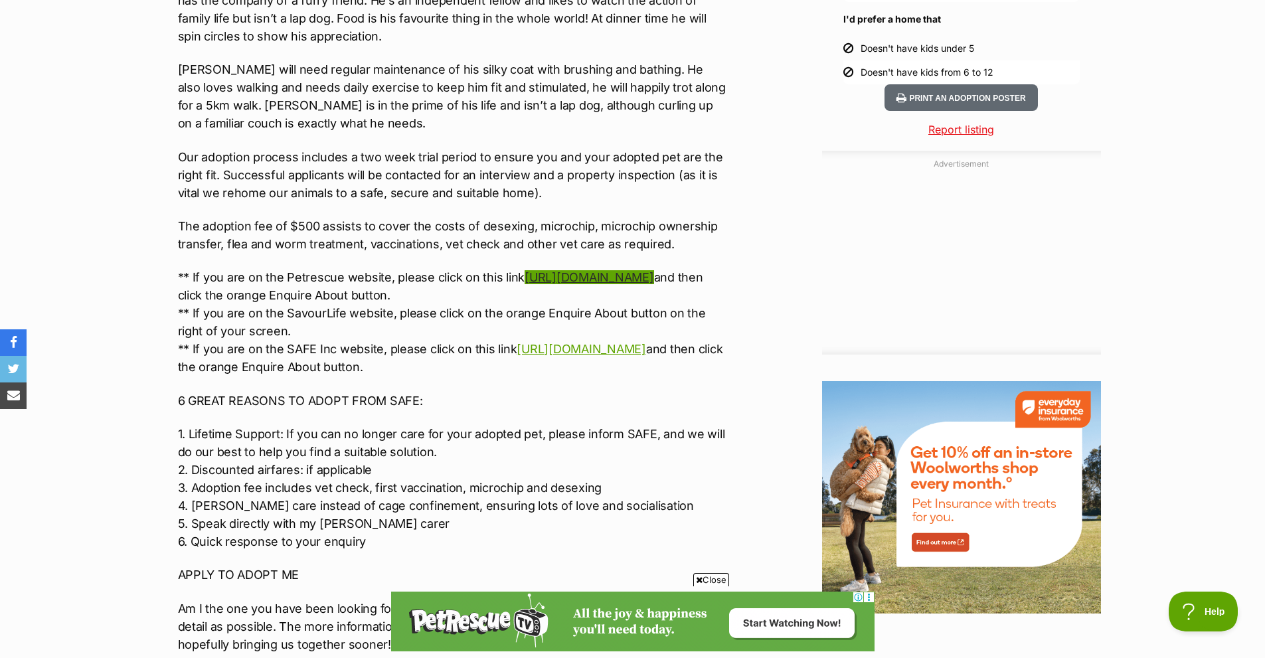
click at [525, 280] on link "[URL][DOMAIN_NAME]" at bounding box center [589, 277] width 129 height 14
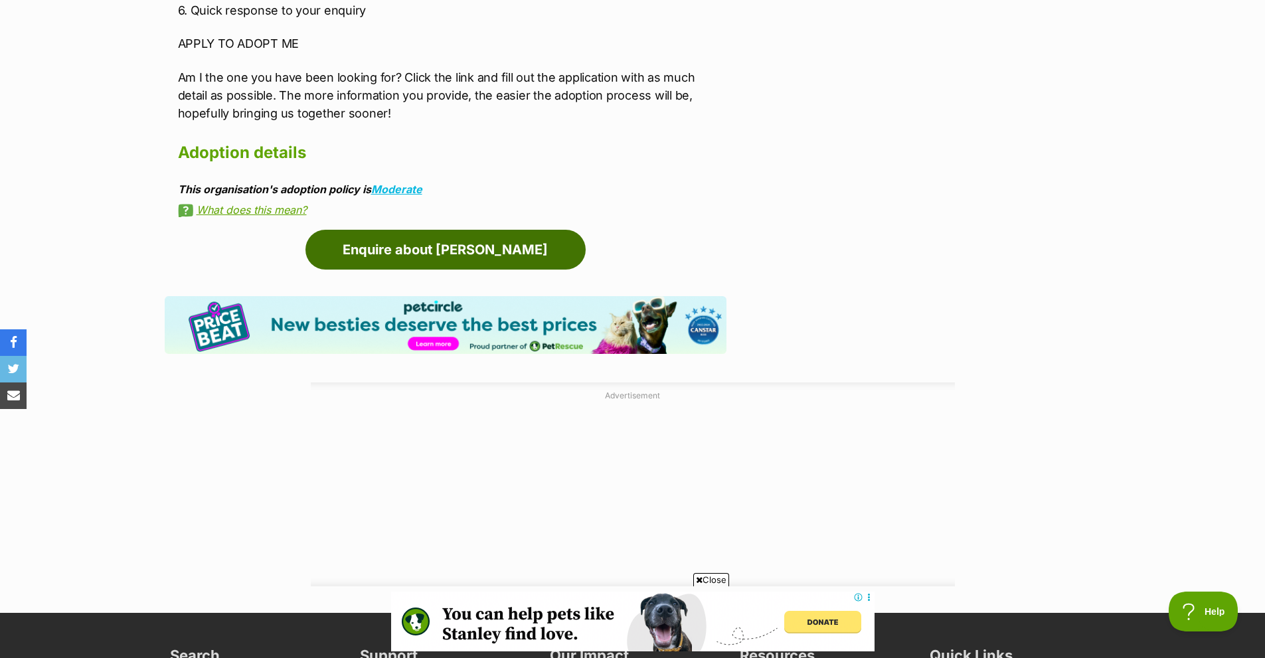
scroll to position [0, 0]
click at [413, 230] on link "Enquire about [PERSON_NAME]" at bounding box center [445, 250] width 280 height 40
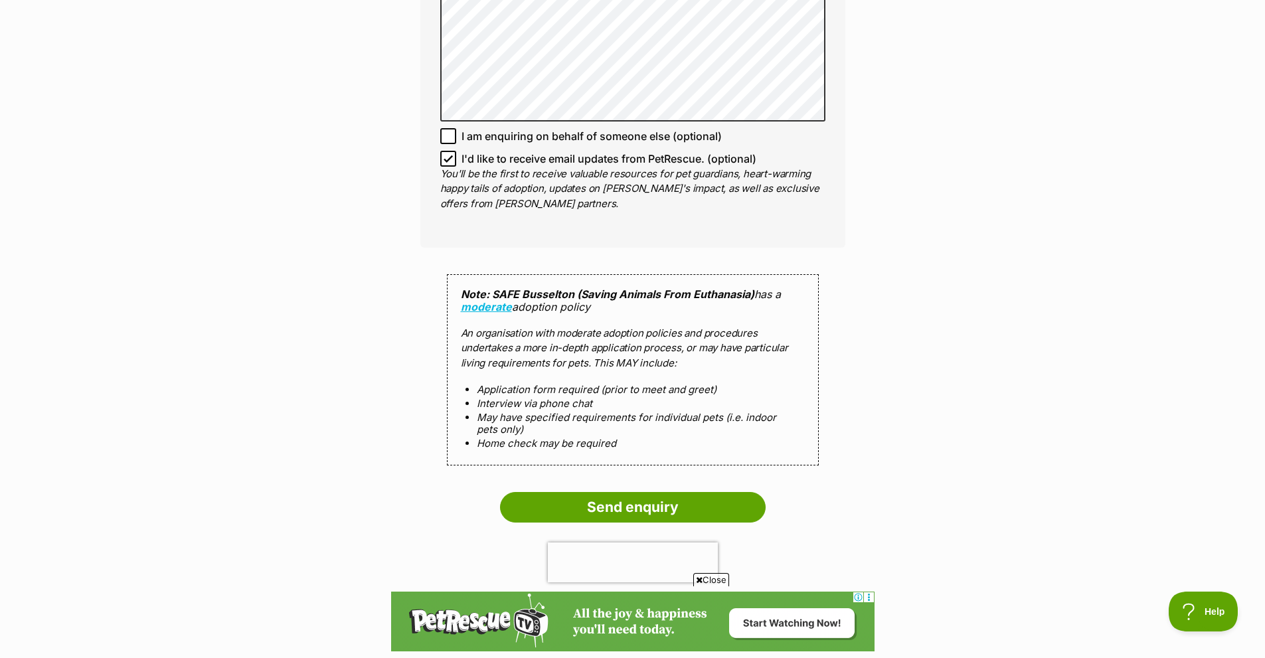
scroll to position [1395, 0]
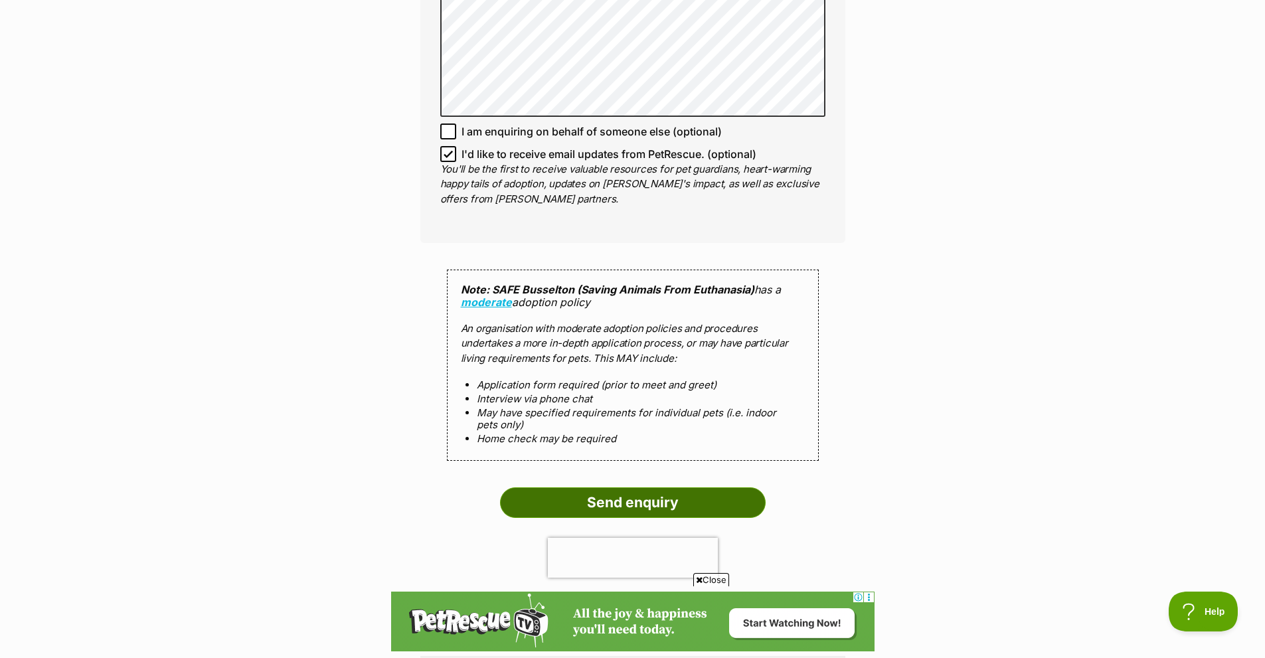
click at [559, 489] on input "Send enquiry" at bounding box center [633, 502] width 266 height 31
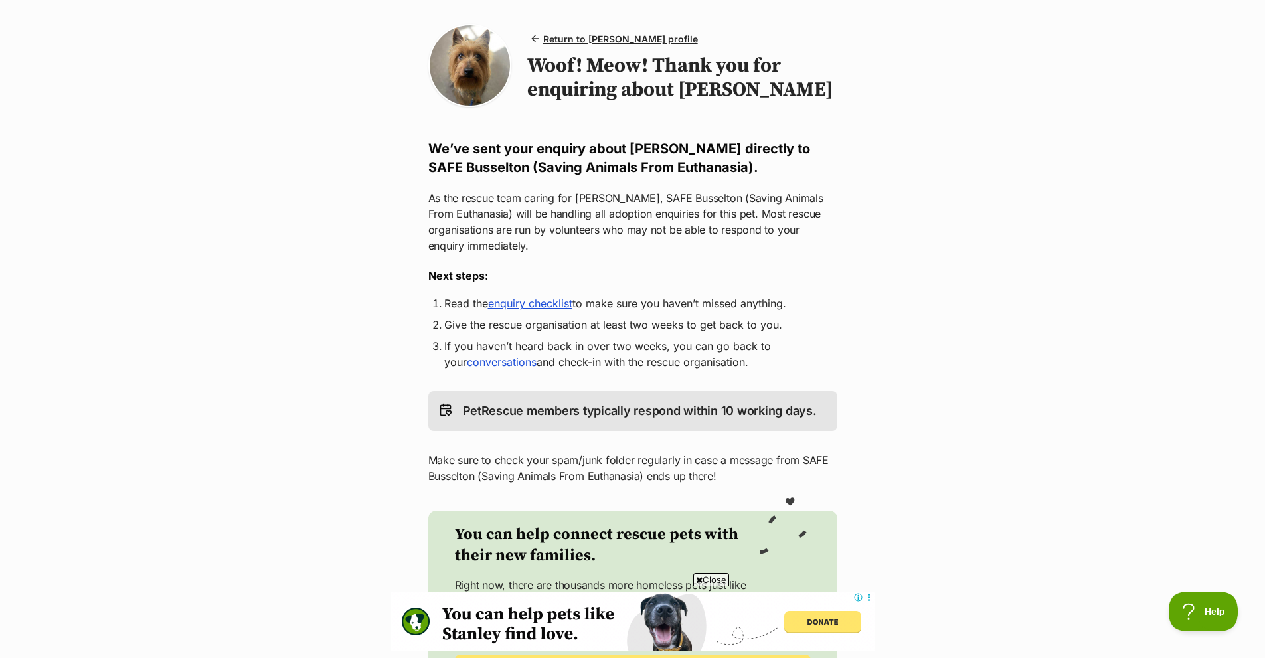
scroll to position [133, 0]
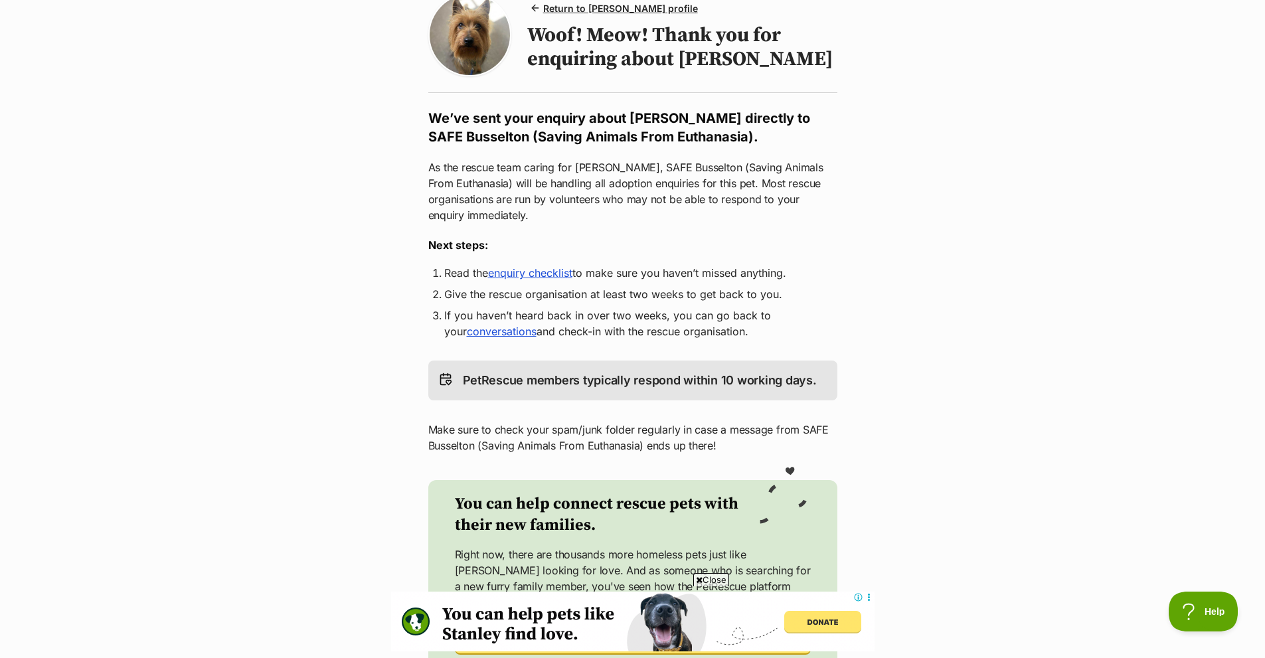
click at [518, 277] on link "enquiry checklist" at bounding box center [530, 272] width 84 height 13
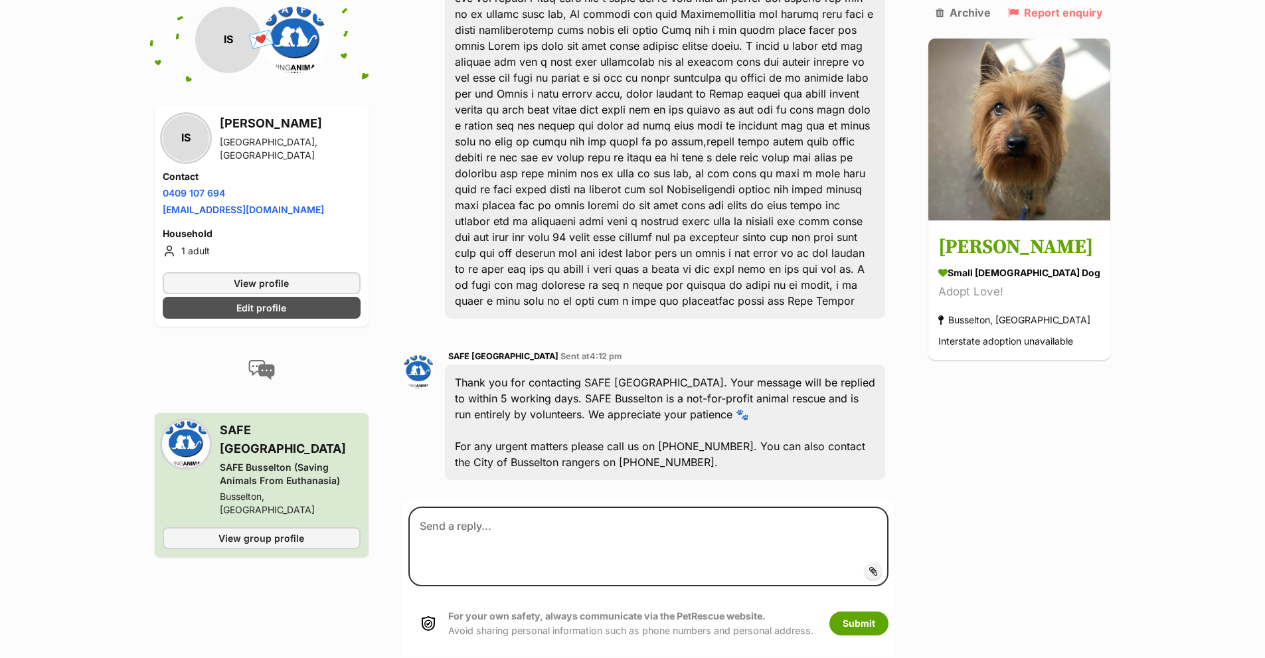
scroll to position [760, 0]
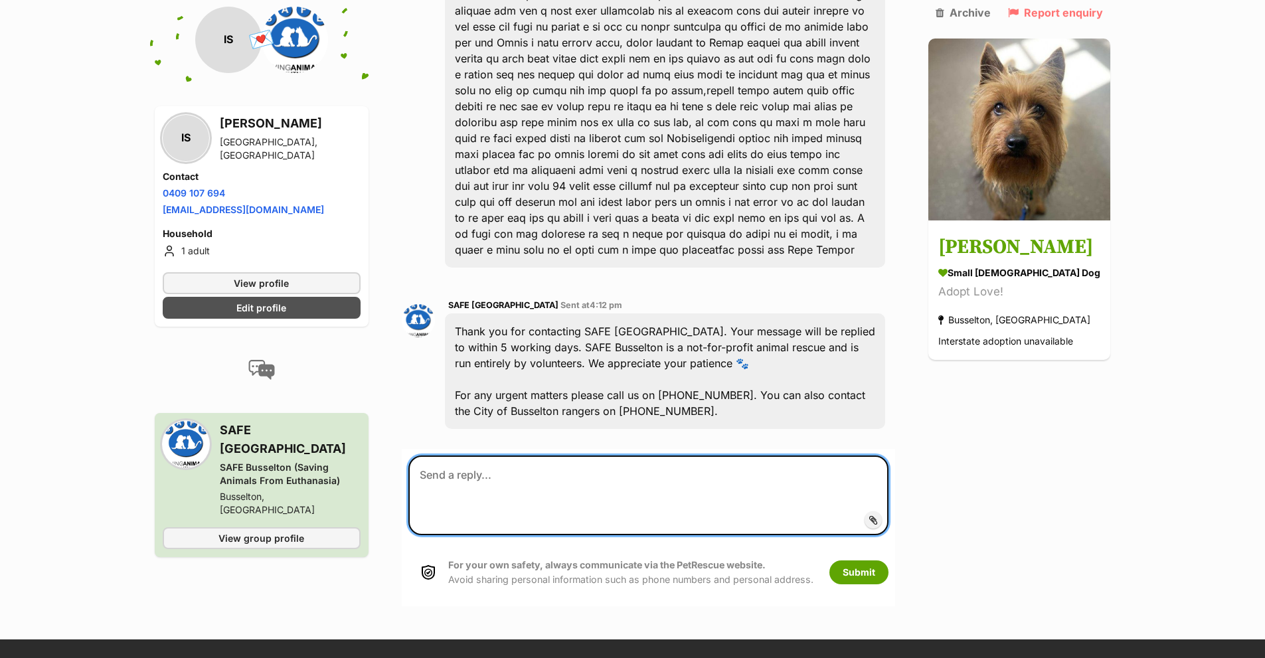
click at [452, 456] on textarea at bounding box center [648, 496] width 481 height 80
type textarea "i"
click at [561, 456] on textarea "thank you, for taking my aplication" at bounding box center [648, 496] width 481 height 80
click at [620, 456] on textarea "thank you, for taking my application" at bounding box center [648, 496] width 481 height 80
click at [603, 456] on textarea "thank you, for taking my applicationshoulf" at bounding box center [648, 496] width 481 height 80
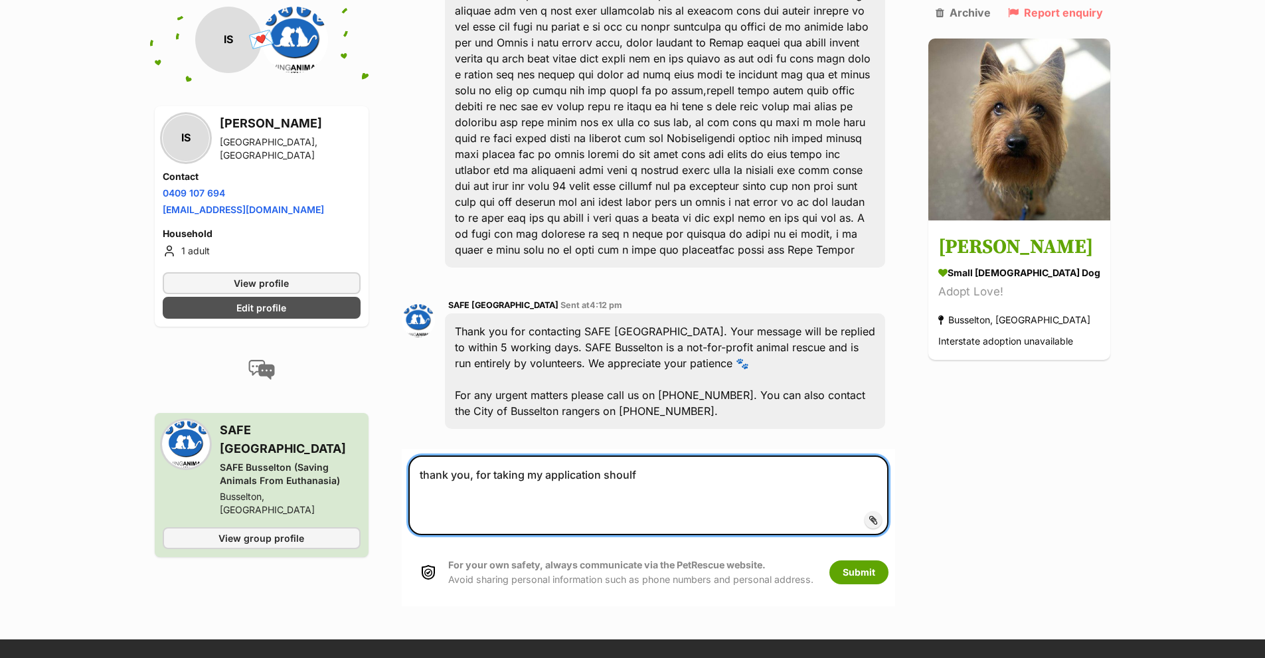
click at [647, 456] on textarea "thank you, for taking my application shoulf" at bounding box center [648, 496] width 481 height 80
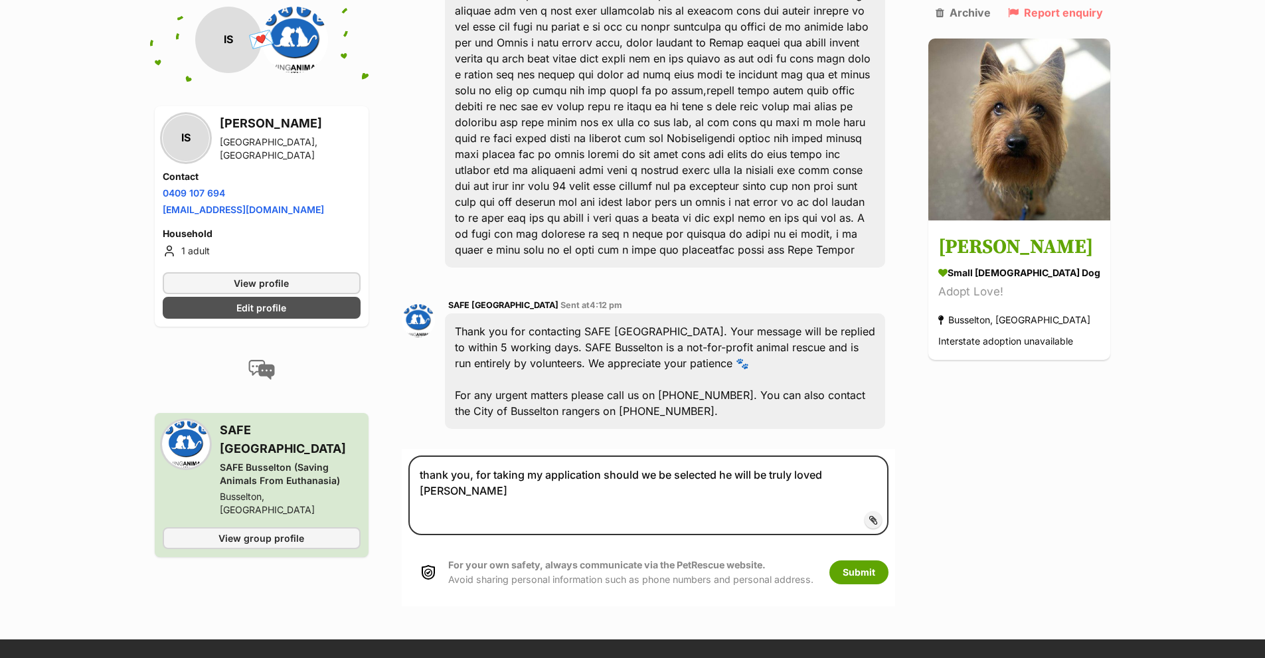
click at [886, 515] on span "Add attachment" at bounding box center [918, 520] width 71 height 11
click at [0, 0] on input "Add attachment" at bounding box center [0, 0] width 0 height 0
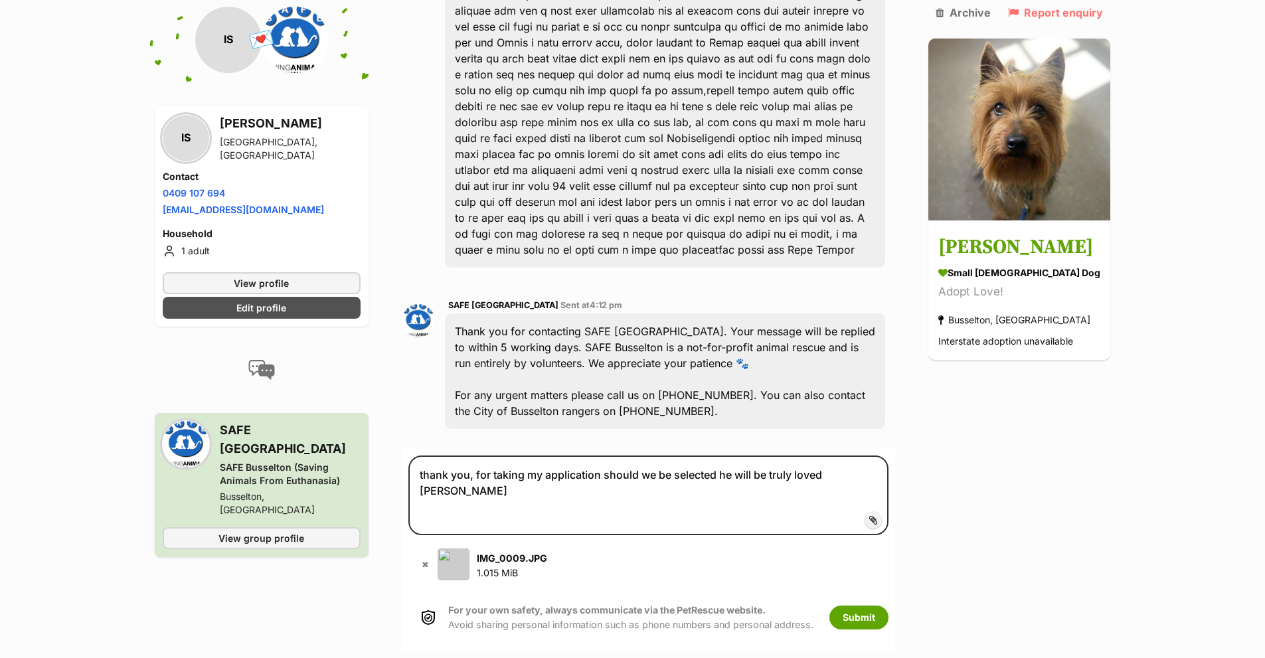
click at [883, 515] on span "Add attachment" at bounding box center [918, 520] width 71 height 11
click at [0, 0] on input "Add attachment" at bounding box center [0, 0] width 0 height 0
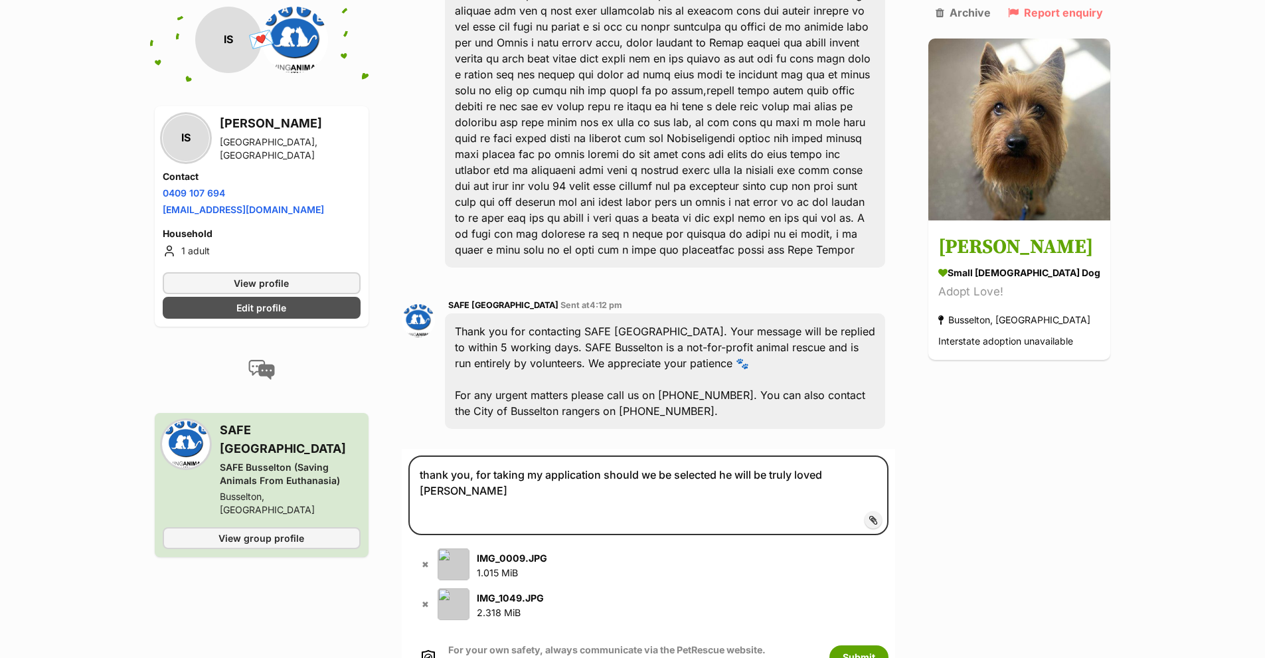
click at [865, 511] on label "Add attachment" at bounding box center [873, 519] width 17 height 17
click at [0, 0] on input "Add attachment" at bounding box center [0, 0] width 0 height 0
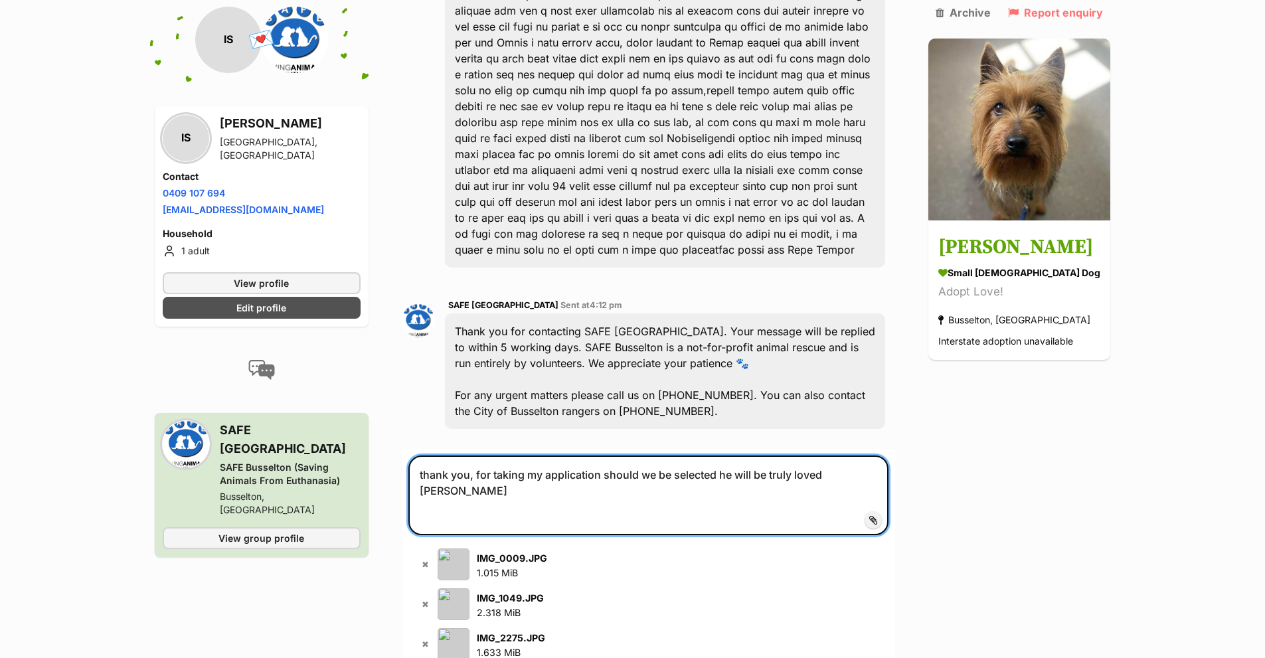
click at [473, 459] on textarea "thank you, for taking my application should we be selected he will be truly lov…" at bounding box center [648, 496] width 481 height 80
click at [831, 456] on textarea "thank you, for taking my application should we be selected he will be truly lov…" at bounding box center [648, 496] width 481 height 80
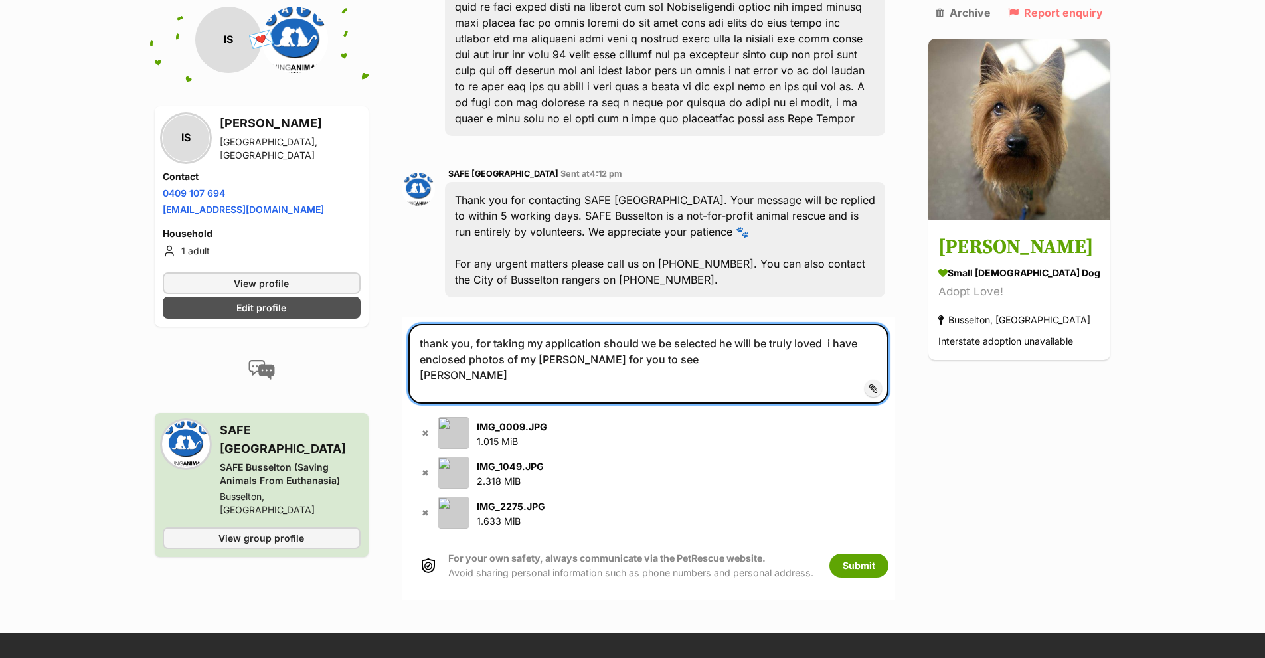
scroll to position [893, 0]
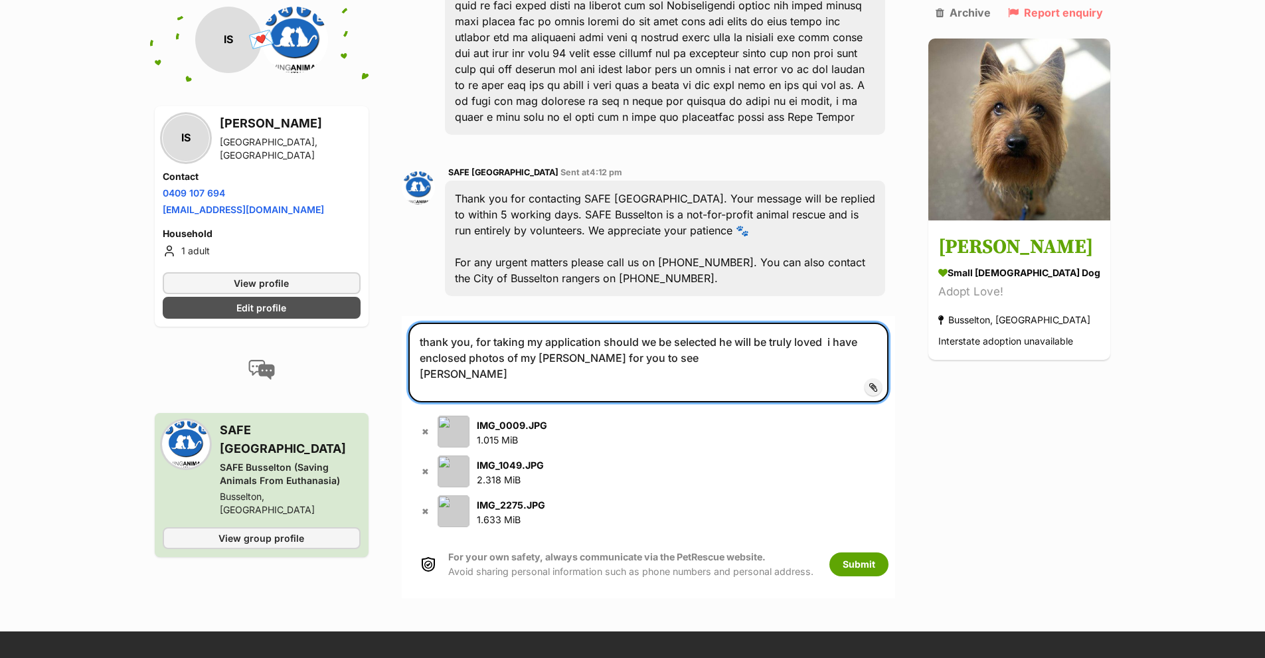
click at [687, 332] on textarea "thank you, for taking my application should we be selected he will be truly lov…" at bounding box center [648, 363] width 481 height 80
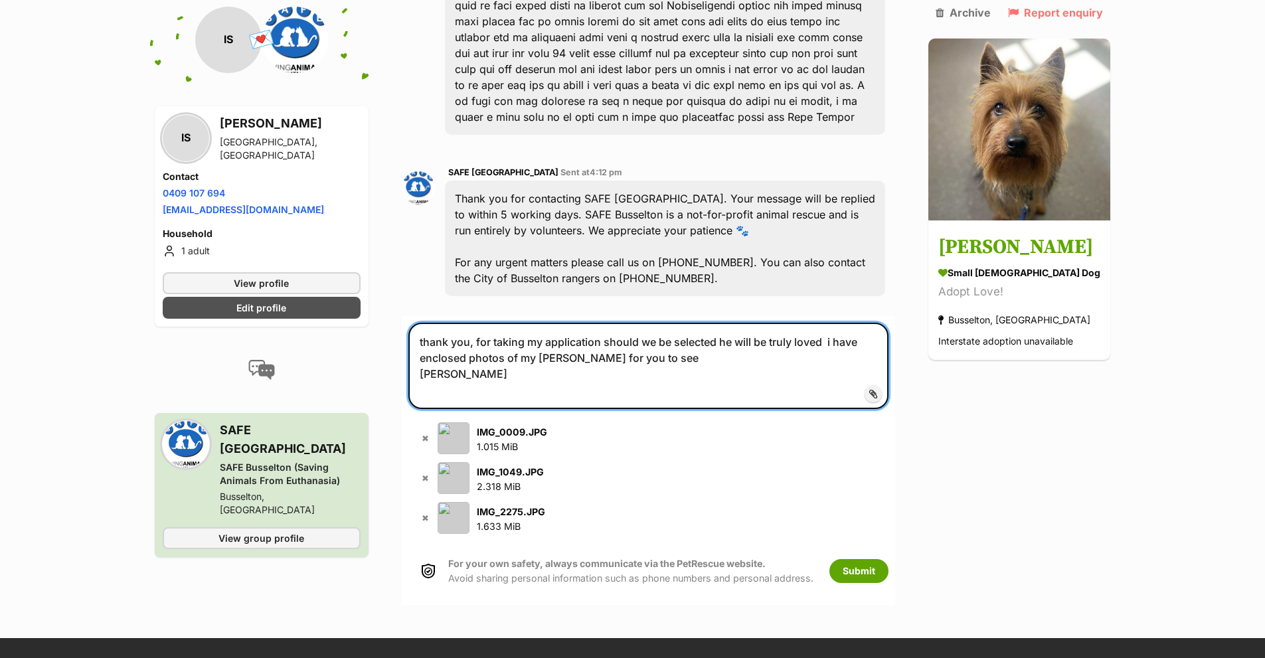
type textarea "thank you, for taking my application should we be selected he will be truly lov…"
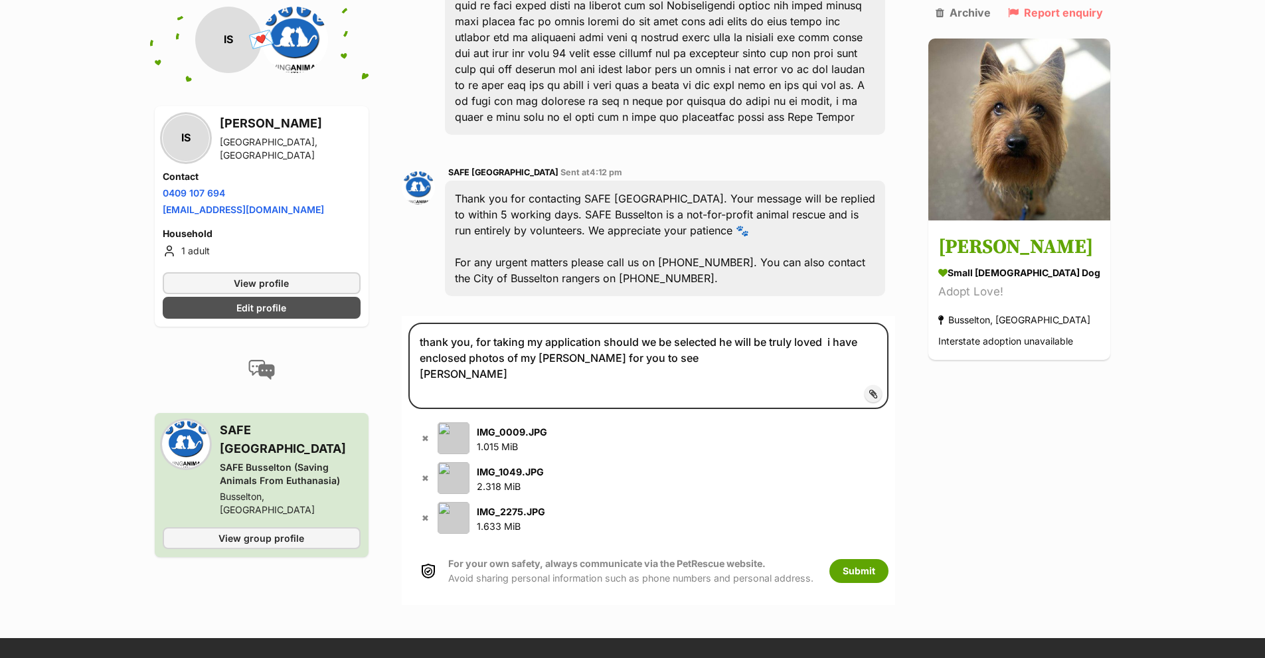
click at [456, 422] on img at bounding box center [454, 438] width 32 height 32
drag, startPoint x: 456, startPoint y: 403, endPoint x: 630, endPoint y: 449, distance: 179.9
click at [630, 462] on div "✖ IMG_1049.JPG 2.318 MiB" at bounding box center [648, 478] width 481 height 32
click at [879, 559] on button "Submit" at bounding box center [858, 571] width 59 height 24
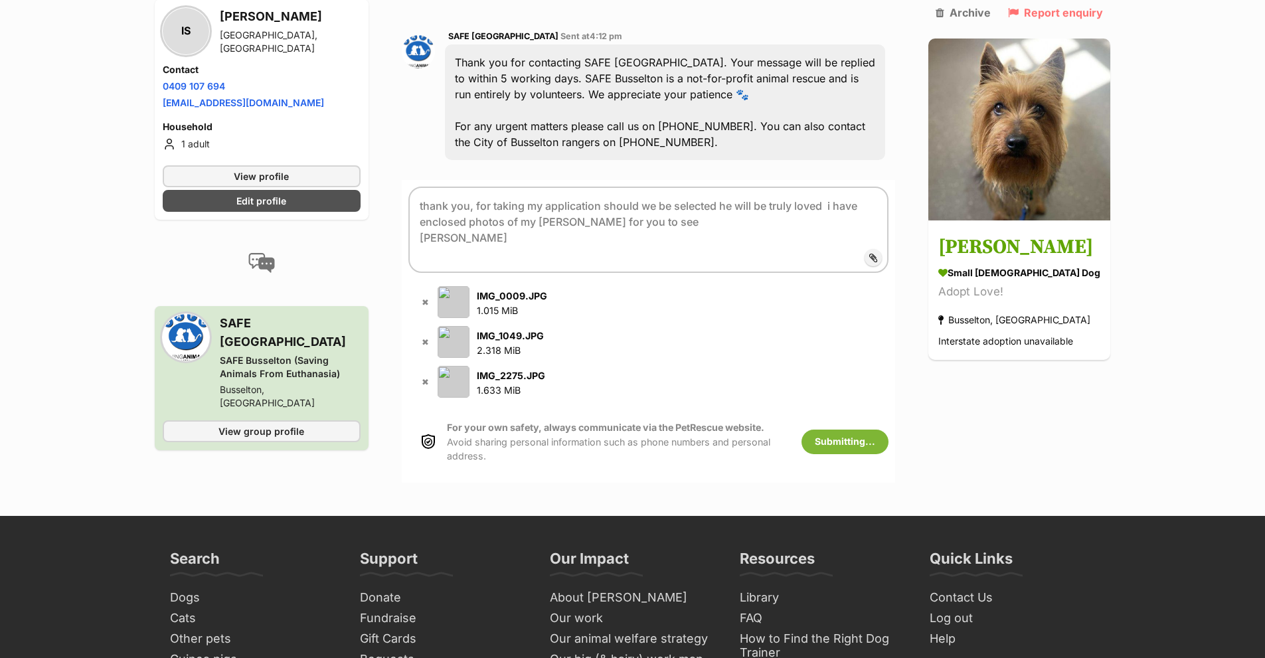
scroll to position [1092, 0]
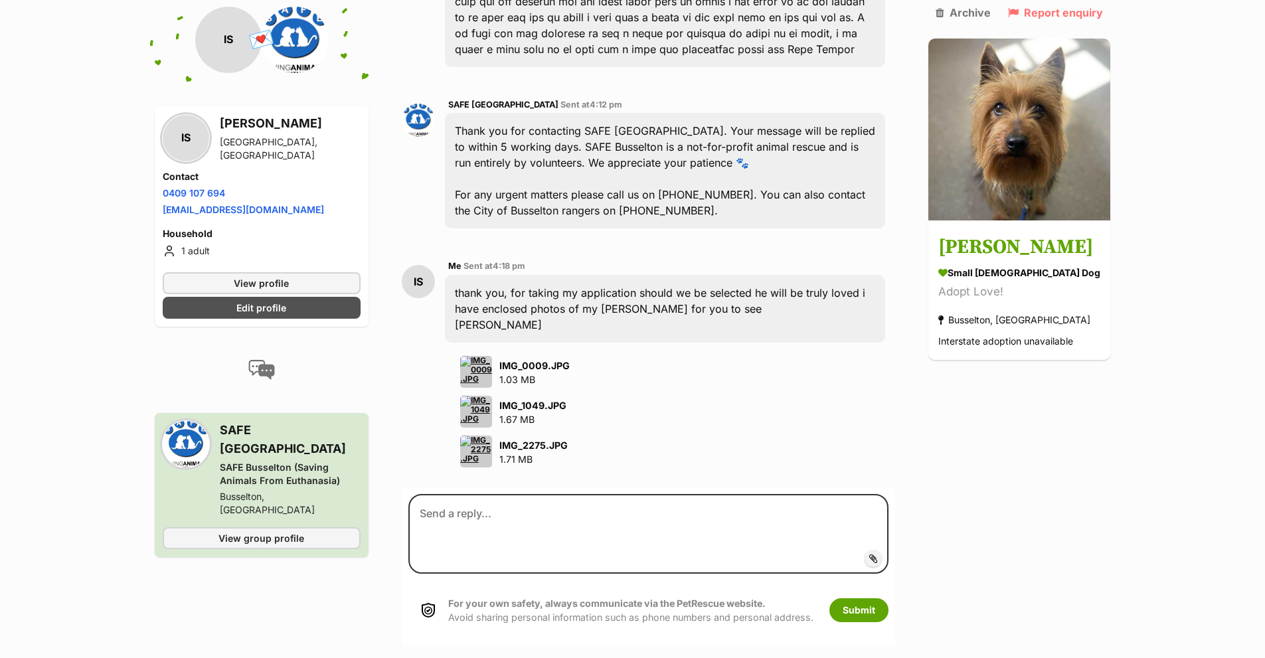
scroll to position [960, 0]
